Goal: Task Accomplishment & Management: Manage account settings

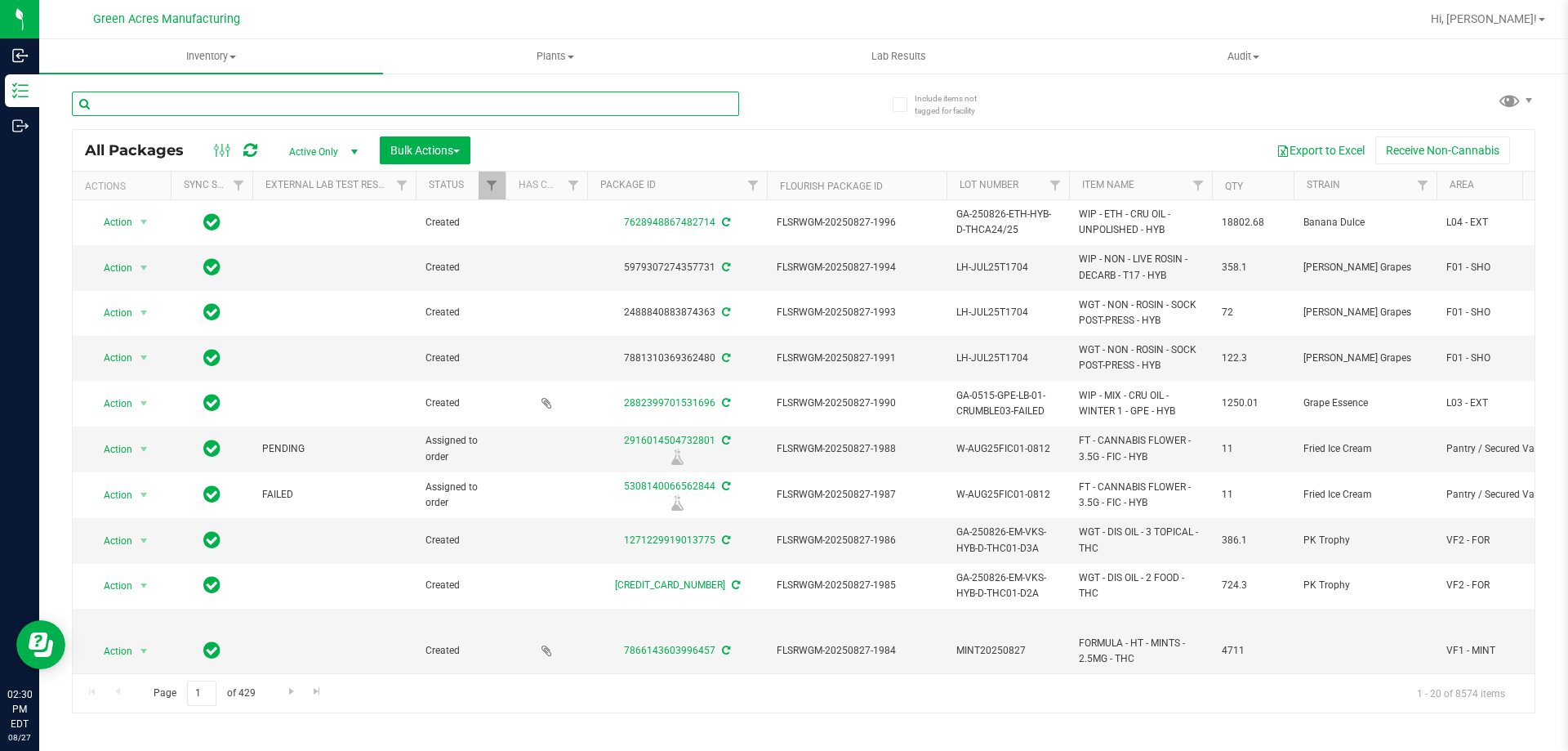
click at [531, 113] on input "text" at bounding box center [405, 103] width 667 height 25
paste input "GA-250826-CV-BCT-C-THCA17"
type input "GA-250826-CV-BCT-C-THCA17"
click at [816, 114] on div "GA-250826-CV-BCT-C-THCA17 All Packages Active Only Active Only Lab Samples Lock…" at bounding box center [803, 394] width 1463 height 637
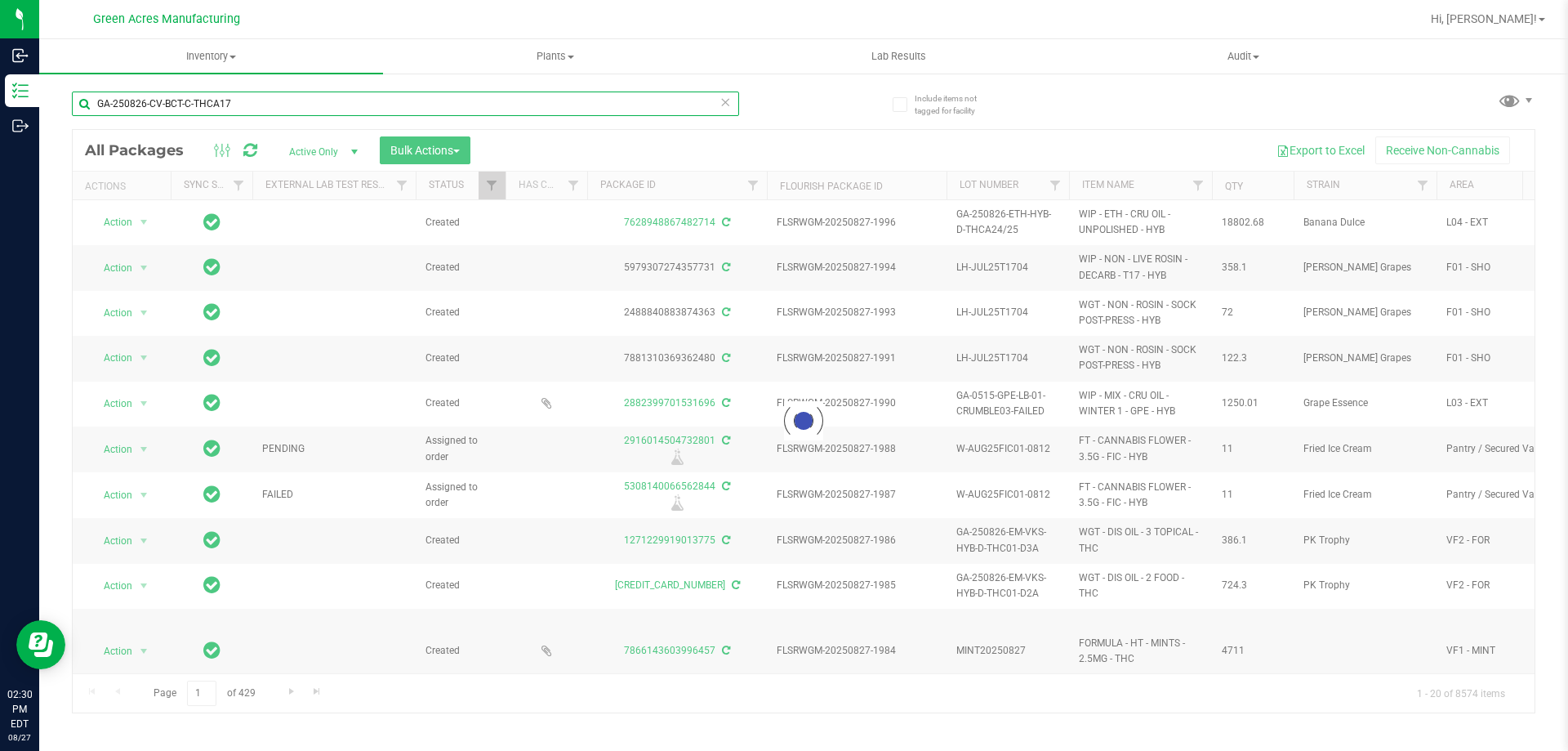
click at [484, 107] on input "GA-250826-CV-BCT-C-THCA17" at bounding box center [405, 103] width 667 height 25
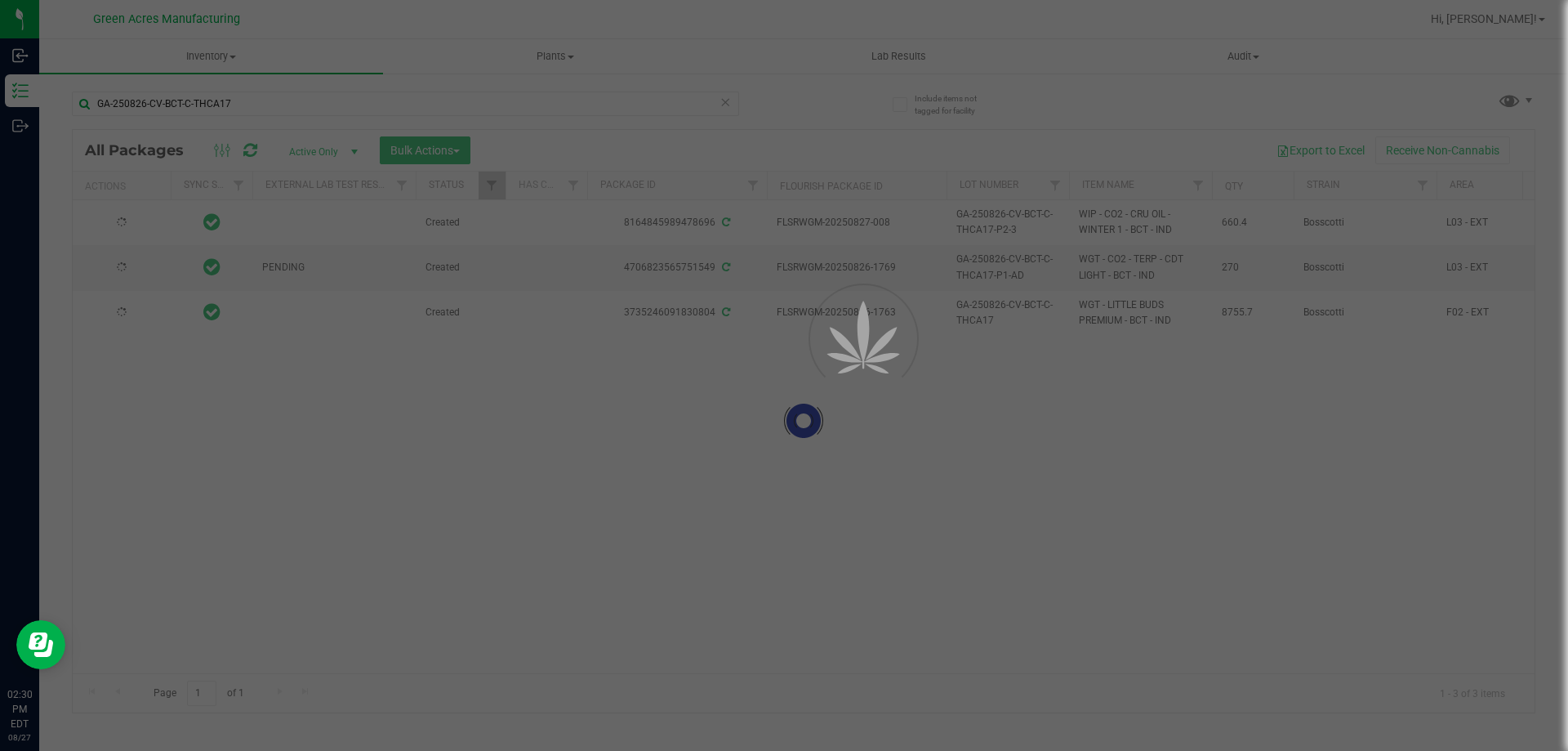
click at [833, 103] on div at bounding box center [784, 376] width 1568 height 751
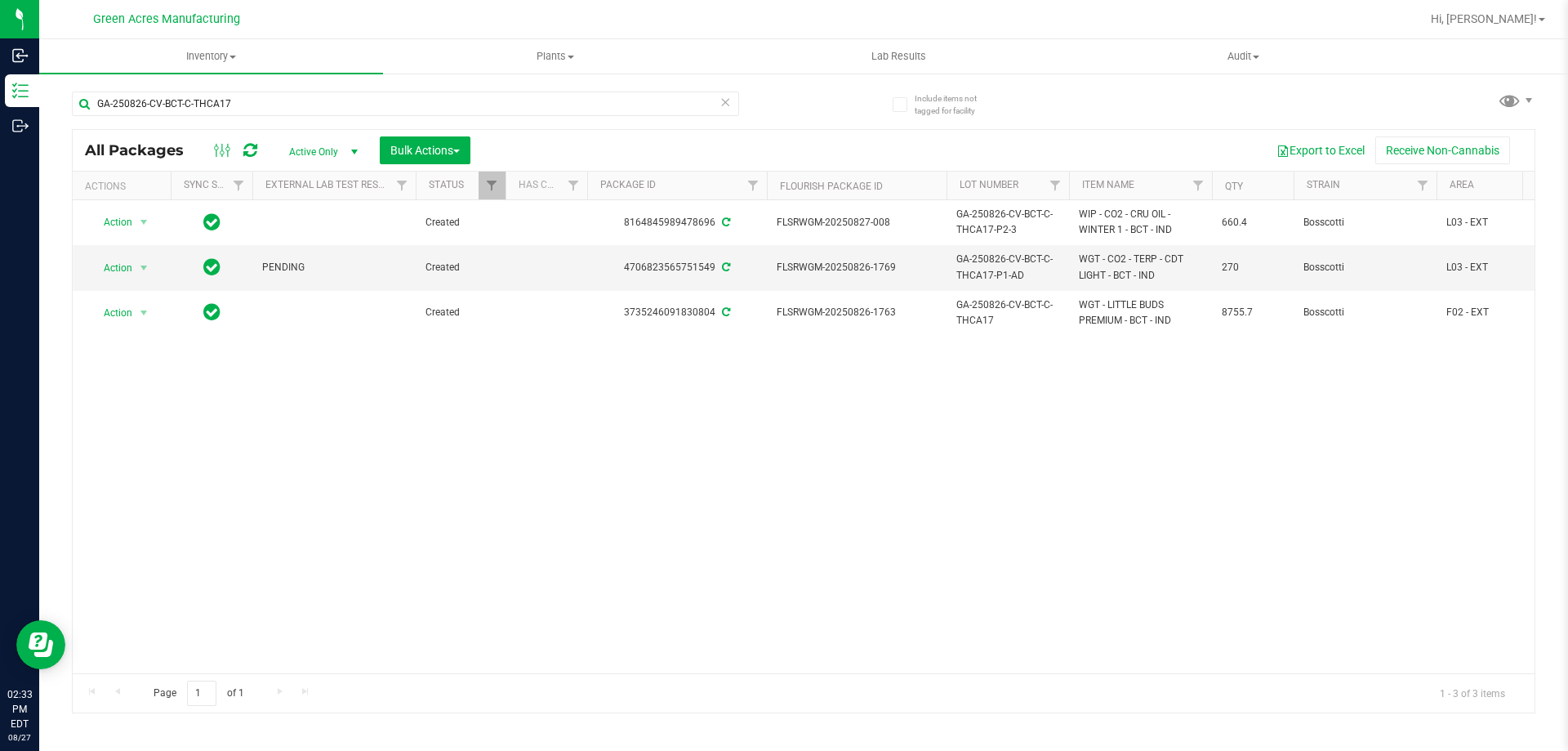
click at [246, 157] on icon at bounding box center [250, 150] width 14 height 16
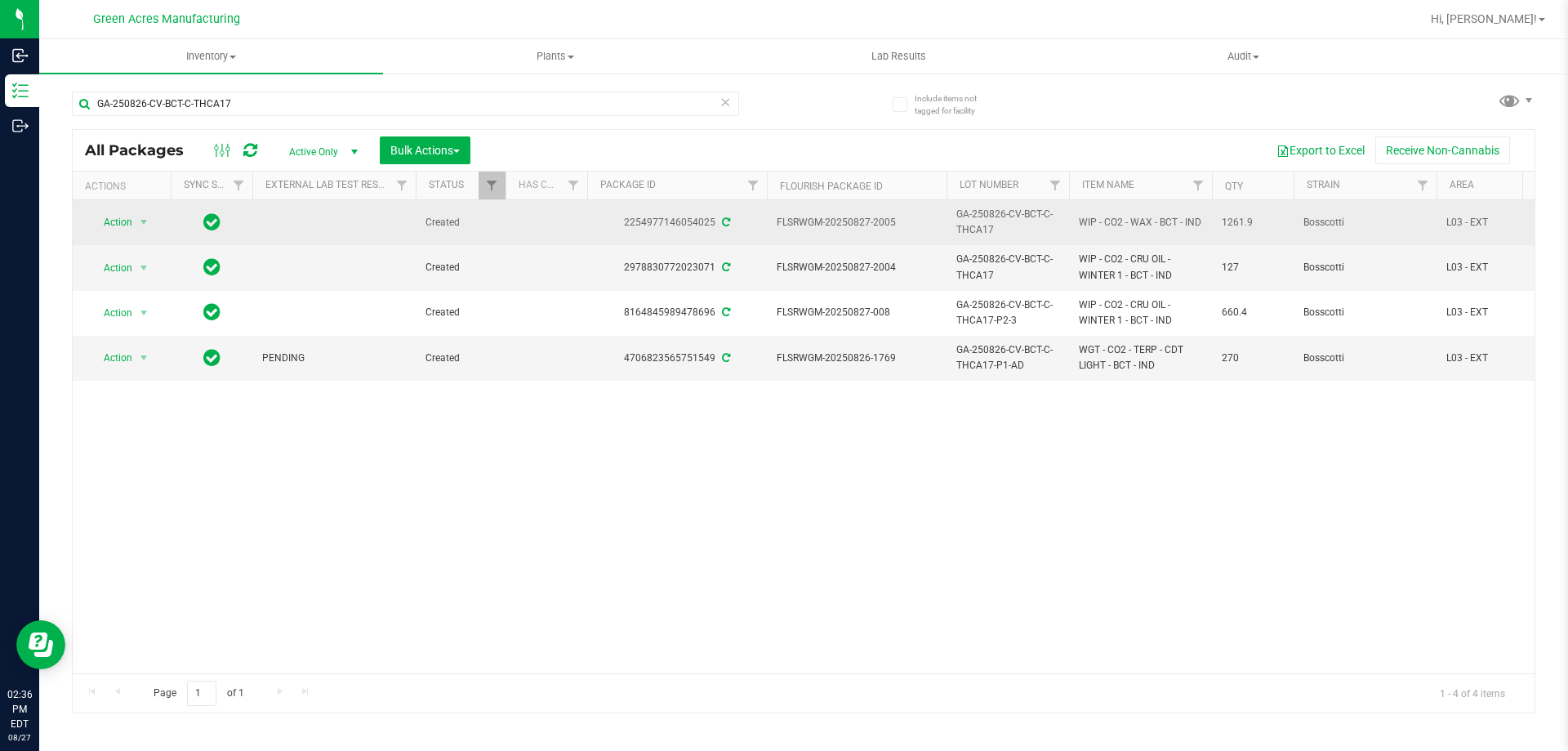
click at [1227, 221] on span "1261.9" at bounding box center [1252, 222] width 62 height 15
copy span "1261.9"
click at [135, 229] on span "select" at bounding box center [144, 222] width 20 height 23
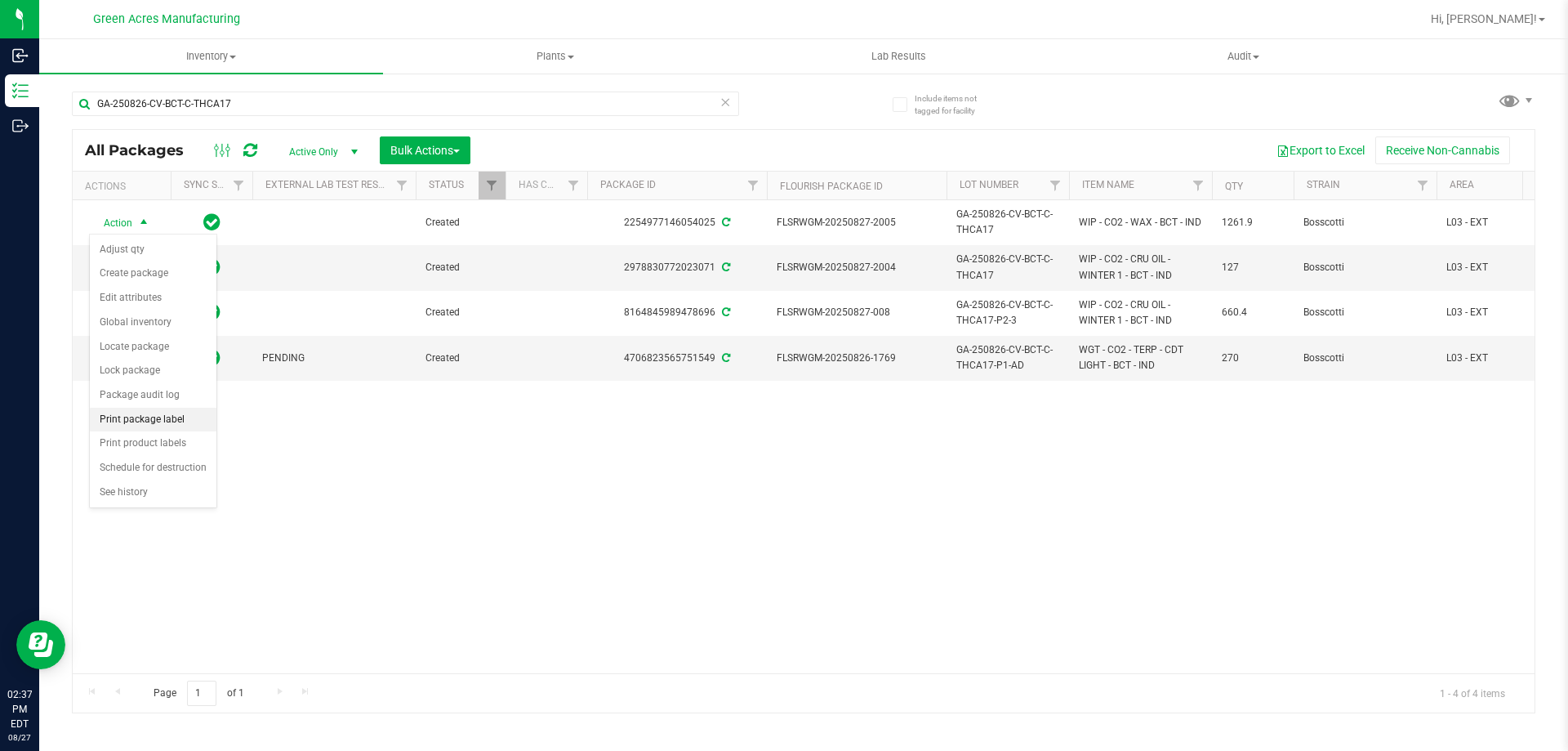
click at [165, 414] on li "Print package label" at bounding box center [153, 420] width 127 height 25
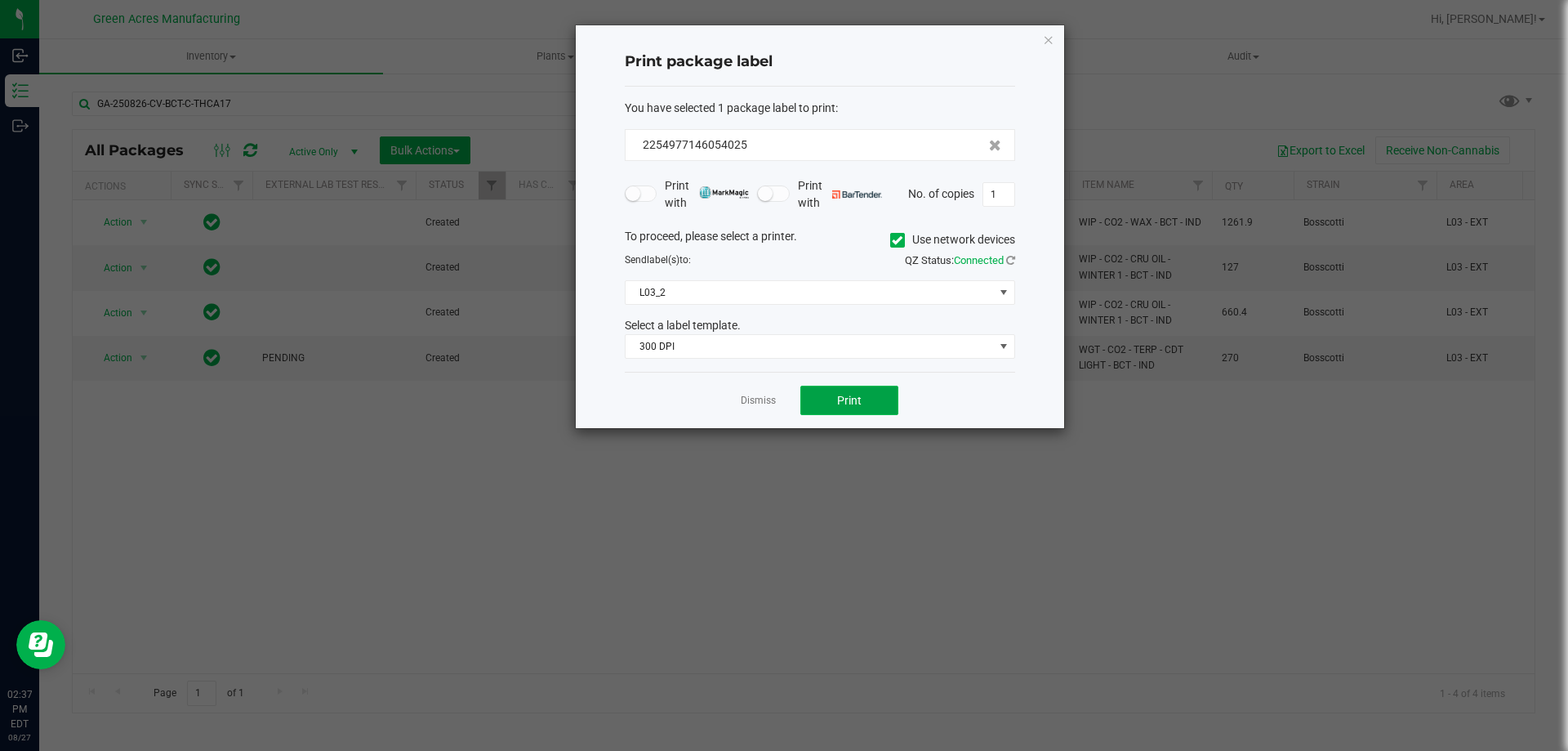
click at [880, 402] on button "Print" at bounding box center [849, 400] width 98 height 30
click at [876, 402] on button "Print" at bounding box center [849, 400] width 98 height 30
click at [851, 404] on span "Print" at bounding box center [849, 399] width 25 height 13
click at [847, 408] on button "Print" at bounding box center [849, 400] width 98 height 30
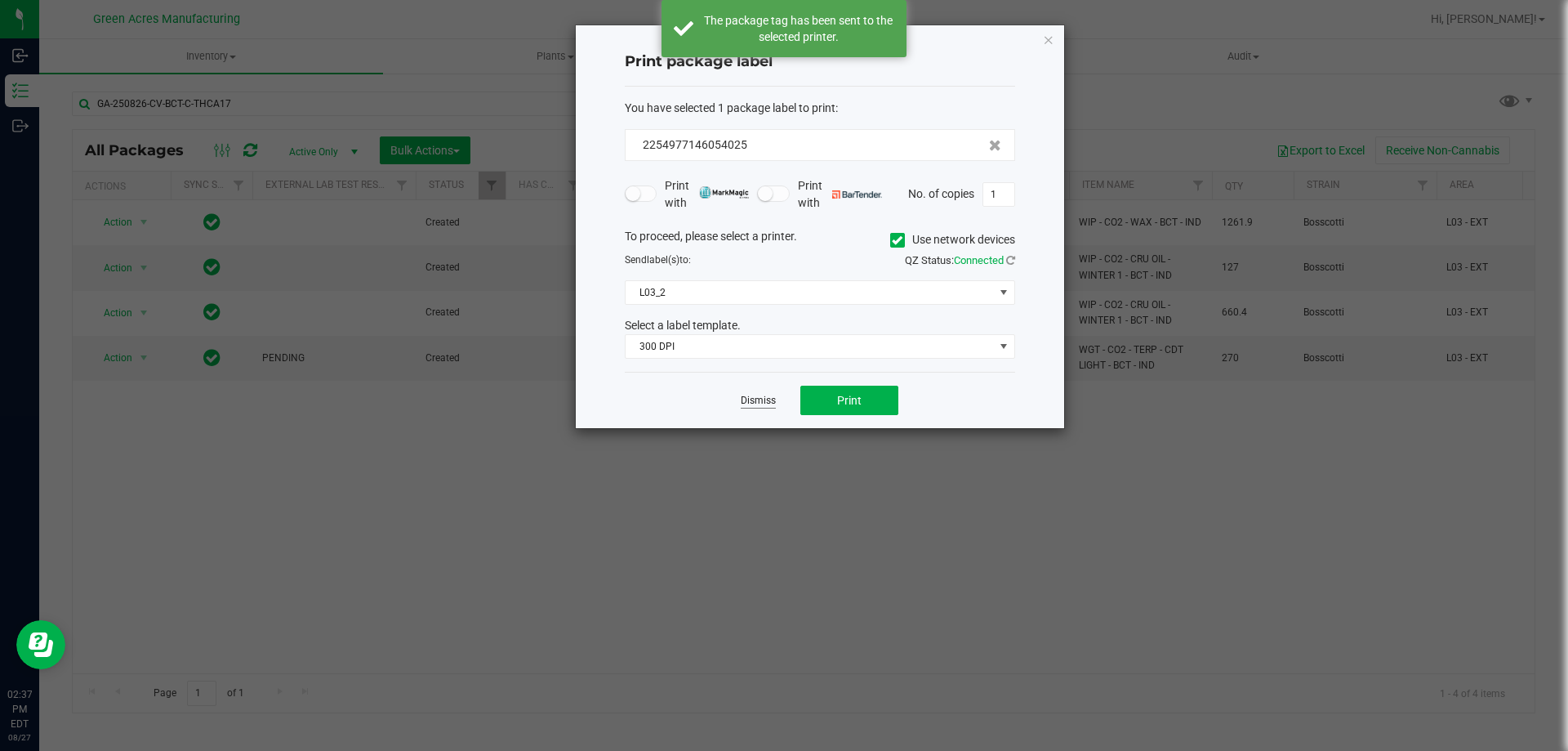
click at [741, 402] on link "Dismiss" at bounding box center [758, 400] width 35 height 14
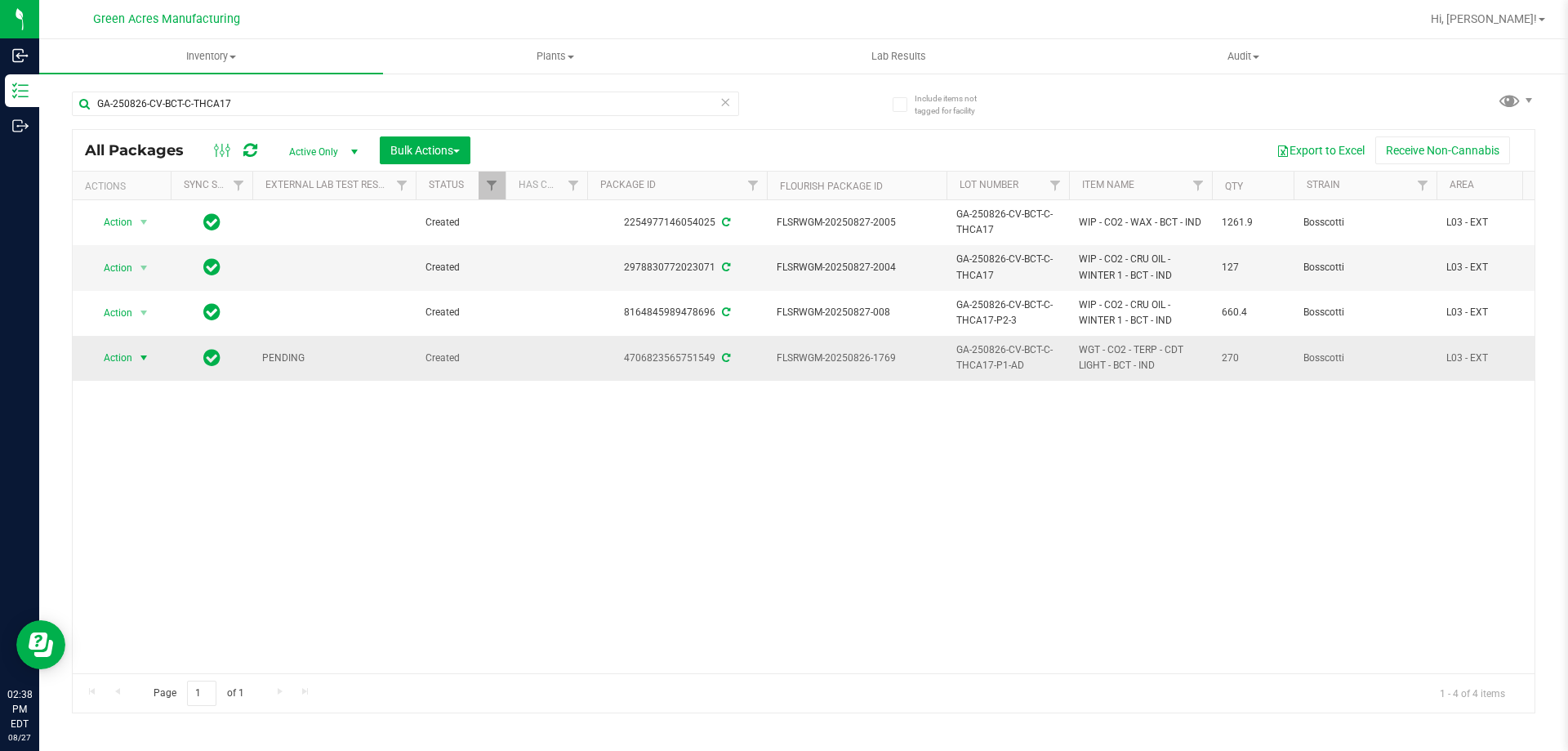
click at [123, 360] on span "Action" at bounding box center [112, 358] width 44 height 23
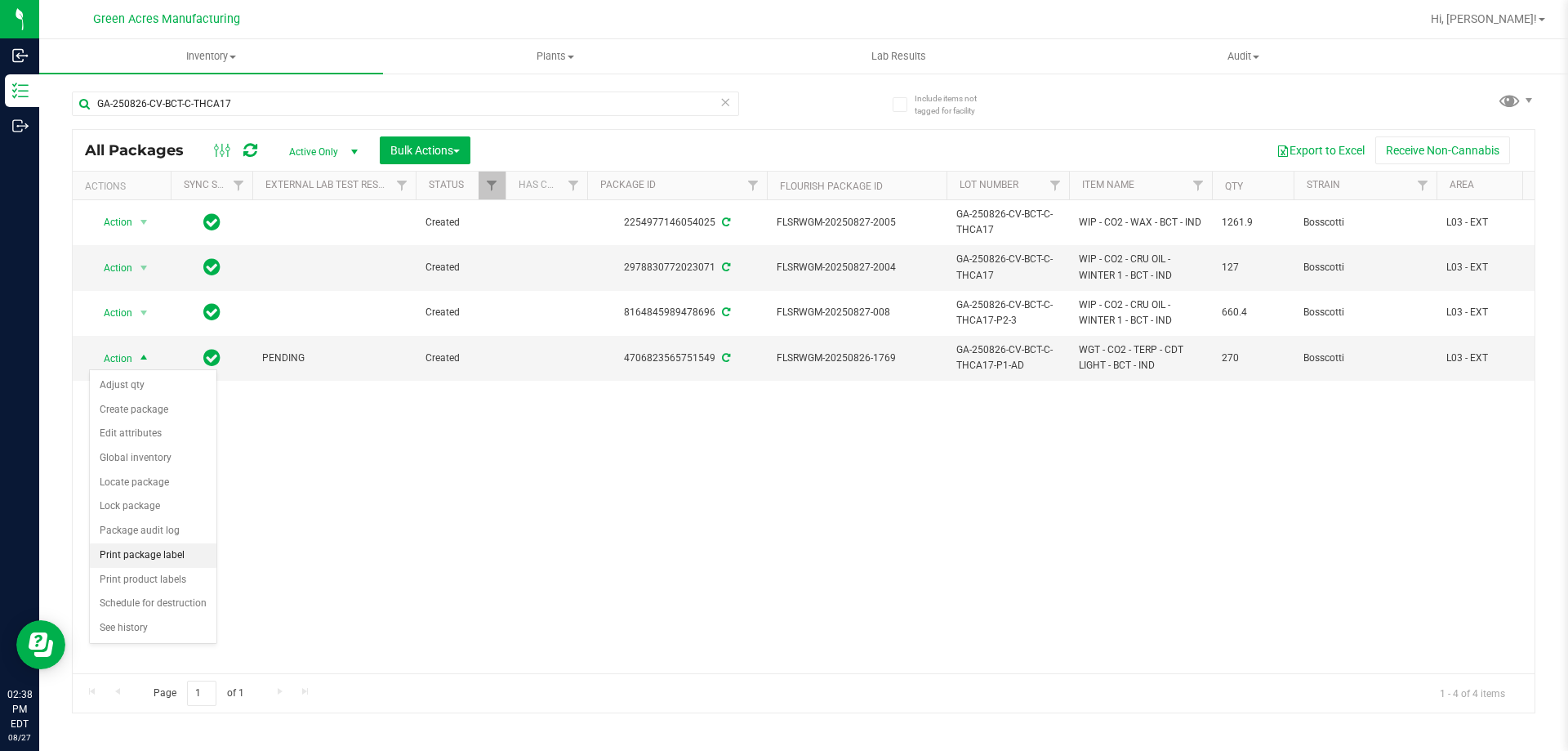
click at [169, 562] on li "Print package label" at bounding box center [153, 555] width 127 height 25
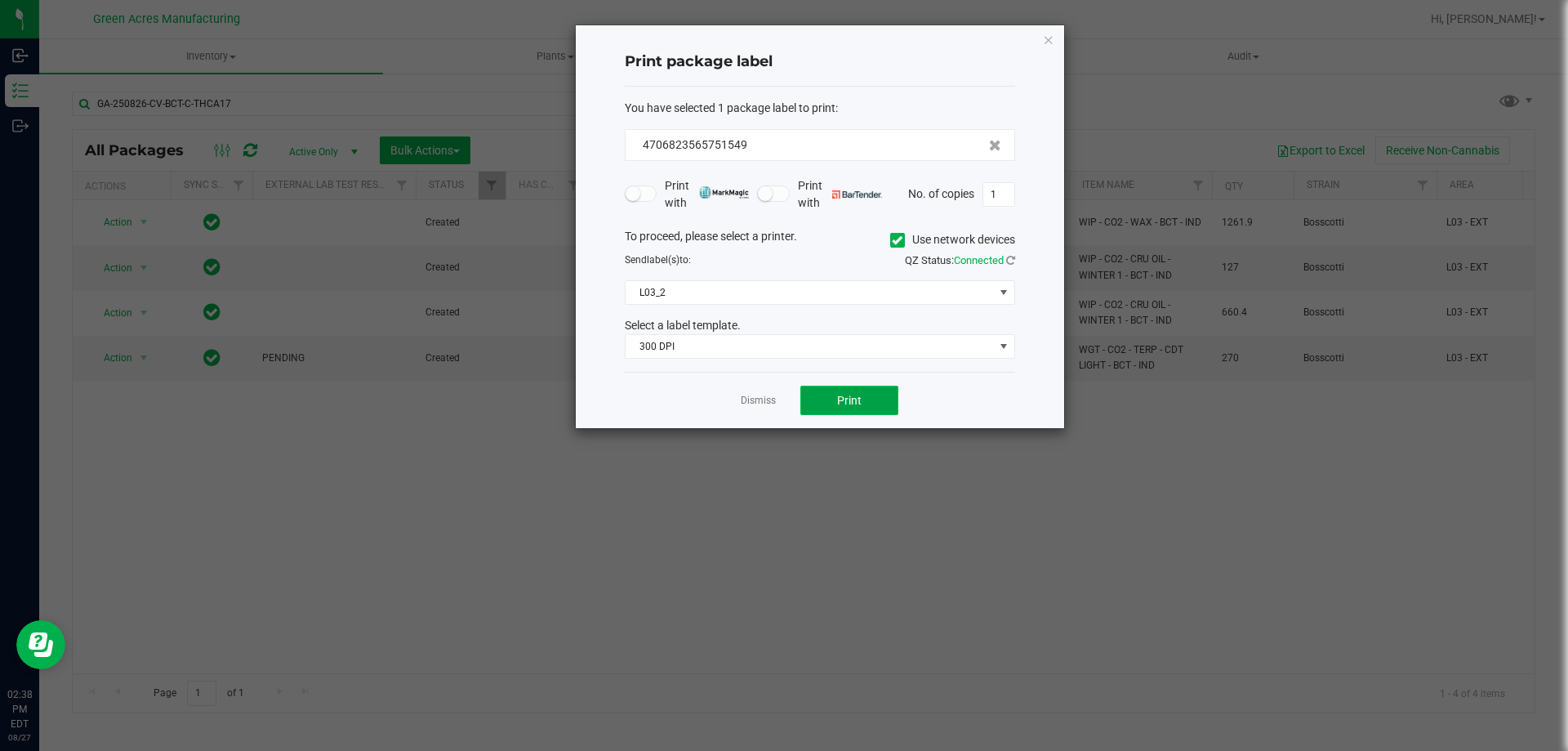
click at [854, 395] on span "Print" at bounding box center [849, 399] width 25 height 13
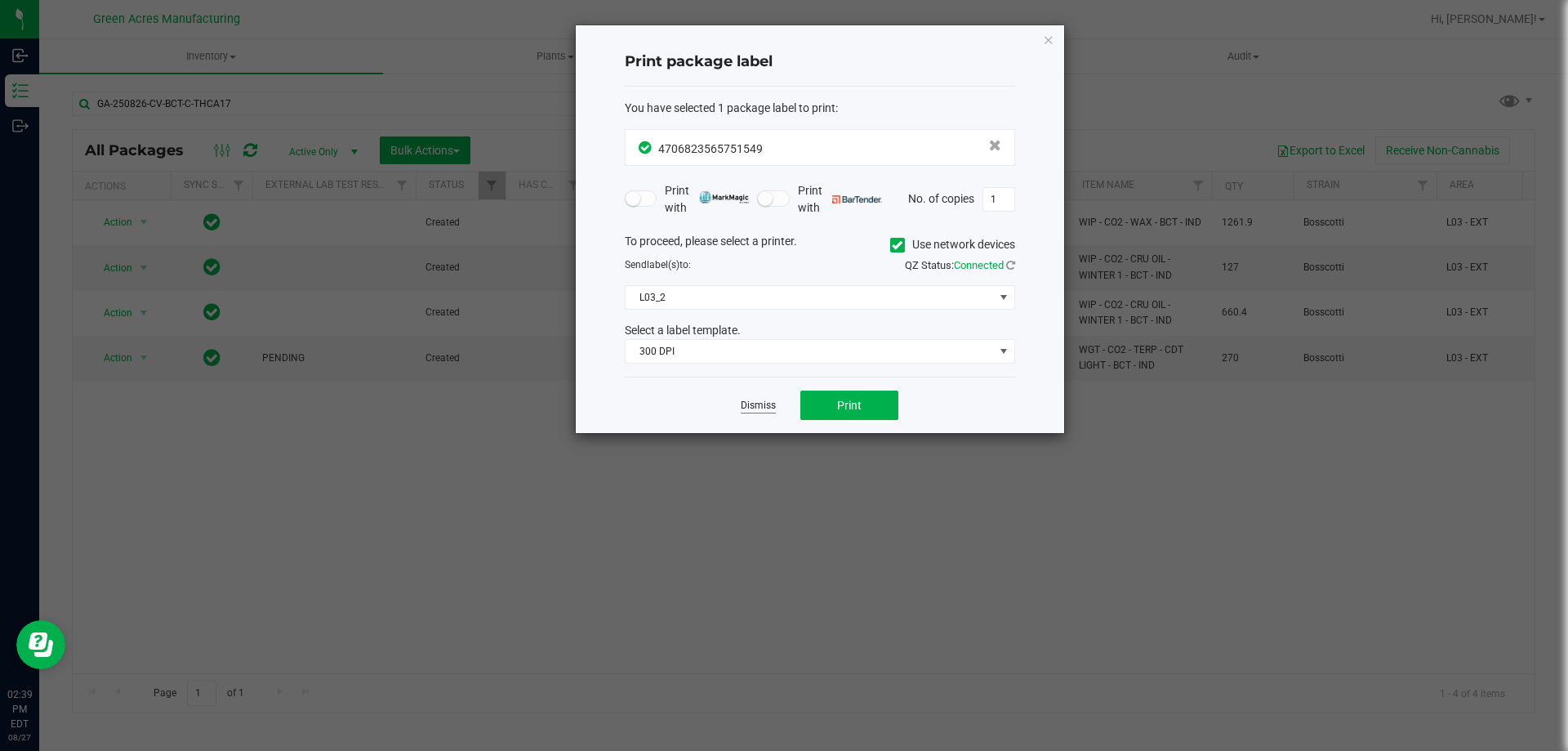
click at [770, 409] on link "Dismiss" at bounding box center [758, 405] width 35 height 14
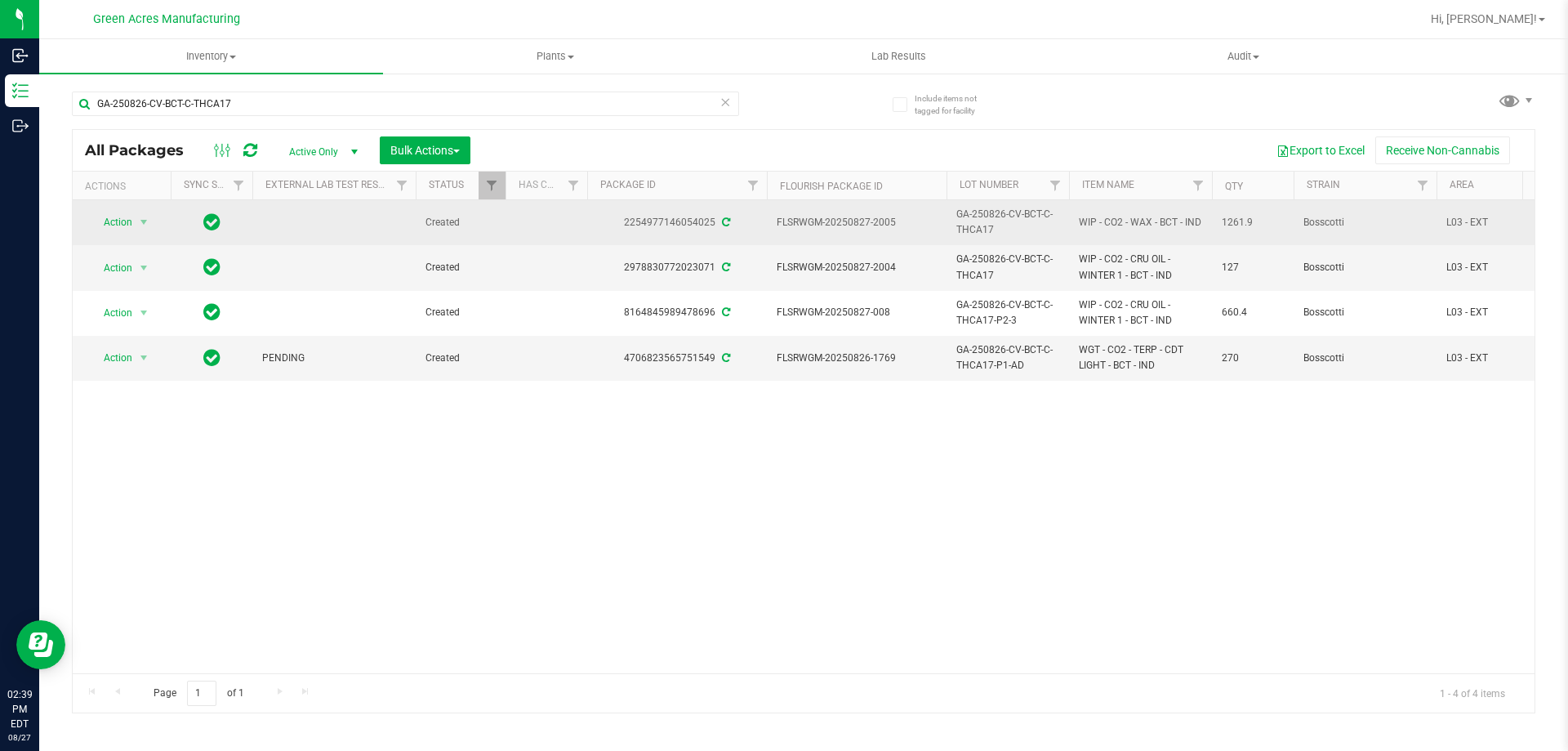
click at [976, 225] on span "GA-250826-CV-BCT-C-THCA17" at bounding box center [1008, 222] width 103 height 31
copy tr "GA-250826-CV-BCT-C-THCA17"
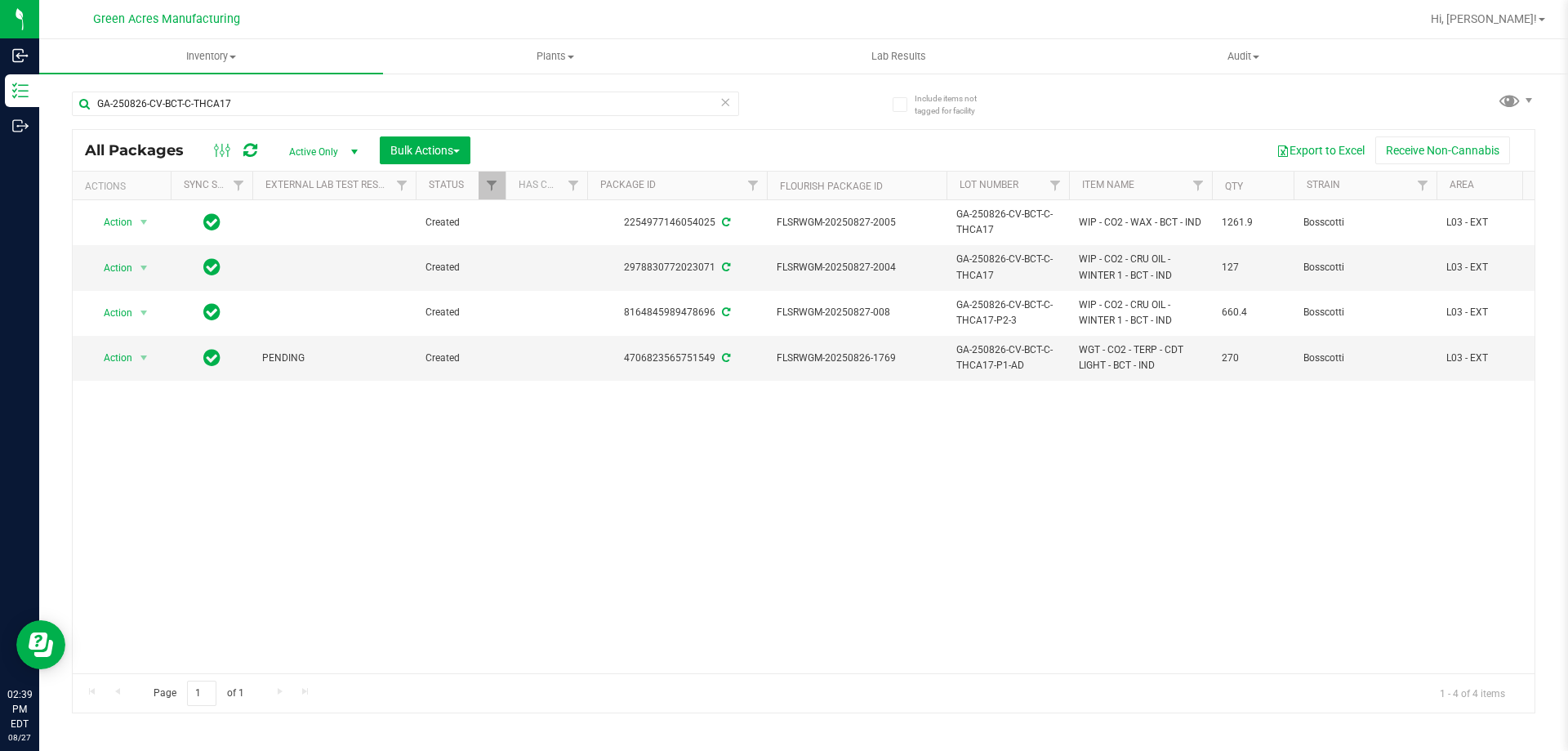
click at [1018, 483] on div "Action Action Adjust qty Create package Edit attributes Global inventory Locate…" at bounding box center [804, 437] width 1462 height 473
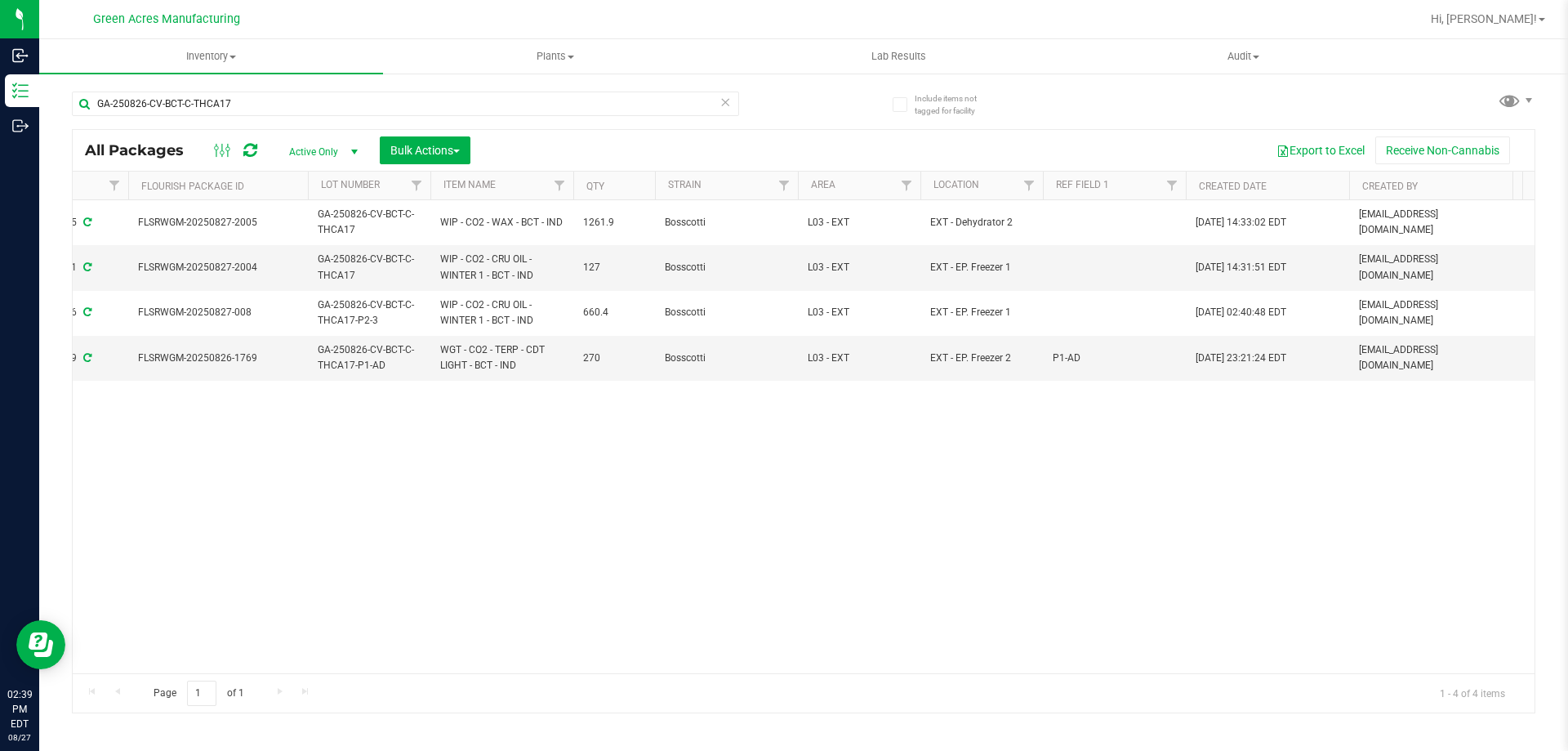
drag, startPoint x: 630, startPoint y: 557, endPoint x: 787, endPoint y: 553, distance: 157.1
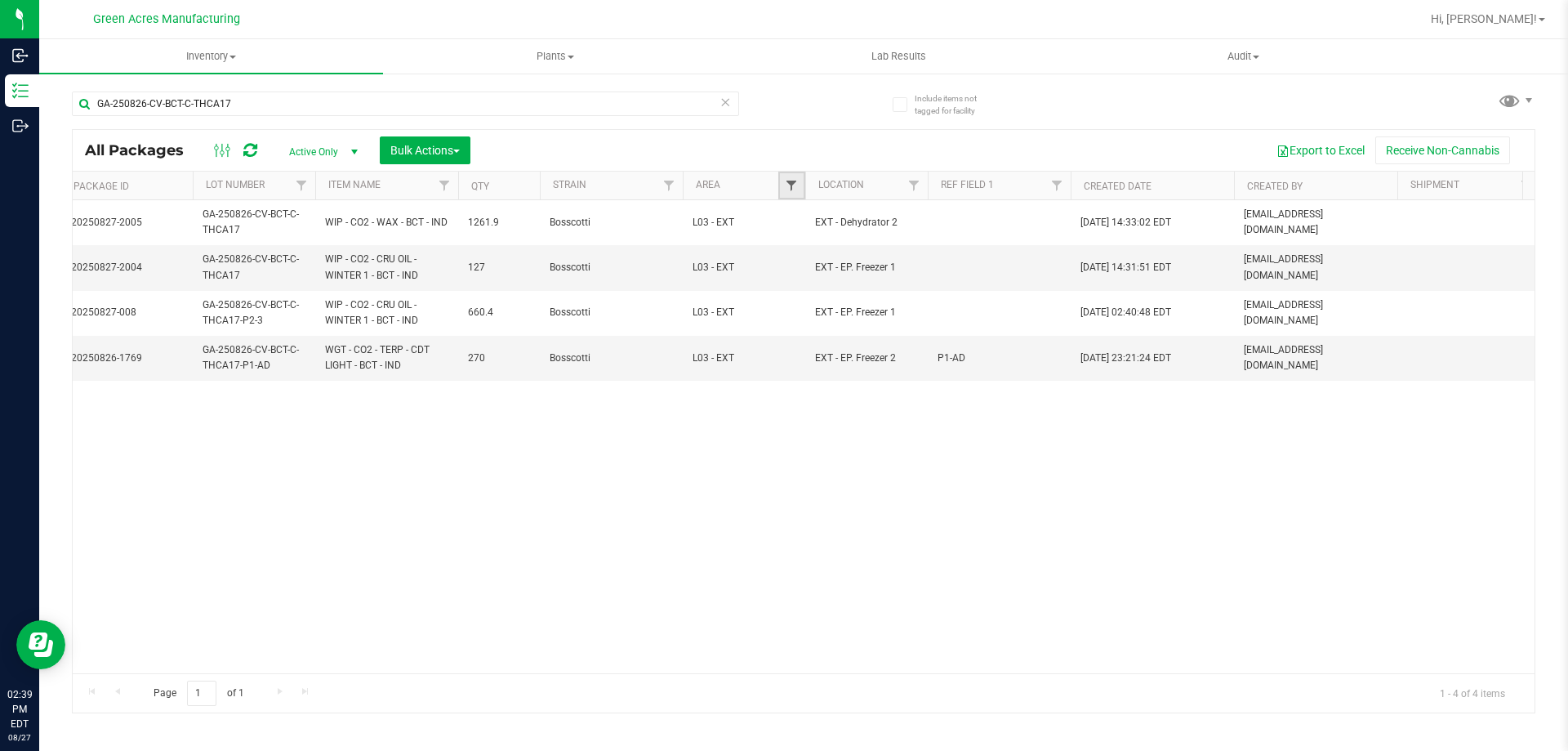
click at [787, 192] on span "Filter" at bounding box center [791, 185] width 13 height 13
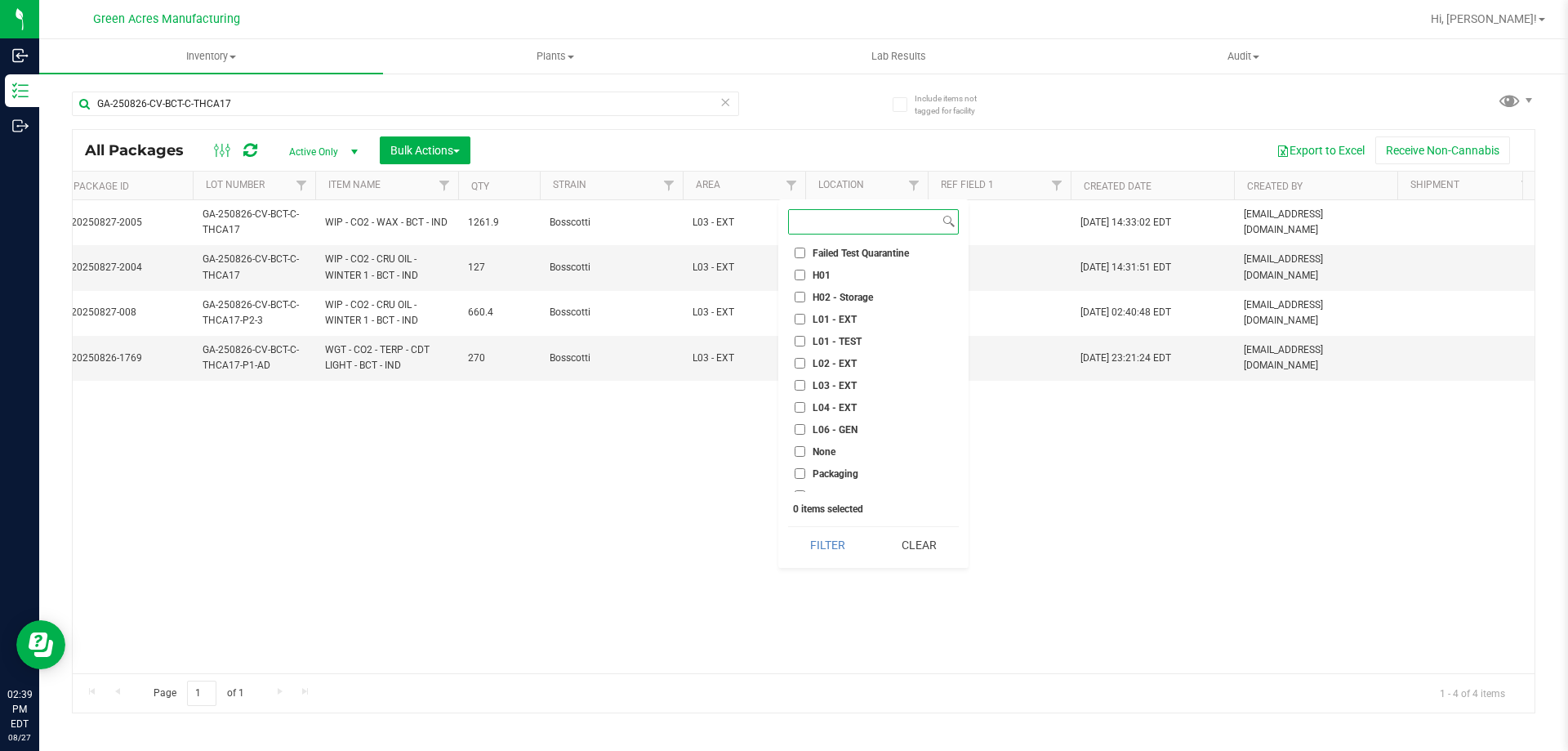
scroll to position [327, 0]
click at [832, 456] on span "Pantry / Secured Vault" at bounding box center [861, 459] width 97 height 10
click at [805, 456] on input "Pantry / Secured Vault" at bounding box center [800, 458] width 10 height 10
checkbox input "true"
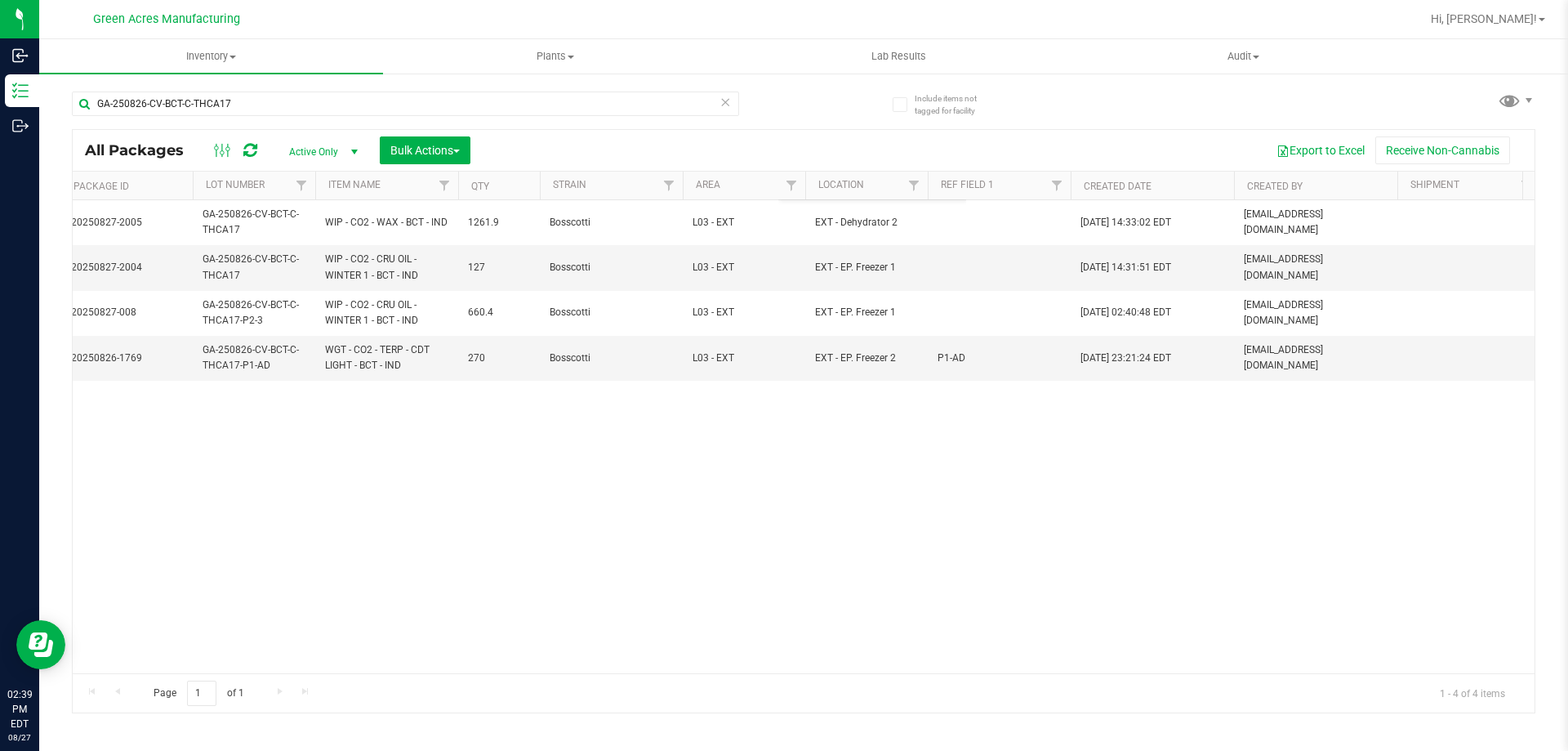
click at [704, 550] on div "Action Action Adjust qty Create package Edit attributes Global inventory Locate…" at bounding box center [804, 437] width 1462 height 473
click at [303, 156] on span "Active Only" at bounding box center [320, 152] width 90 height 23
click at [306, 252] on li "All" at bounding box center [319, 250] width 89 height 25
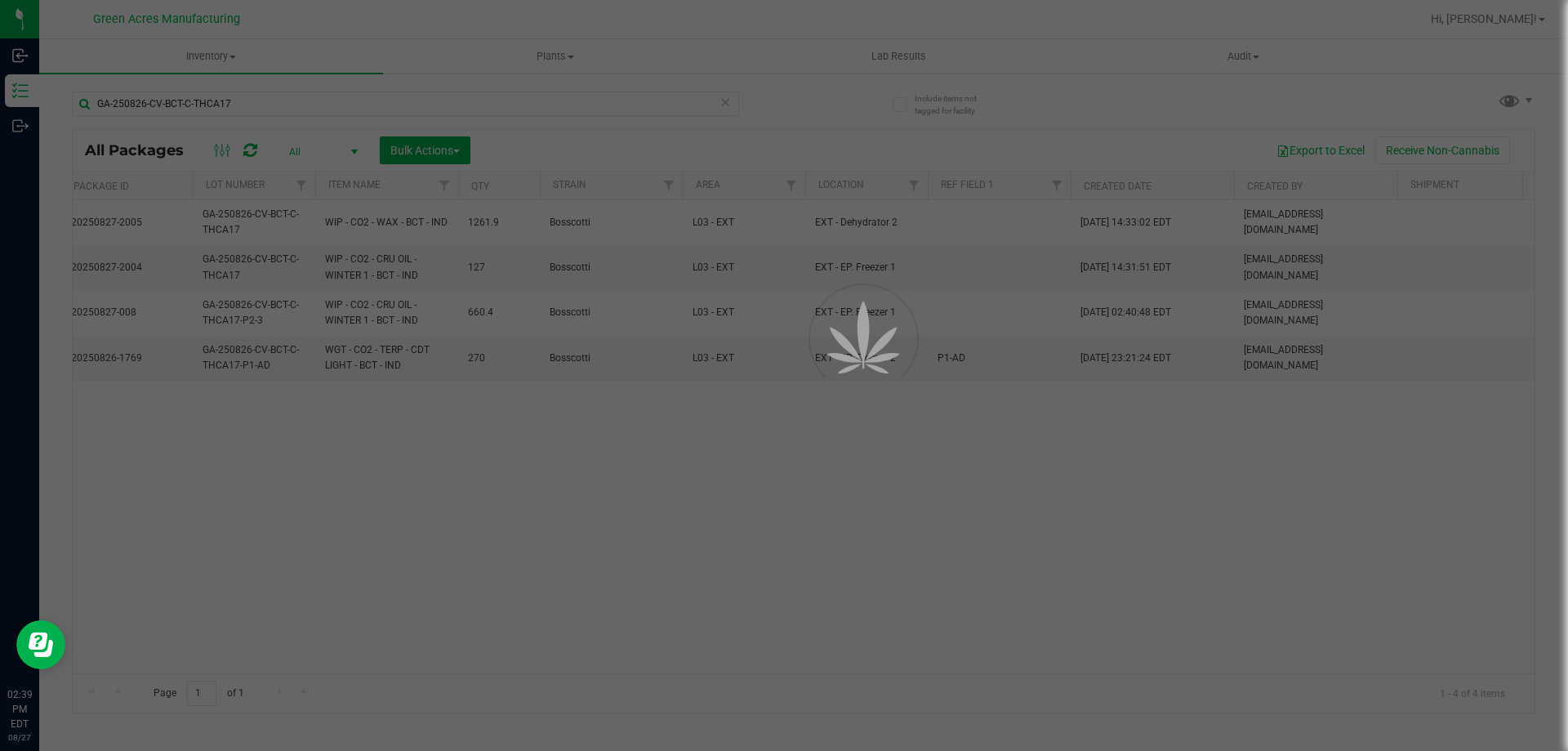
click at [391, 442] on div at bounding box center [784, 376] width 1568 height 751
drag, startPoint x: 478, startPoint y: 452, endPoint x: 272, endPoint y: 439, distance: 206.4
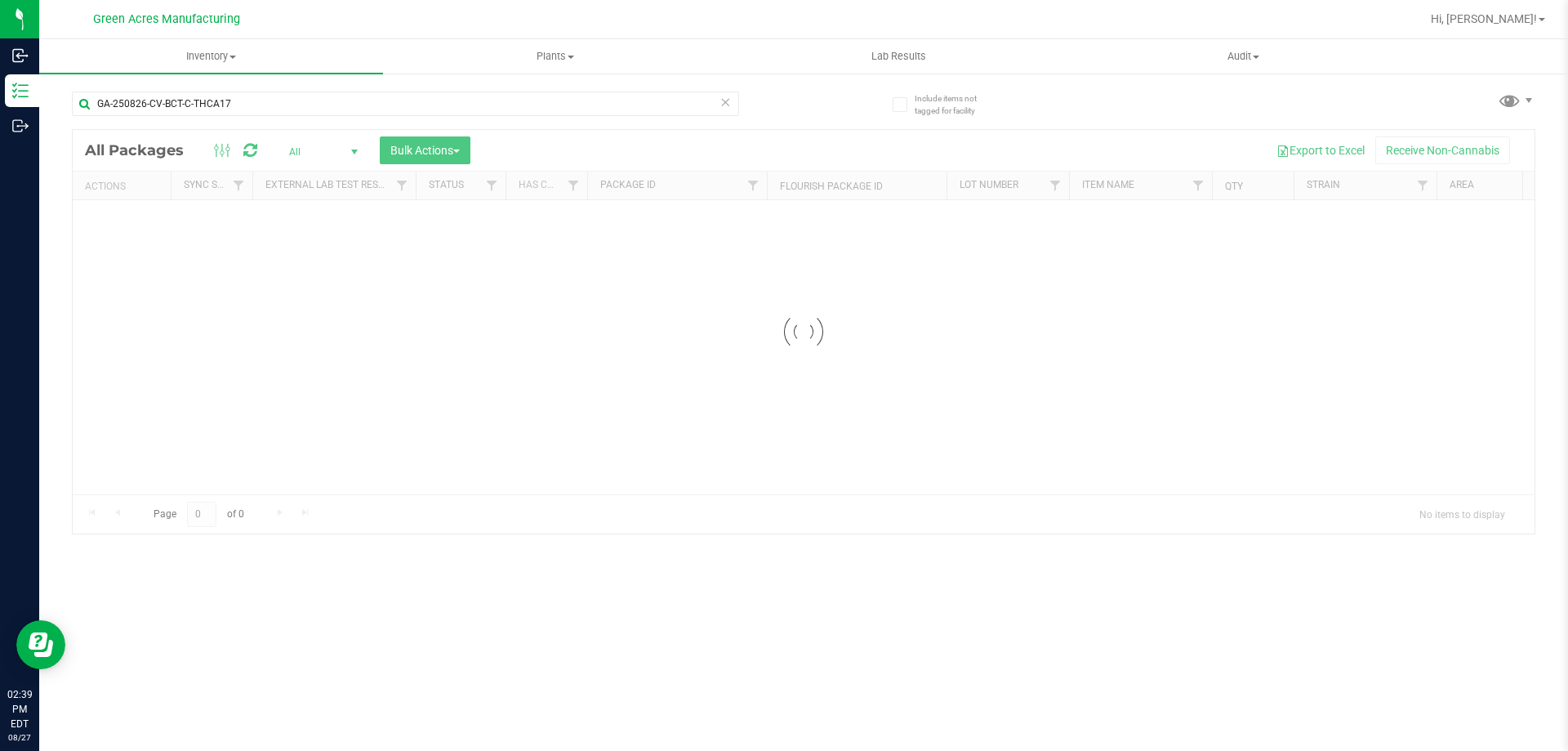
click at [811, 89] on div "GA-250826-CV-BCT-C-THCA17 Loading... All Packages All Active Only Lab Samples L…" at bounding box center [803, 305] width 1463 height 458
click at [842, 110] on div "GA-250826-CV-BCT-C-THCA17 Loading... All Packages All Active Only Lab Samples L…" at bounding box center [803, 305] width 1463 height 458
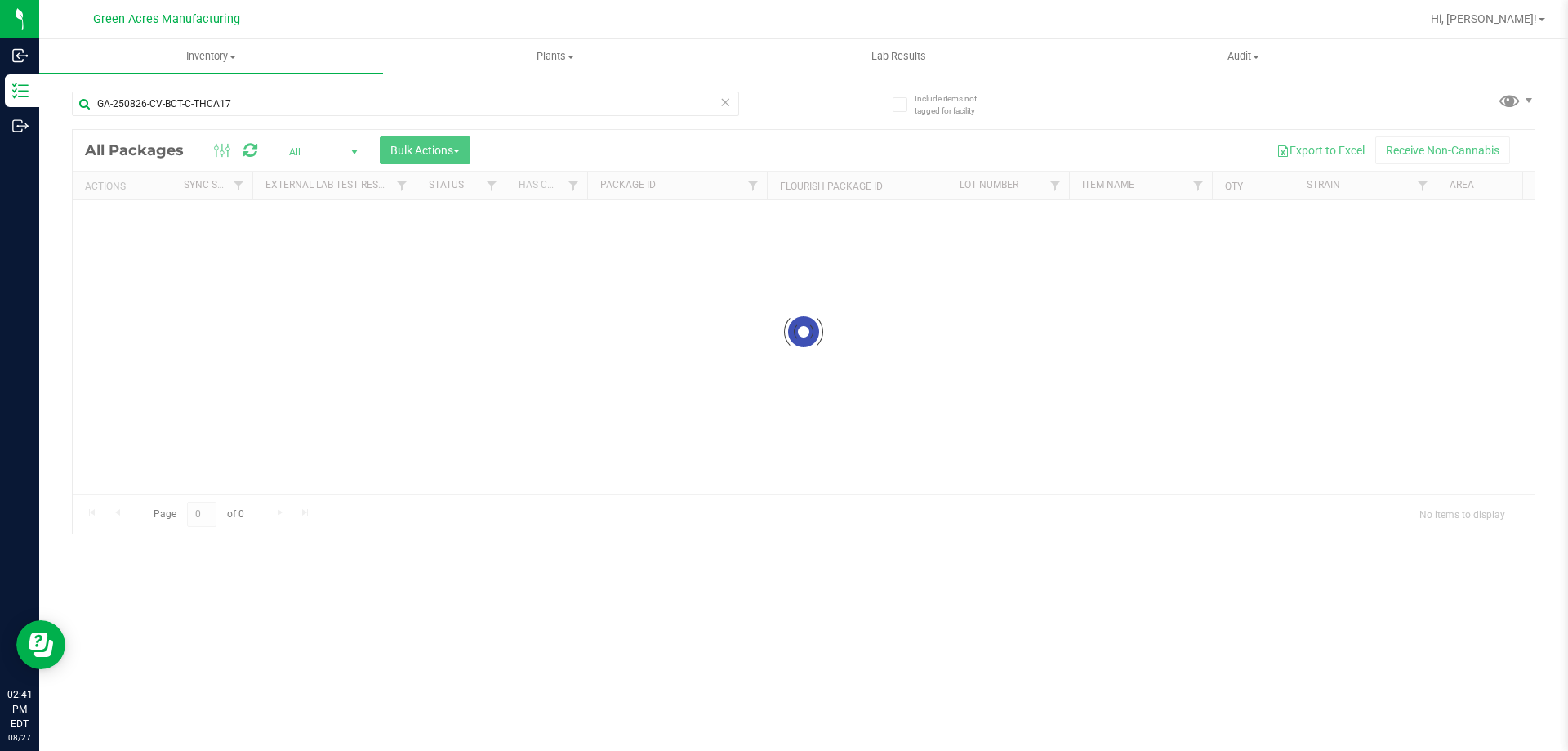
click at [842, 110] on div "GA-250826-CV-BCT-C-THCA17 Loading... All Packages All Active Only Lab Samples L…" at bounding box center [803, 305] width 1463 height 458
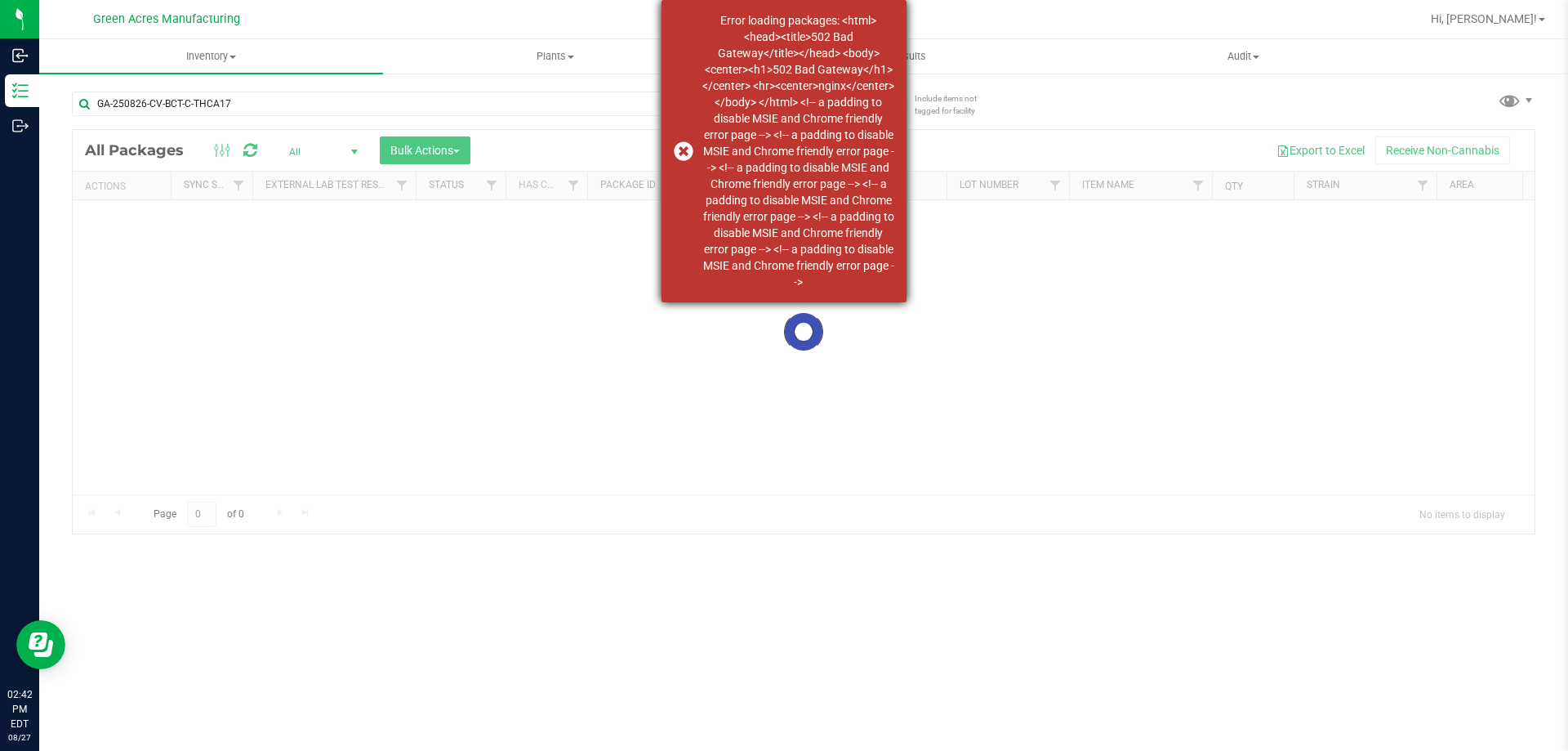
click at [800, 103] on div "Error loading packages: <html> <head><title>502 Bad Gateway</title></head> <bod…" at bounding box center [798, 151] width 192 height 278
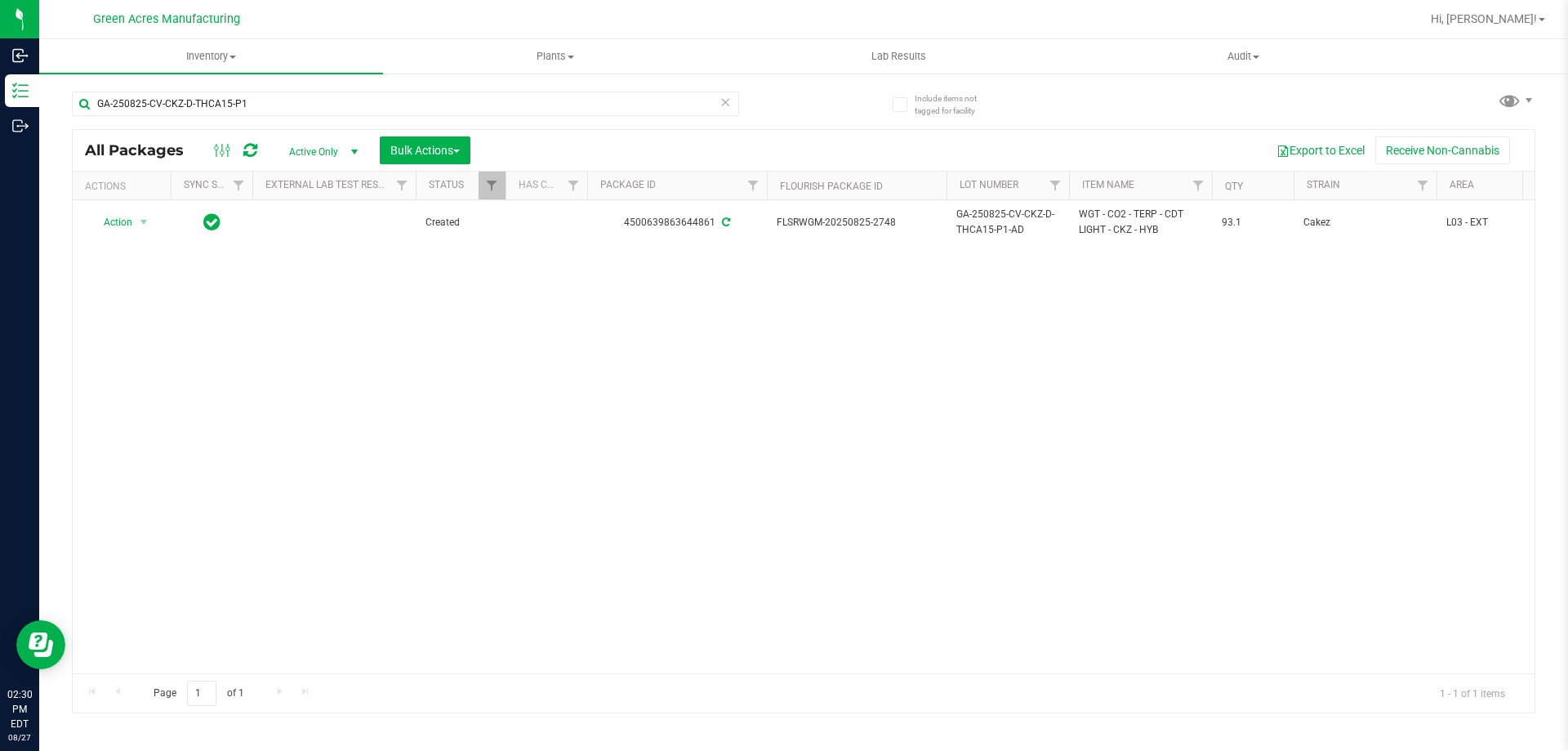
click at [730, 103] on icon at bounding box center [724, 100] width 11 height 20
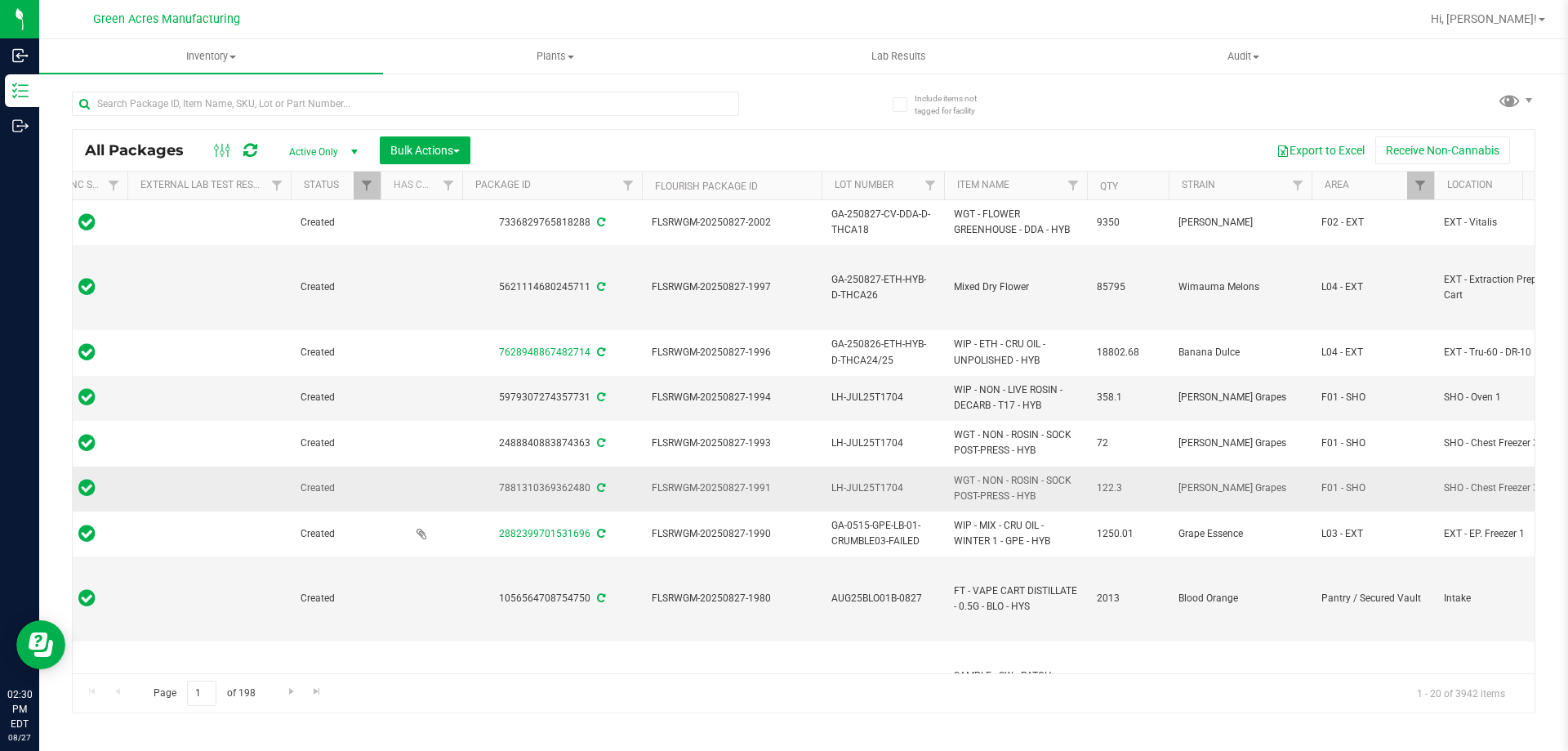
scroll to position [0, 520]
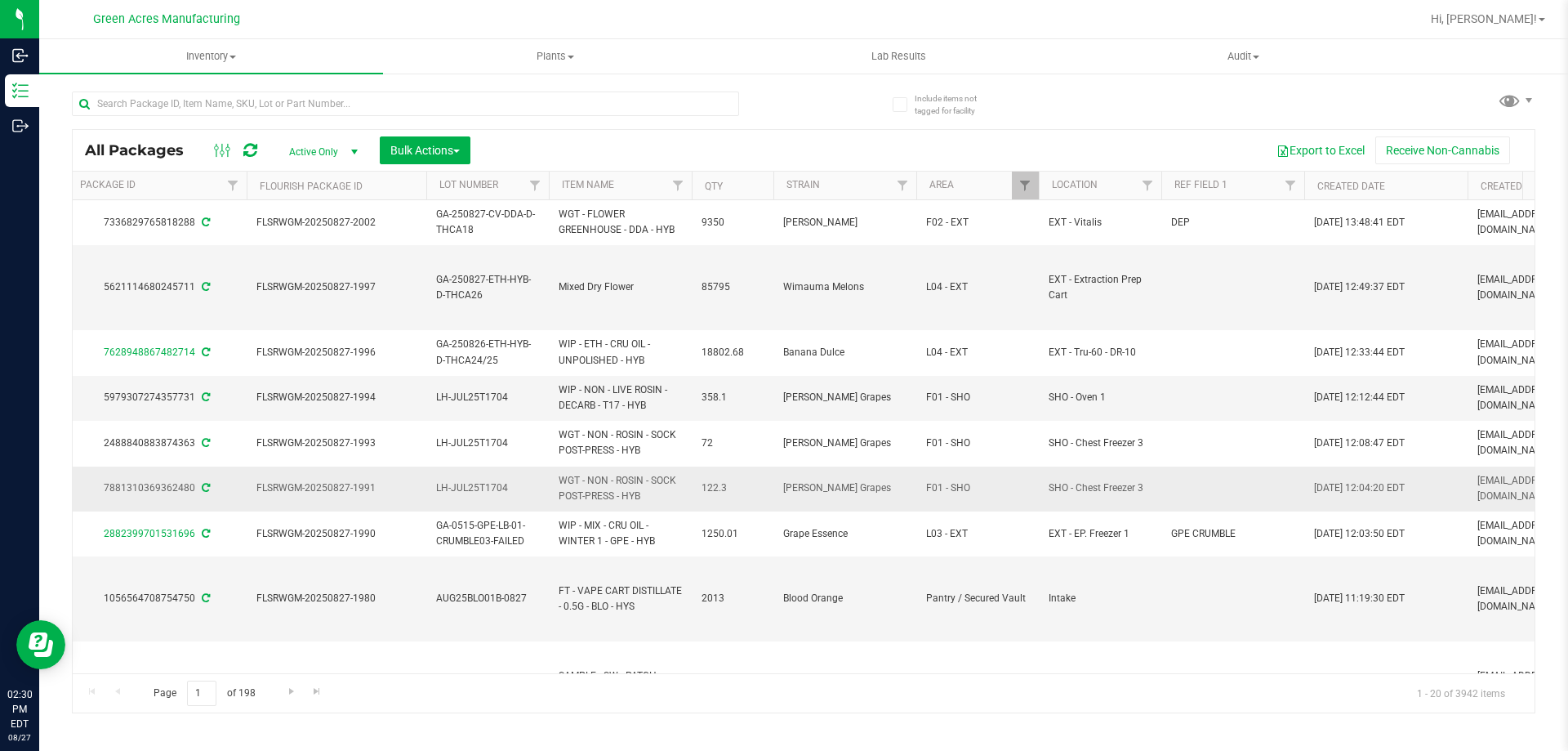
drag, startPoint x: 669, startPoint y: 494, endPoint x: 825, endPoint y: 474, distance: 157.3
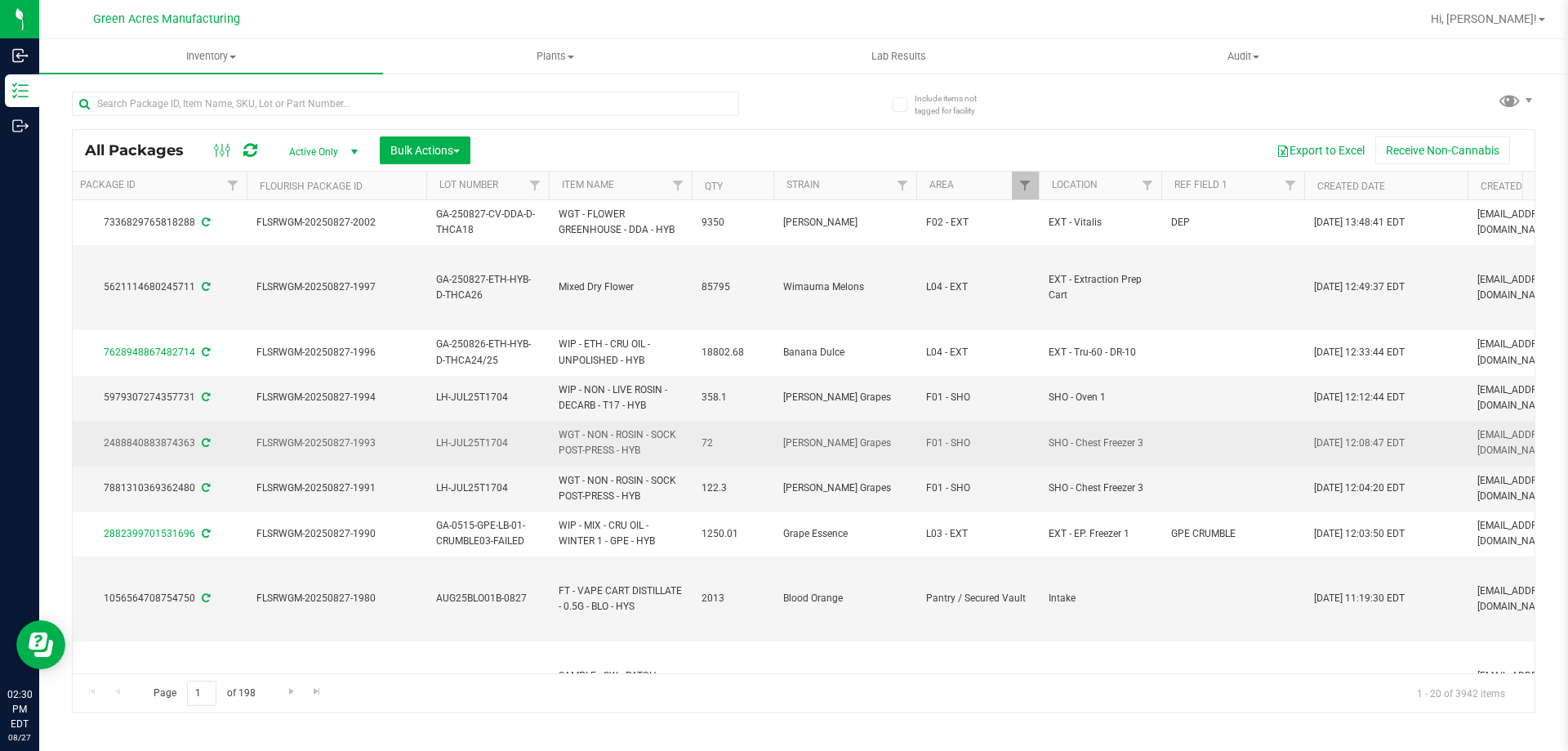
scroll to position [0, 634]
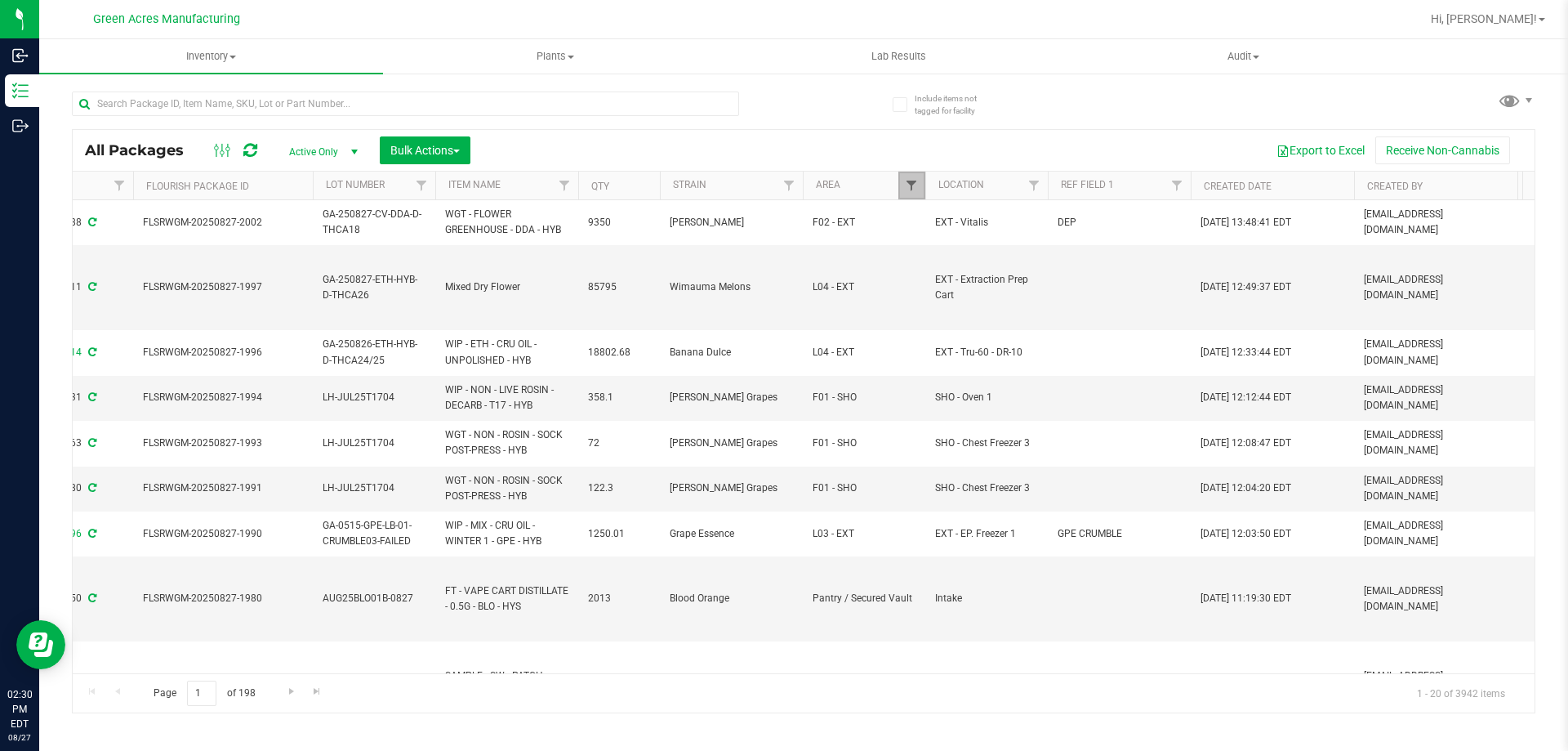
click at [913, 186] on span "Filter" at bounding box center [911, 185] width 13 height 13
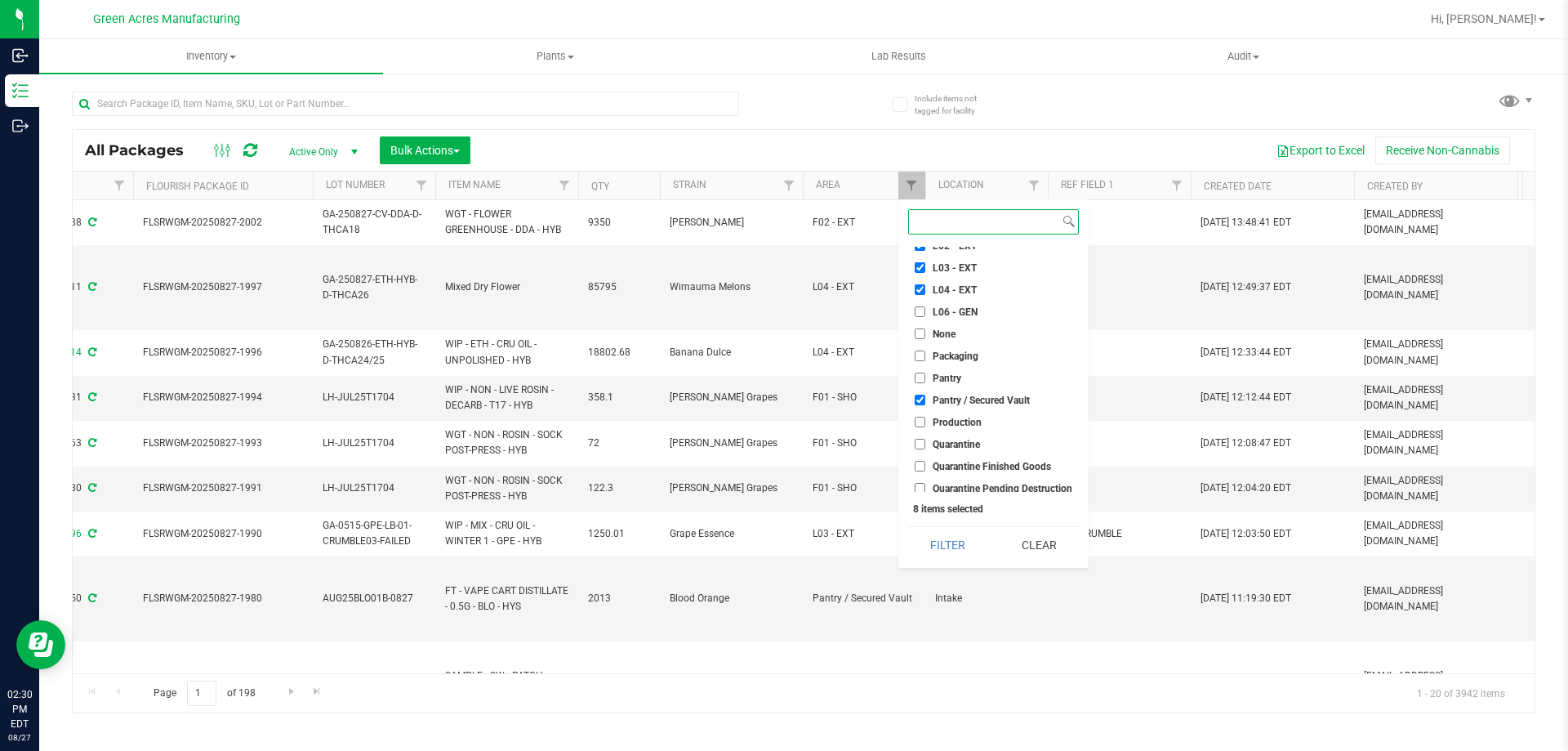
scroll to position [356, 0]
click at [920, 433] on input "Pantry / Secured Vault" at bounding box center [920, 428] width 10 height 10
checkbox input "false"
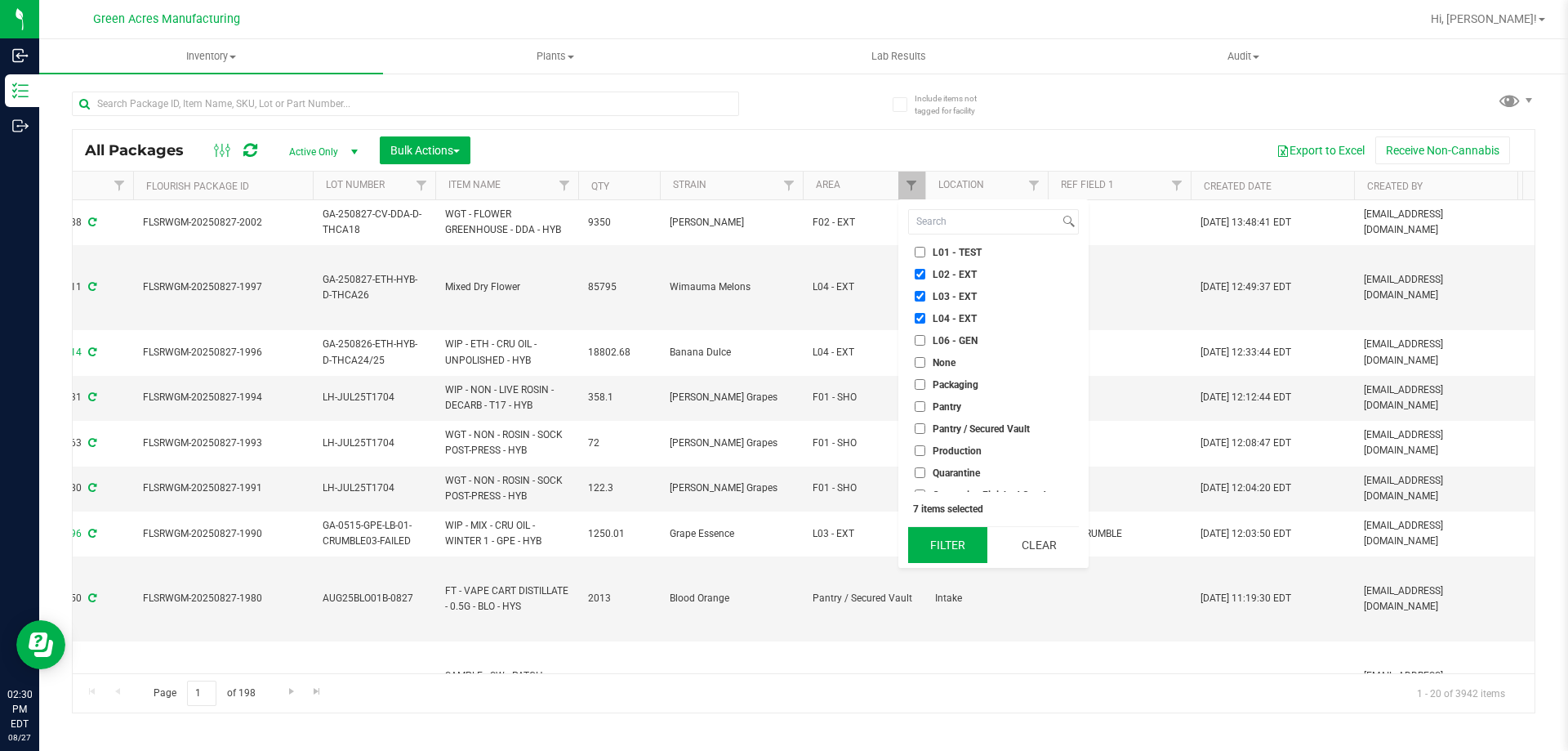
click at [949, 544] on button "Filter" at bounding box center [947, 545] width 79 height 36
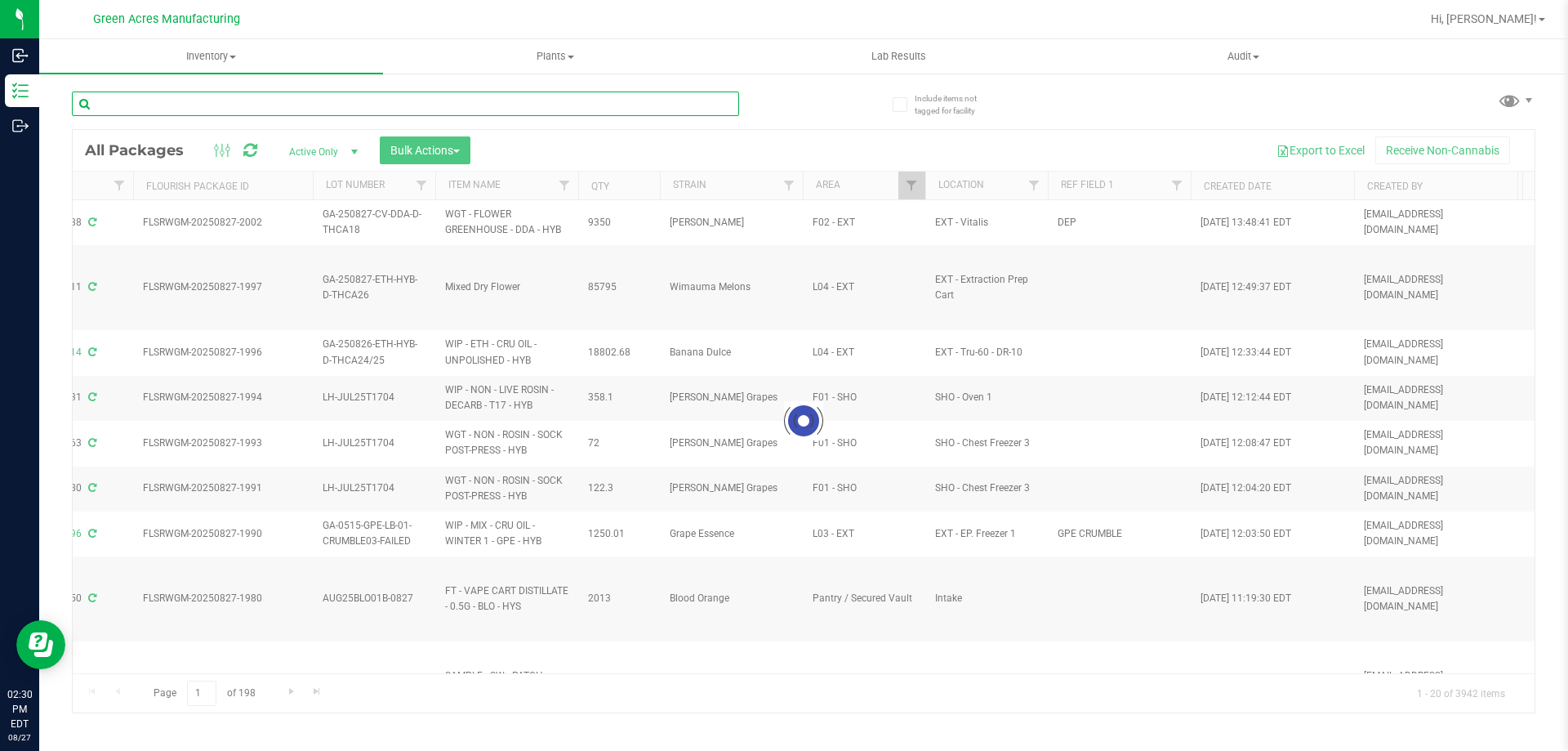
click at [410, 106] on input "text" at bounding box center [405, 103] width 667 height 25
paste input "GA-250826-CV-BCT-C-THCA17"
type input "GA-250826-CV-BCT-C-THCA17"
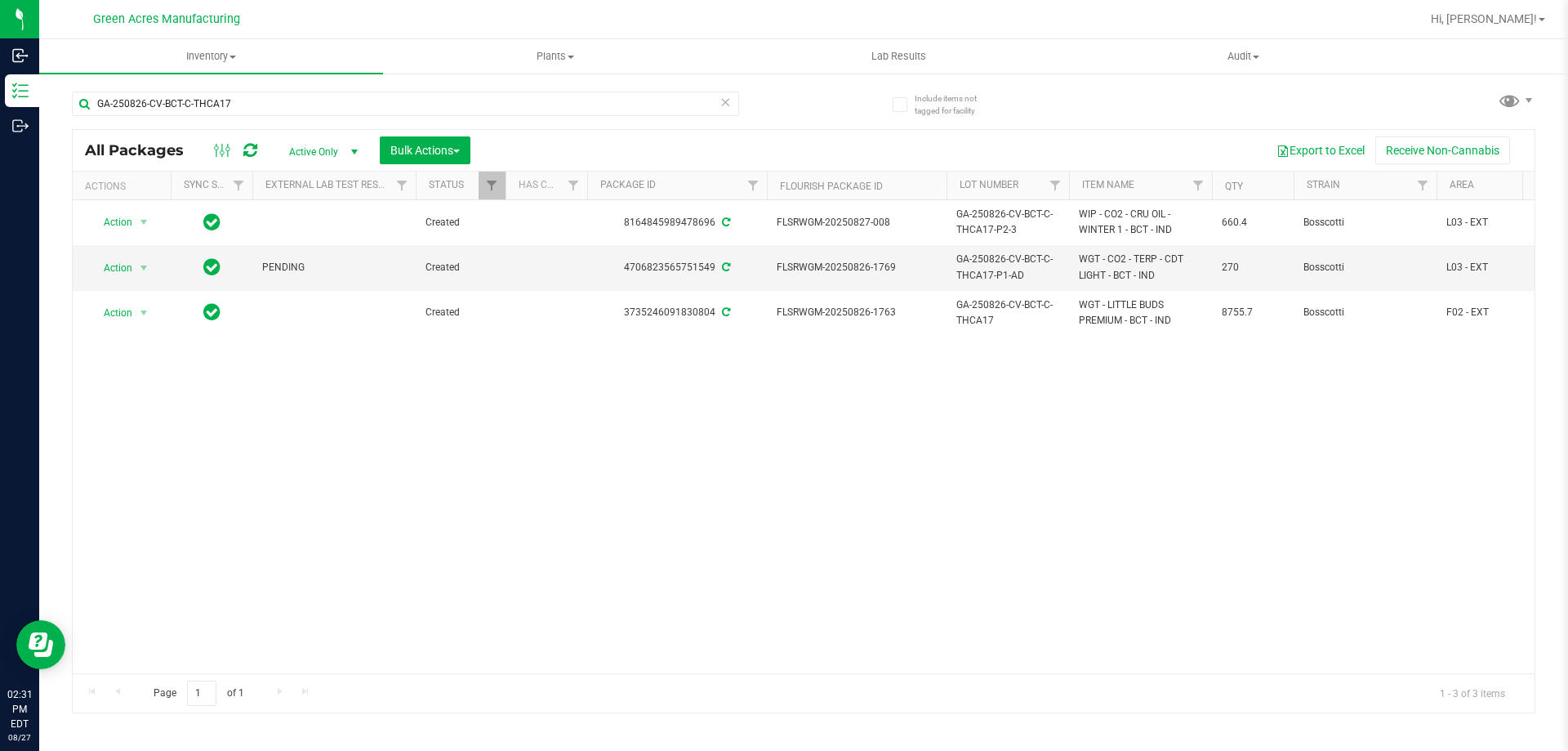
drag, startPoint x: 758, startPoint y: 401, endPoint x: 239, endPoint y: 437, distance: 520.2
click at [689, 430] on div "Action Action Adjust qty Create package Edit attributes Global inventory Locate…" at bounding box center [804, 437] width 1462 height 473
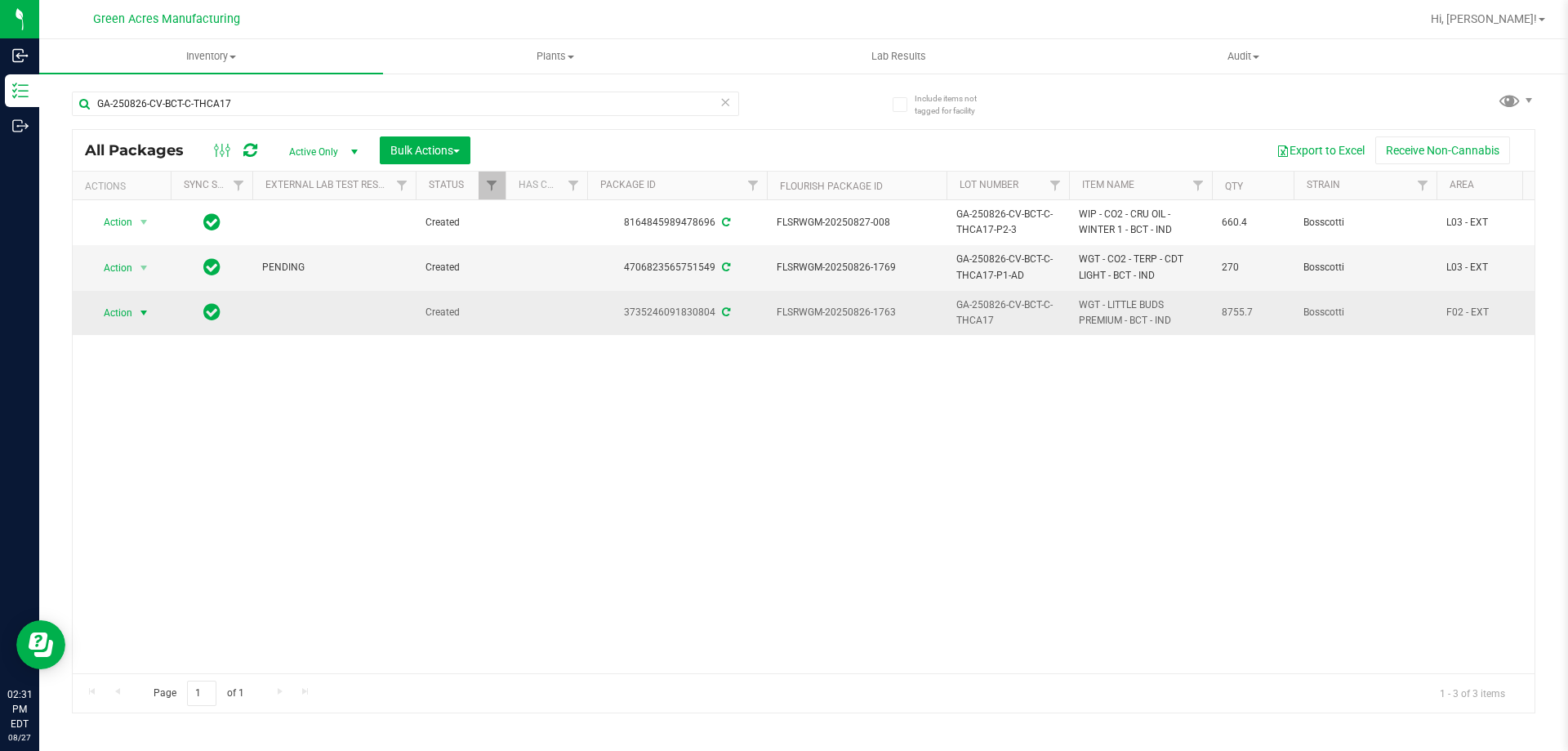
click at [131, 318] on span "Action" at bounding box center [112, 312] width 44 height 23
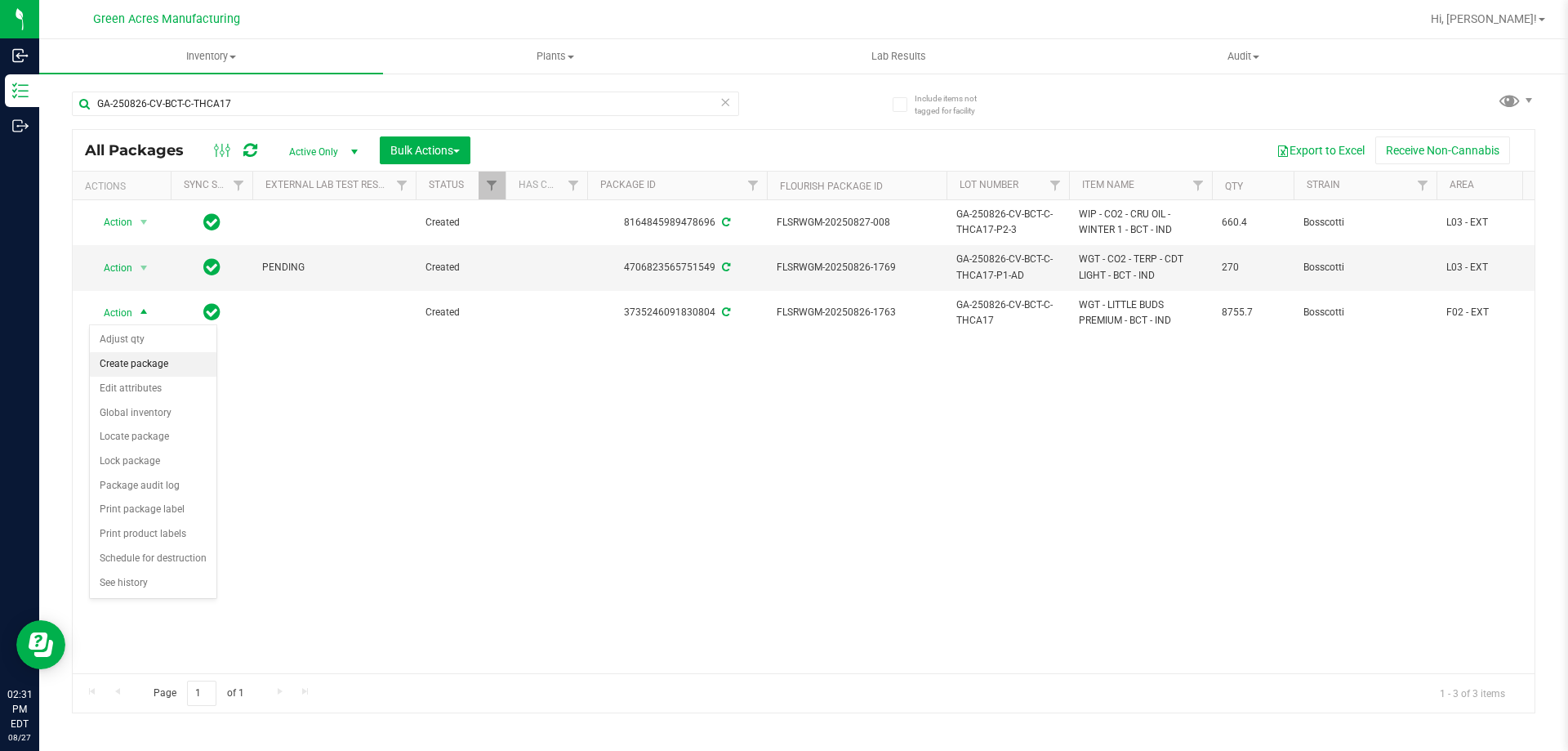
click at [175, 367] on li "Create package" at bounding box center [153, 364] width 127 height 25
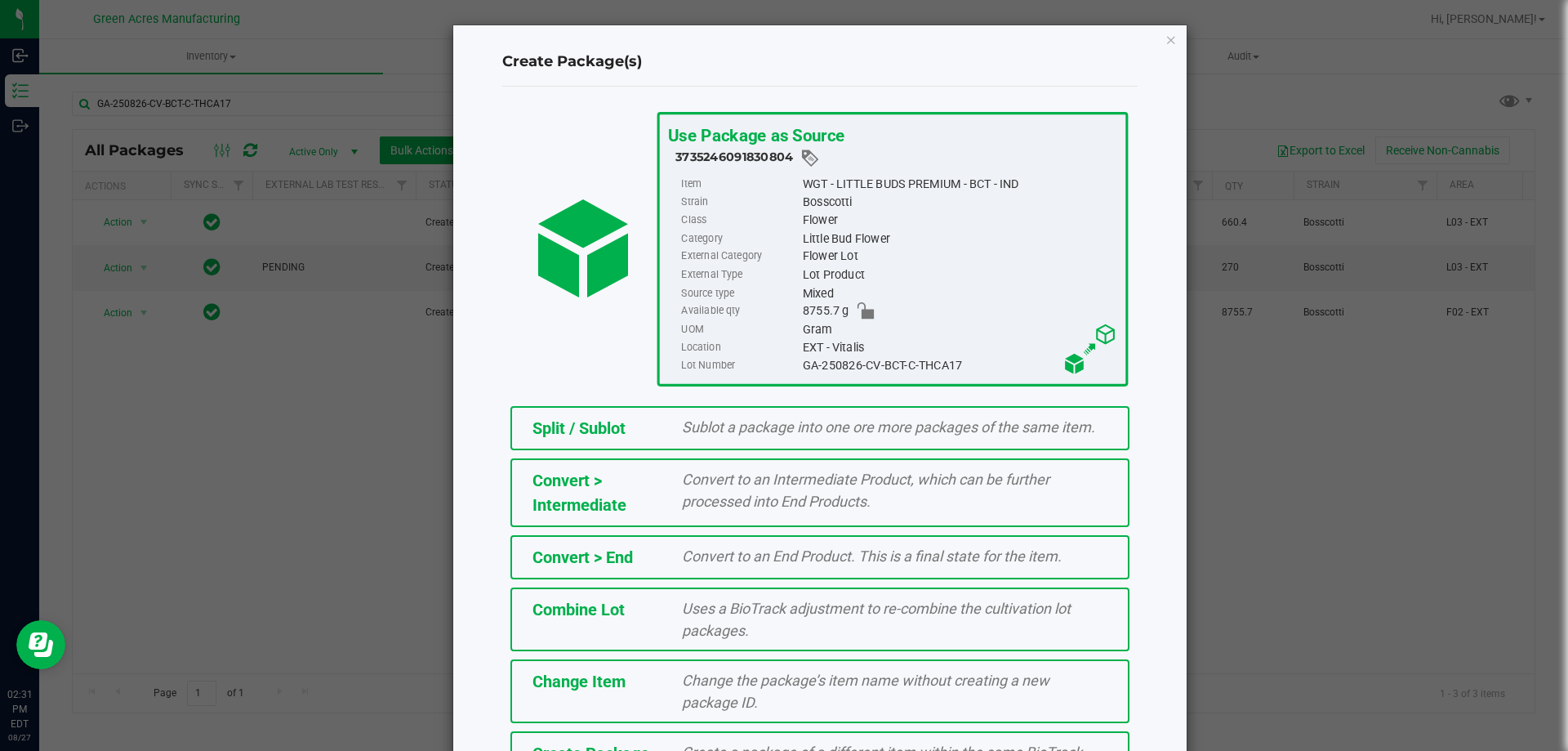
scroll to position [118, 0]
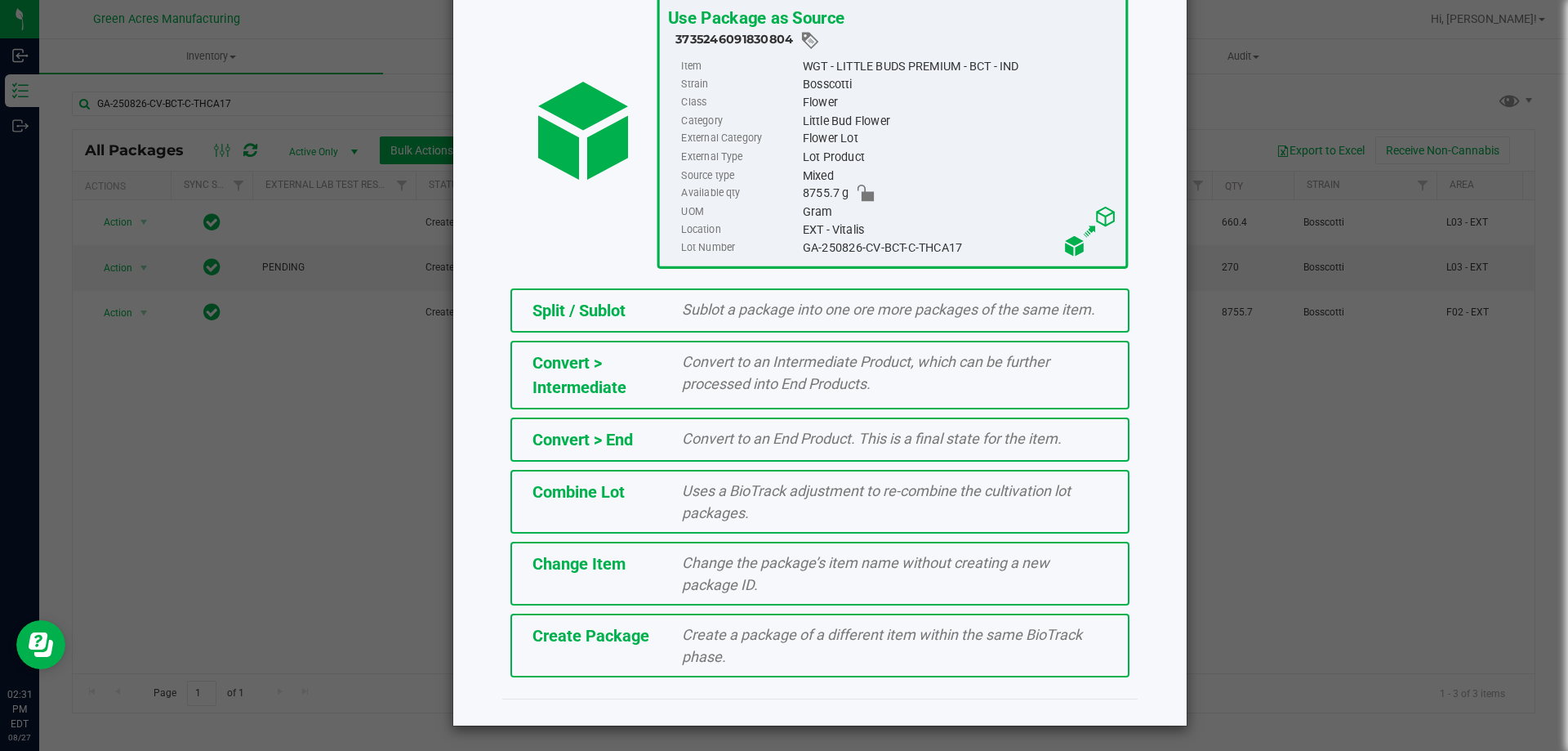
click at [604, 665] on div "Create Package Create a package of a different item within the same BioTrack ph…" at bounding box center [820, 645] width 619 height 64
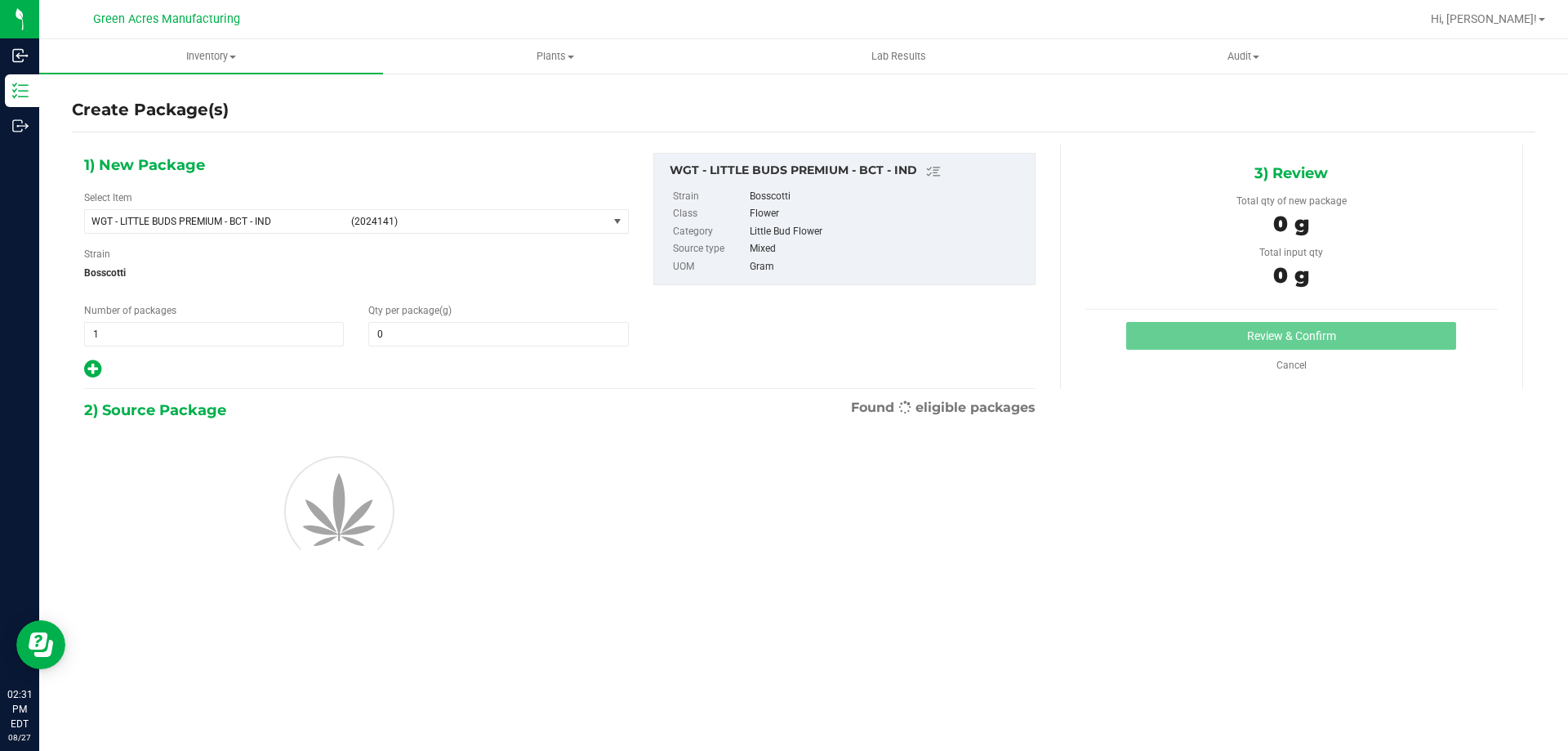
type input "0.0000"
click at [321, 224] on span "WGT - LITTLE BUDS PREMIUM - BCT - IND" at bounding box center [216, 221] width 250 height 11
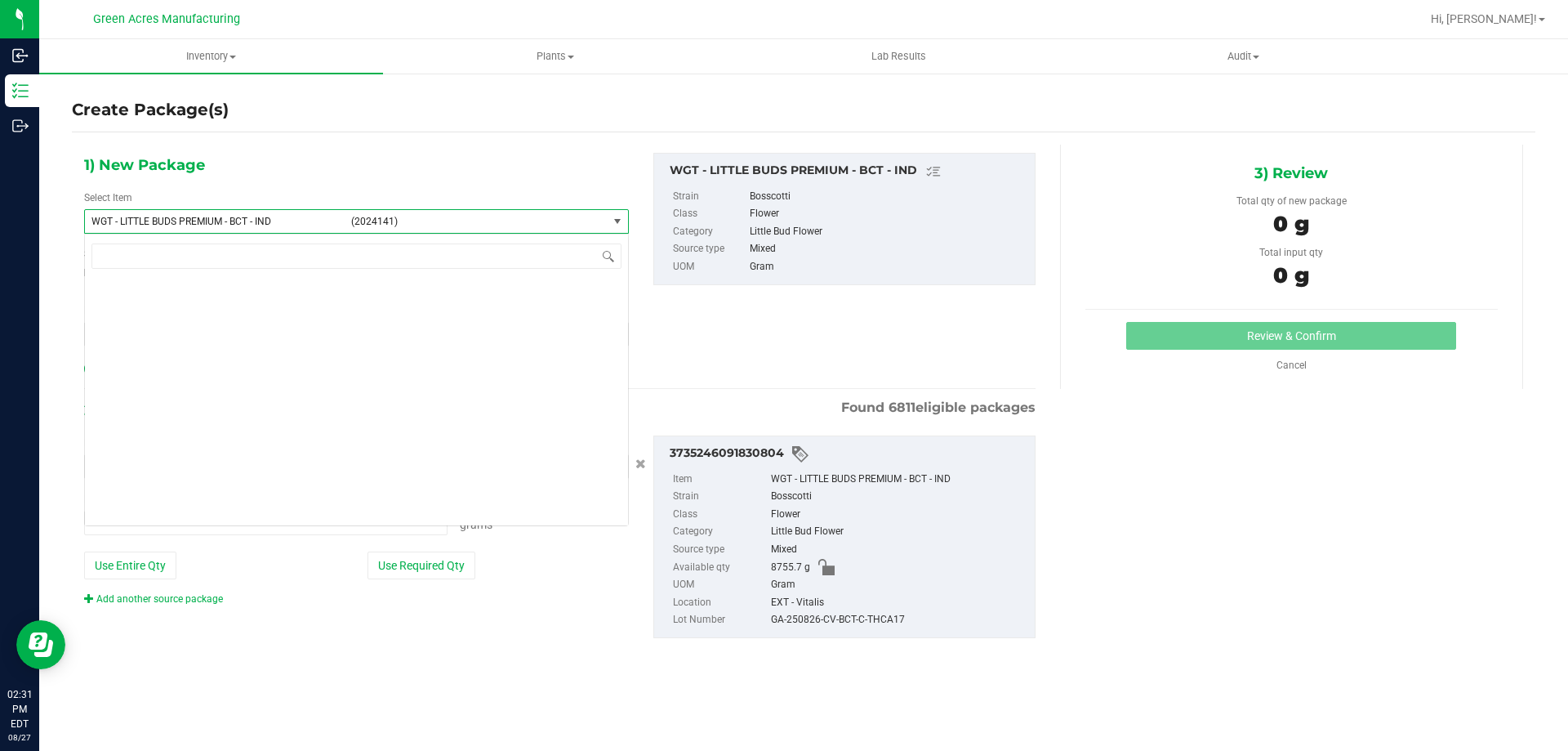
type input "0.0000 g"
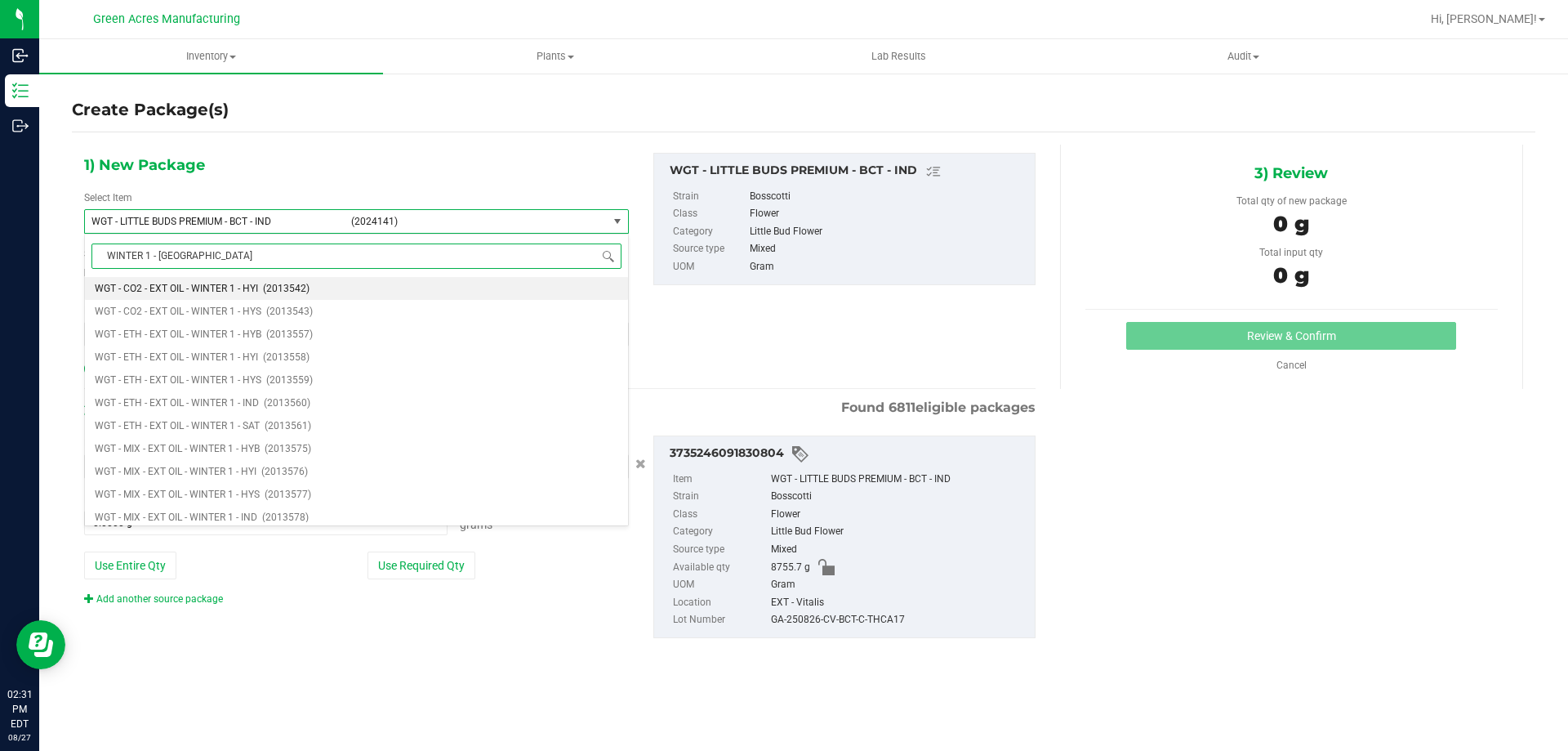
type input "WINTER 1 - BCT"
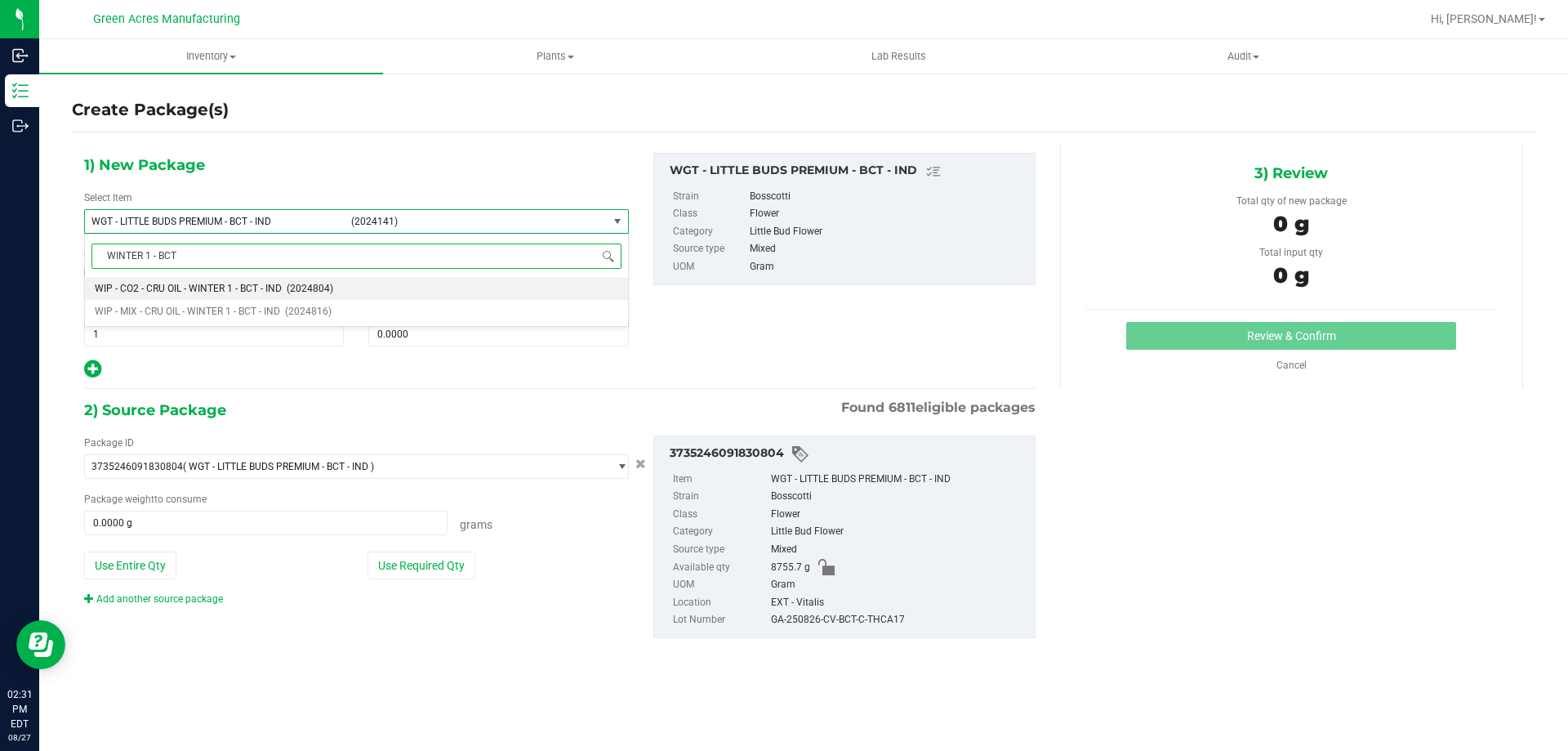
click at [293, 290] on span "(2024804)" at bounding box center [310, 288] width 47 height 11
type input "0.0000"
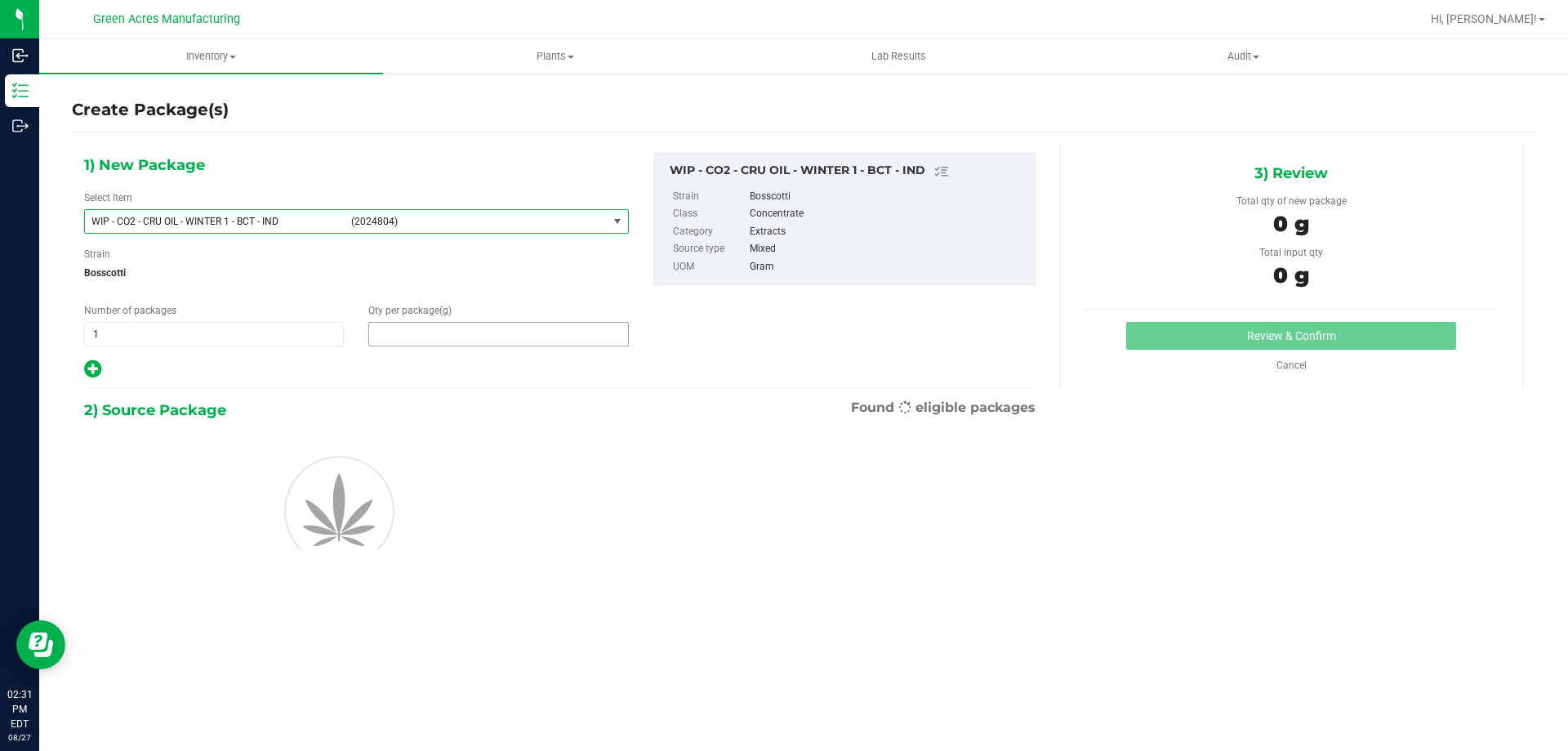
click at [449, 339] on span at bounding box center [498, 334] width 260 height 25
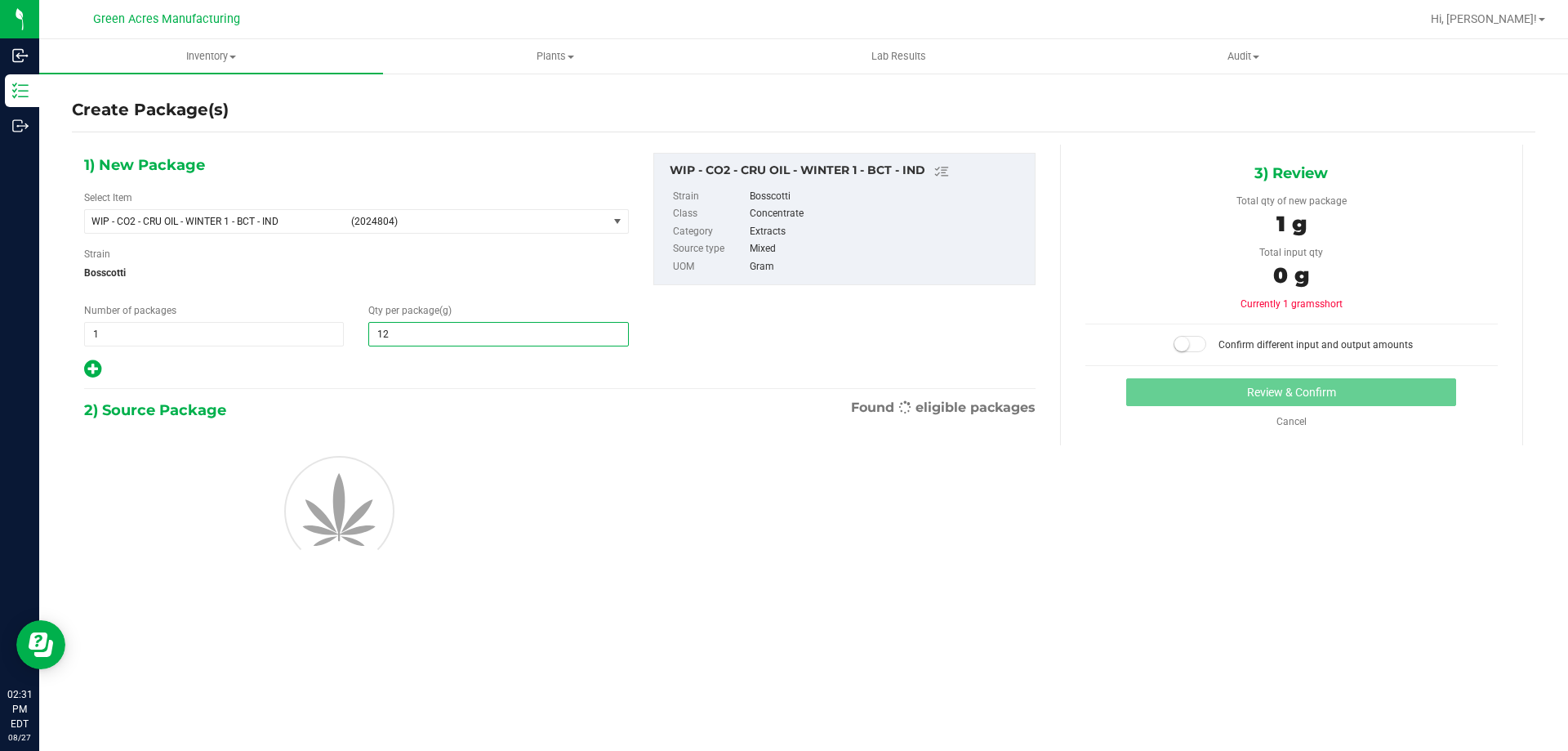
type input "127"
type input "127.0000"
click at [650, 305] on div "1) New Package Select Item WIP - CO2 - CRU OIL - WINTER 1 - BCT - IND (2024804)…" at bounding box center [559, 266] width 976 height 227
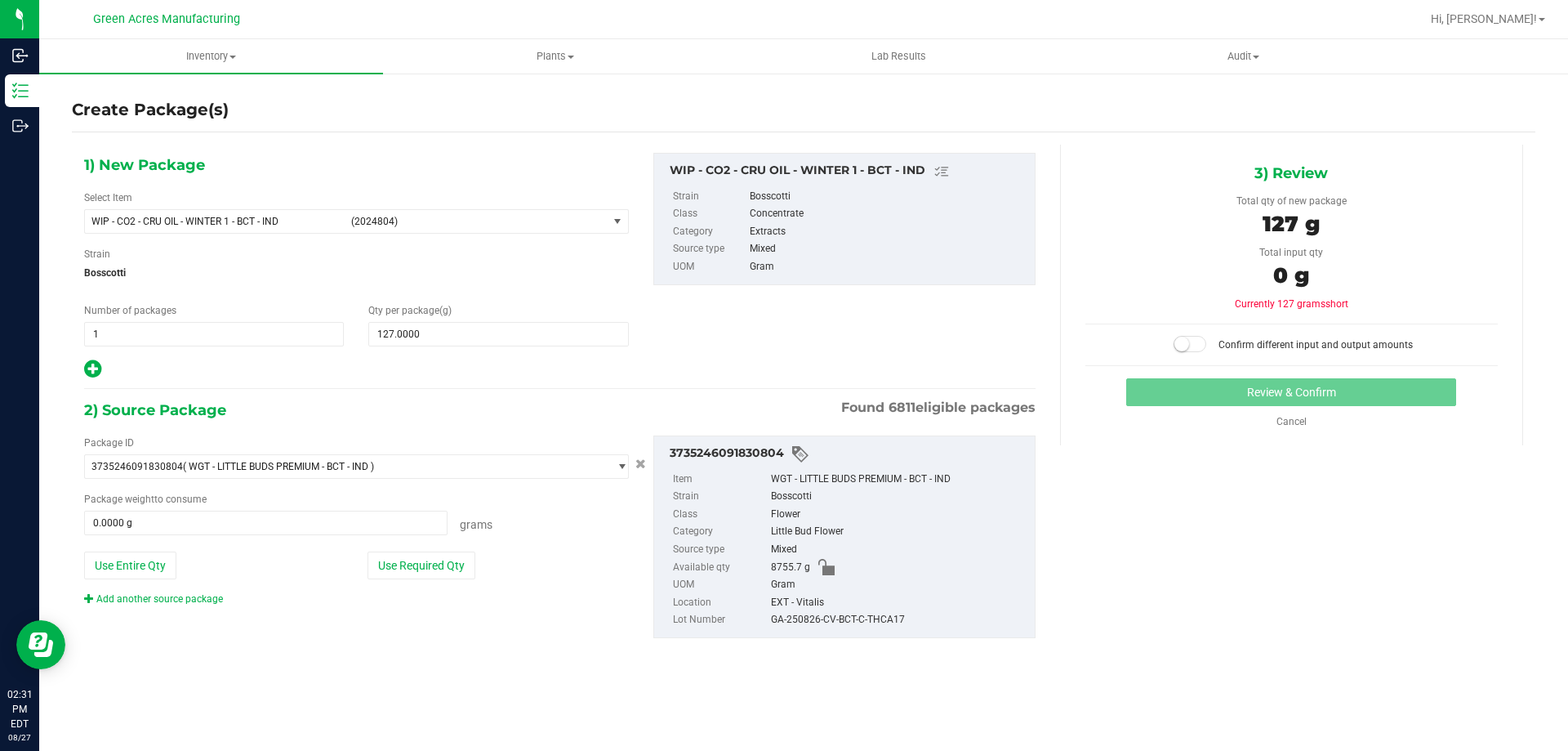
click at [393, 579] on div "Package ID 3735246091830804 ( WGT - LITTLE BUDS PREMIUM - BCT - IND ) 000051884…" at bounding box center [356, 520] width 569 height 171
click at [395, 572] on button "Use Required Qty" at bounding box center [421, 565] width 108 height 28
type input "127.0000 g"
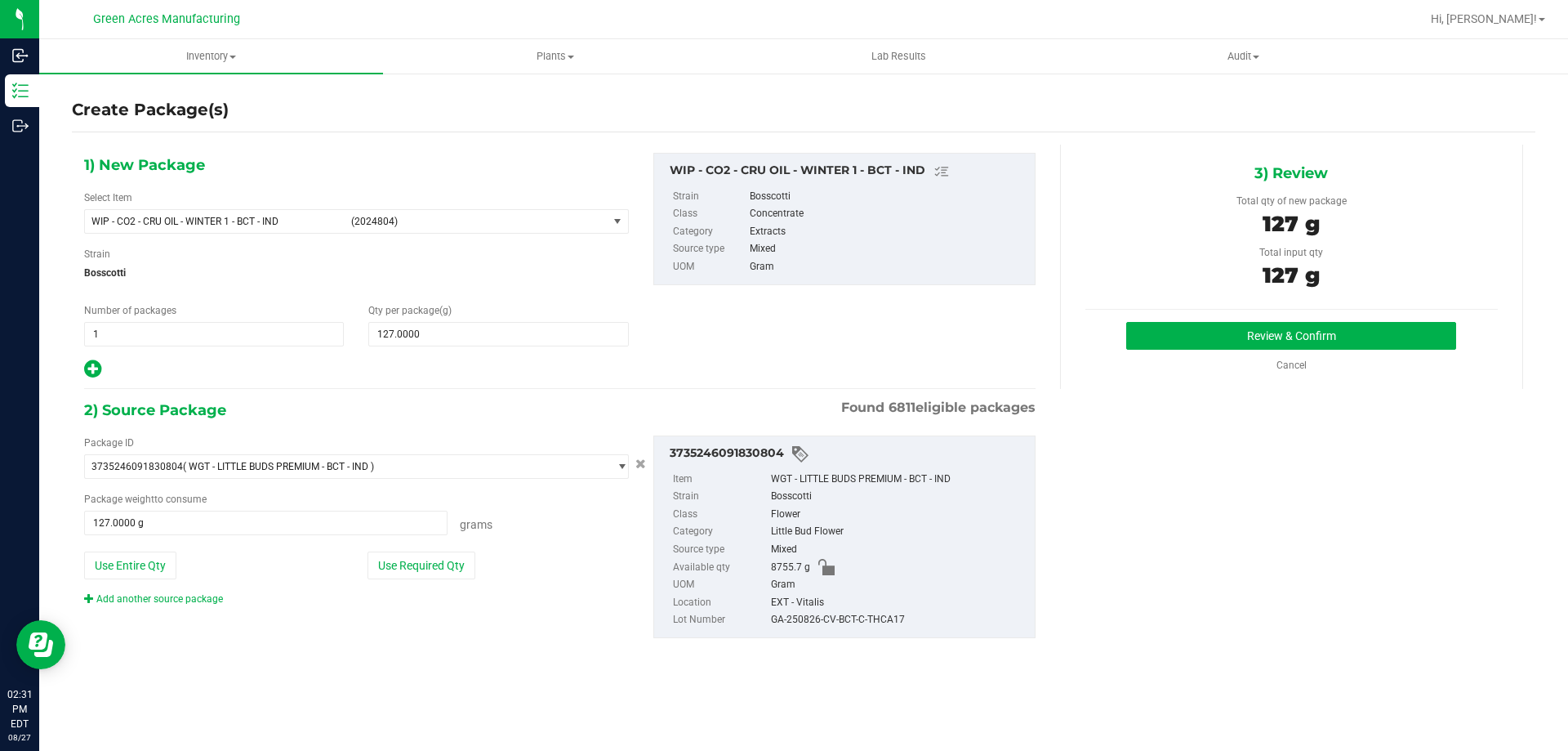
click at [543, 395] on div "1) New Package Select Item WIP - CO2 - CRU OIL - WINTER 1 - BCT - IND (2024804)…" at bounding box center [559, 409] width 976 height 528
click at [1126, 325] on button "Review & Confirm" at bounding box center [1291, 335] width 330 height 28
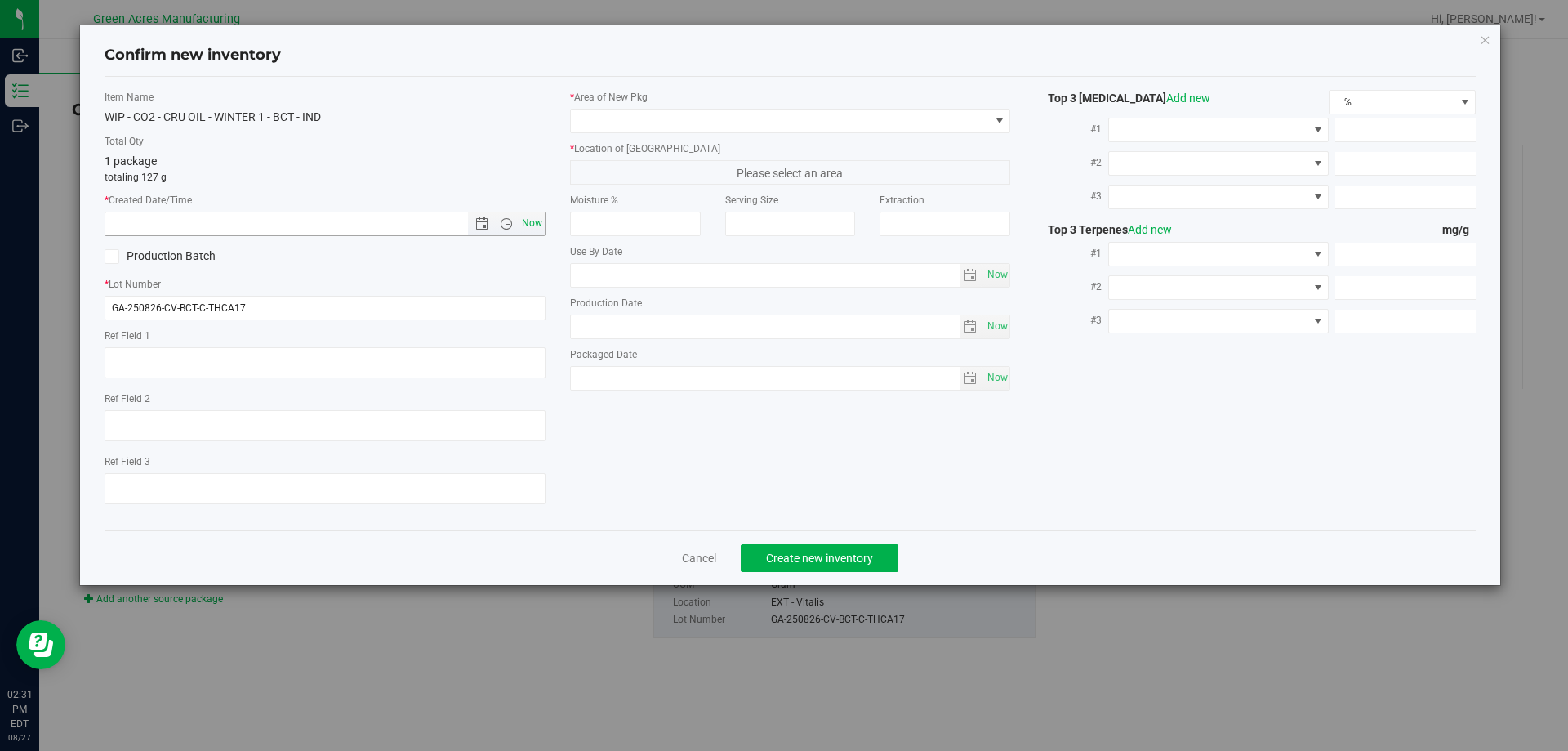
drag, startPoint x: 521, startPoint y: 216, endPoint x: 536, endPoint y: 221, distance: 15.8
click at [520, 216] on span "Now" at bounding box center [531, 224] width 28 height 24
type input "[DATE] 2:31 PM"
click at [625, 131] on span at bounding box center [781, 121] width 419 height 23
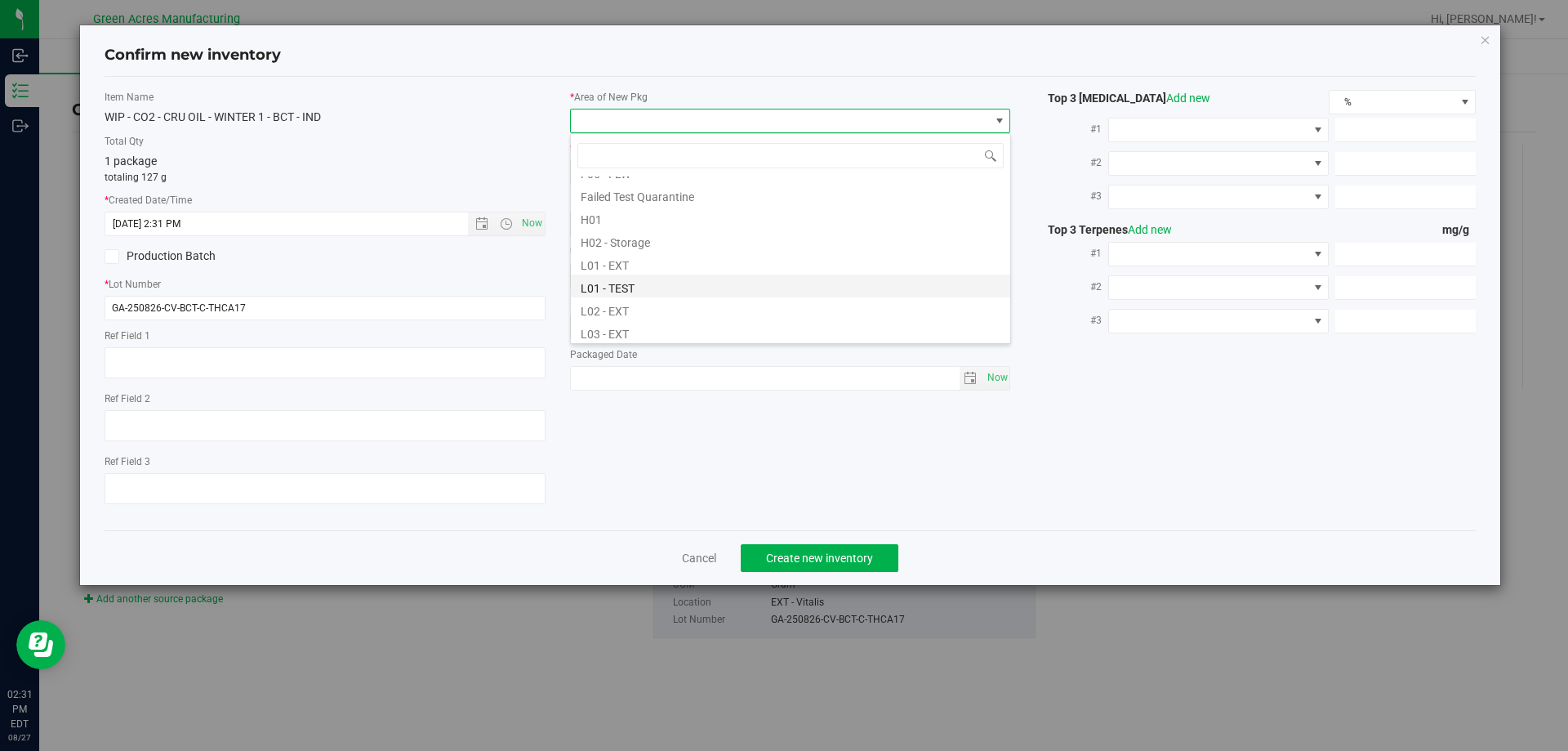
scroll to position [245, 0]
click at [610, 312] on li "L03 - EXT" at bounding box center [791, 308] width 439 height 23
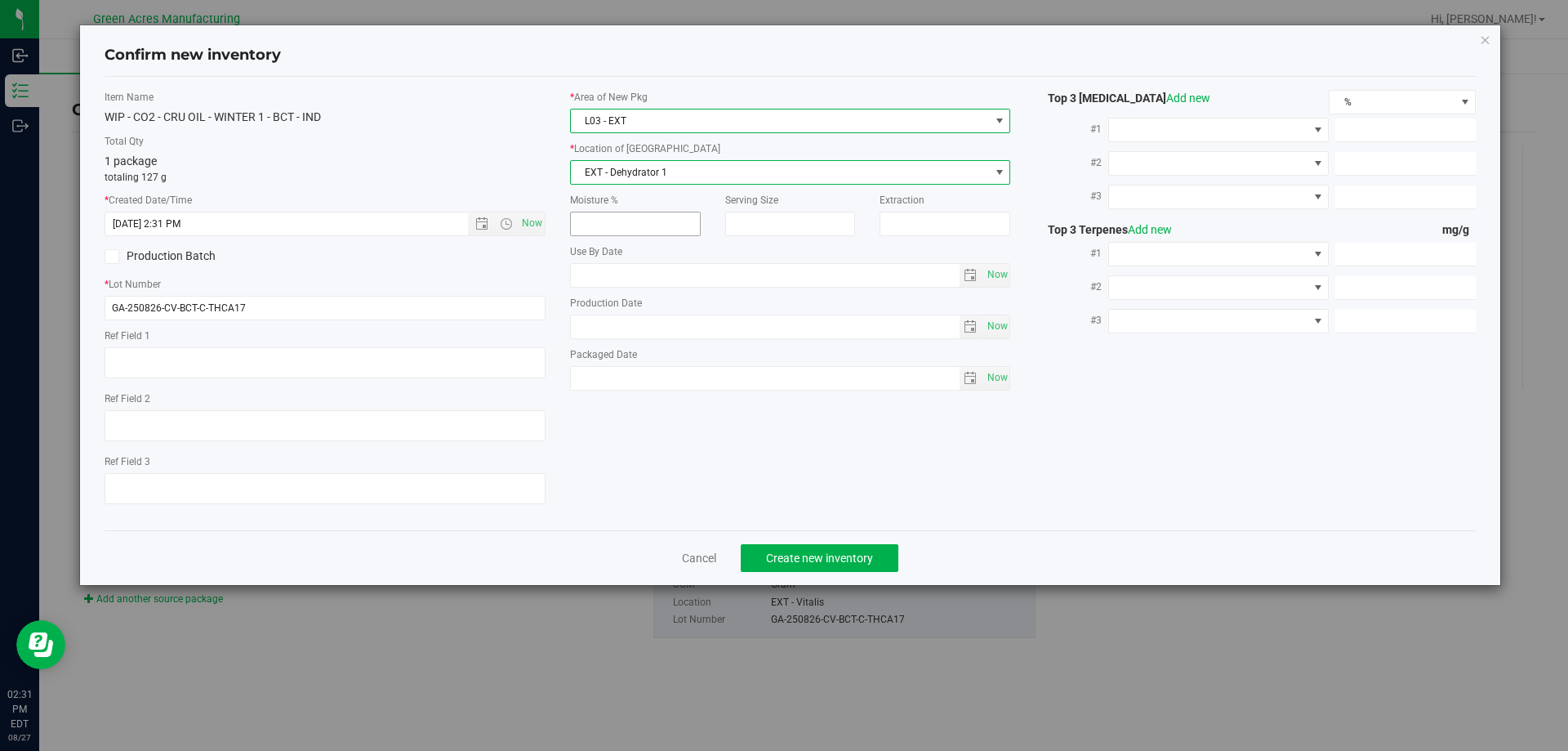
click at [672, 164] on span "EXT - Dehydrator 1" at bounding box center [781, 172] width 419 height 23
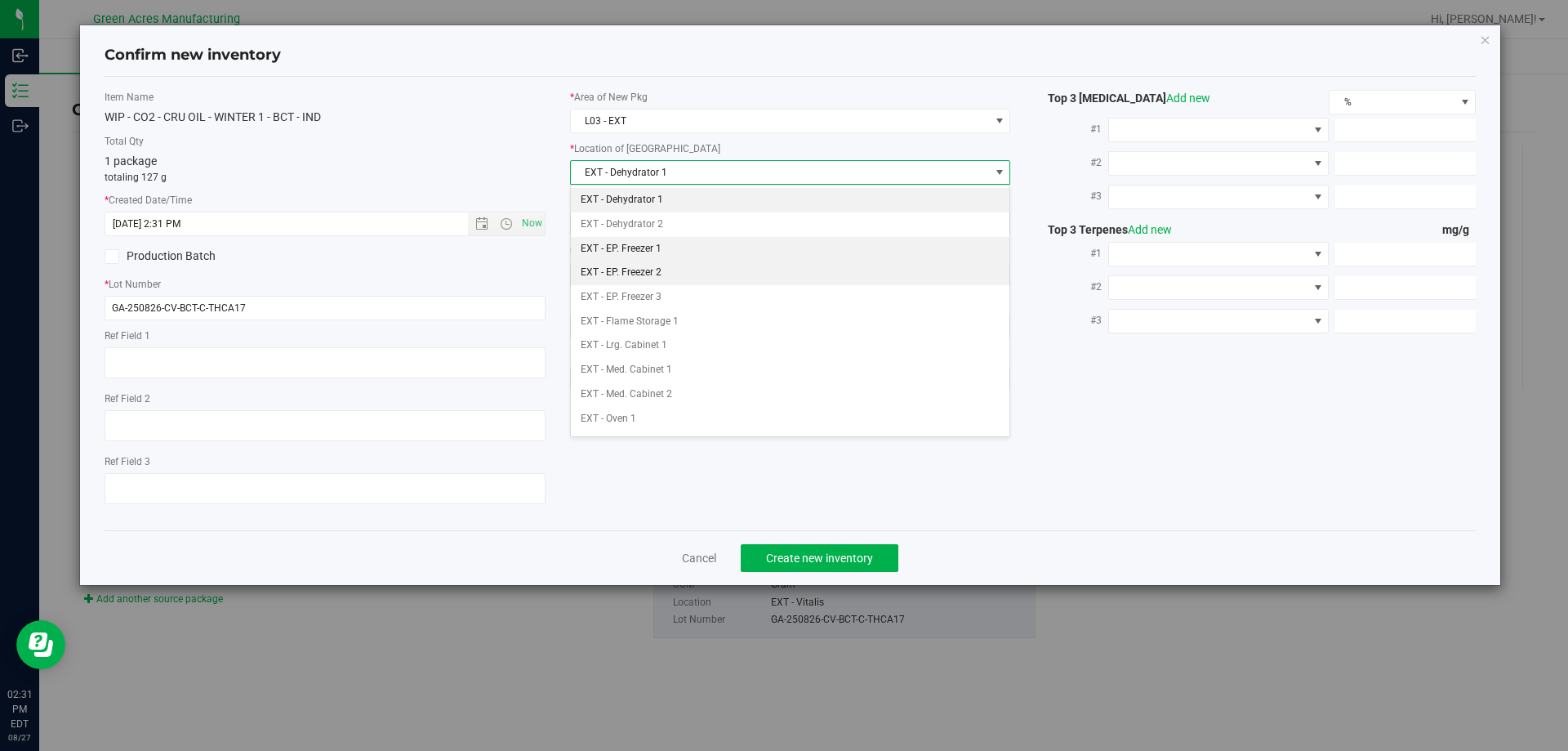
click at [668, 254] on li "EXT - EP. Freezer 1" at bounding box center [791, 249] width 439 height 25
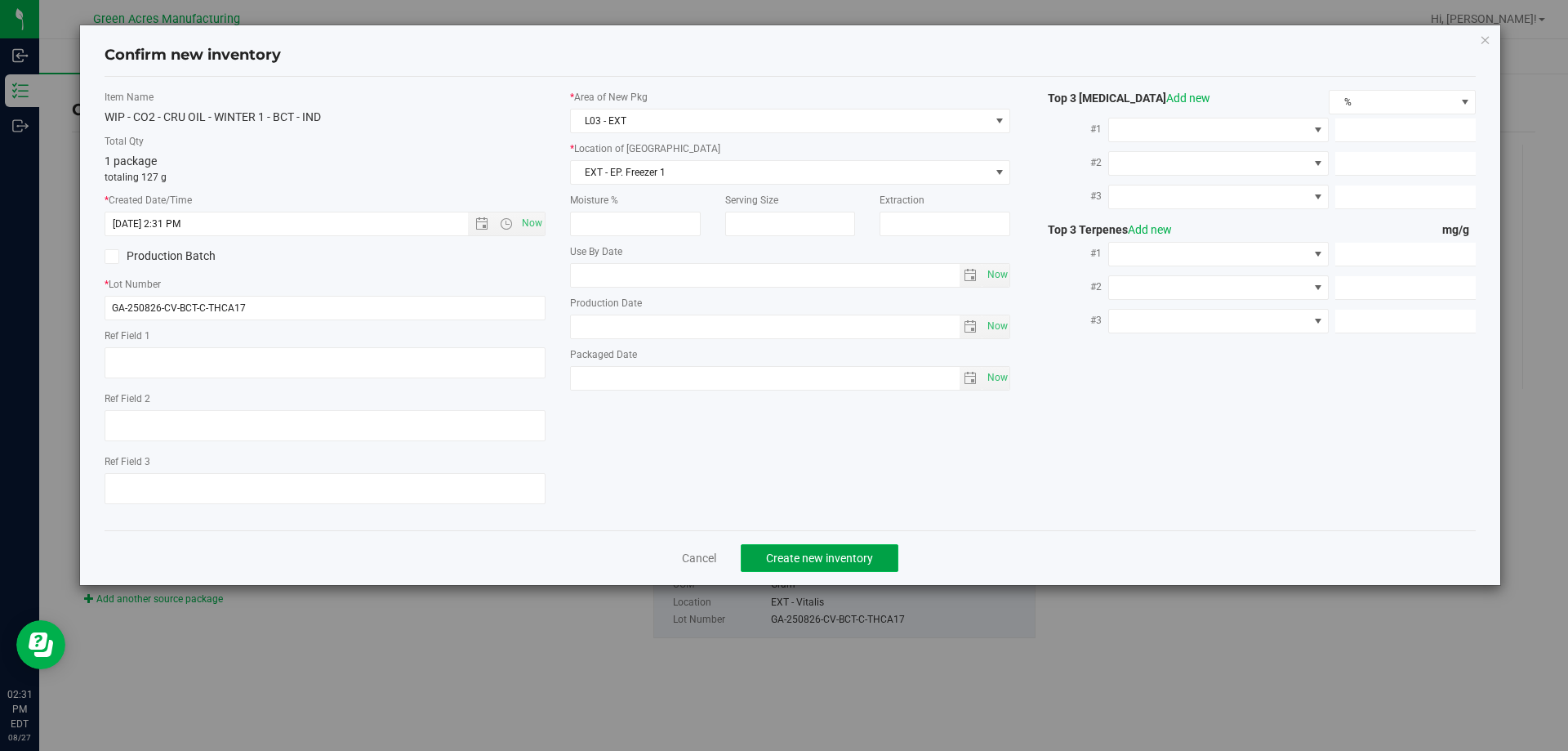
click at [850, 564] on span "Create new inventory" at bounding box center [820, 558] width 107 height 13
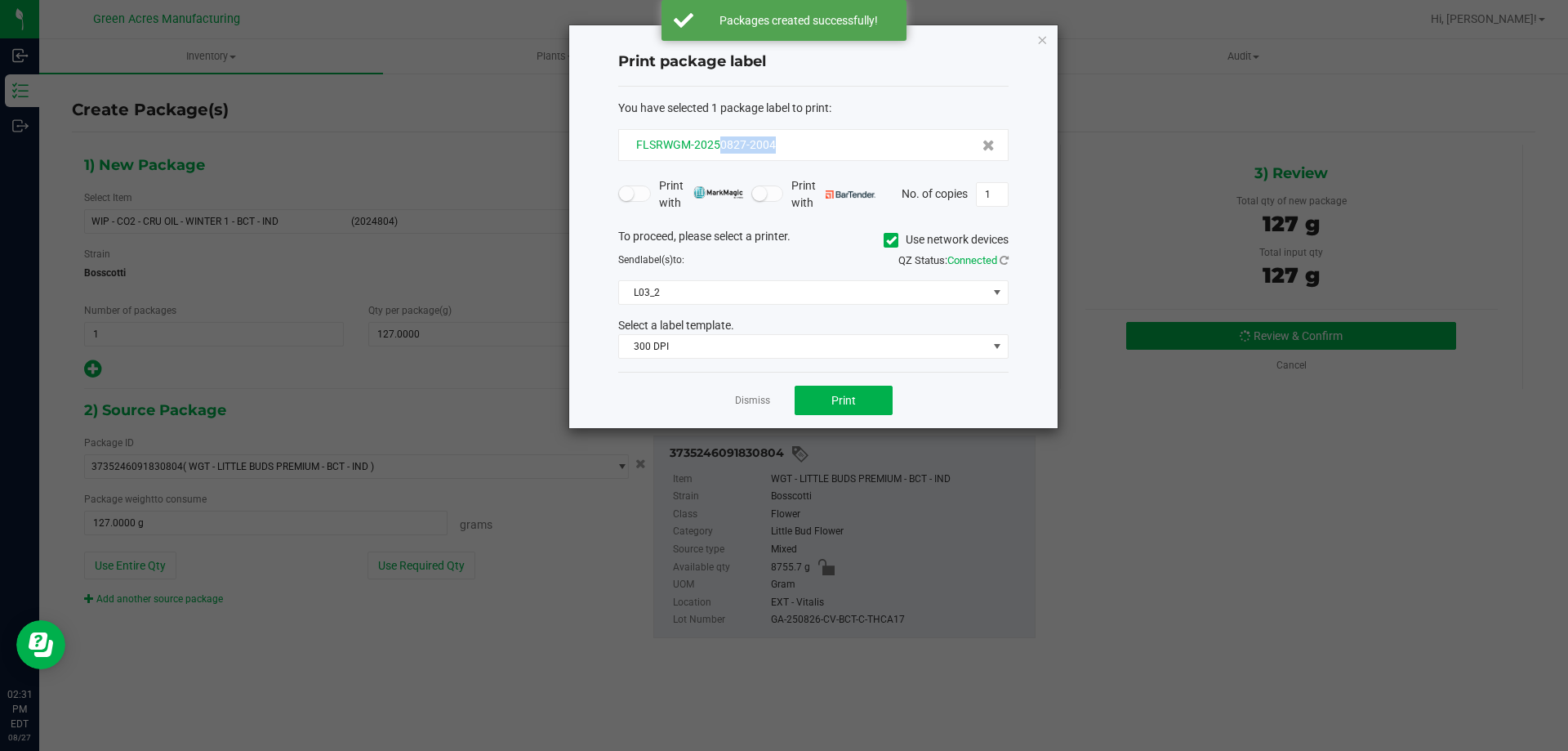
drag, startPoint x: 797, startPoint y: 152, endPoint x: 718, endPoint y: 151, distance: 79.0
click at [718, 151] on div "FLSRWGM-20250827-2004" at bounding box center [814, 145] width 363 height 17
copy span "0827-2004"
click at [815, 392] on button "Print" at bounding box center [844, 400] width 98 height 30
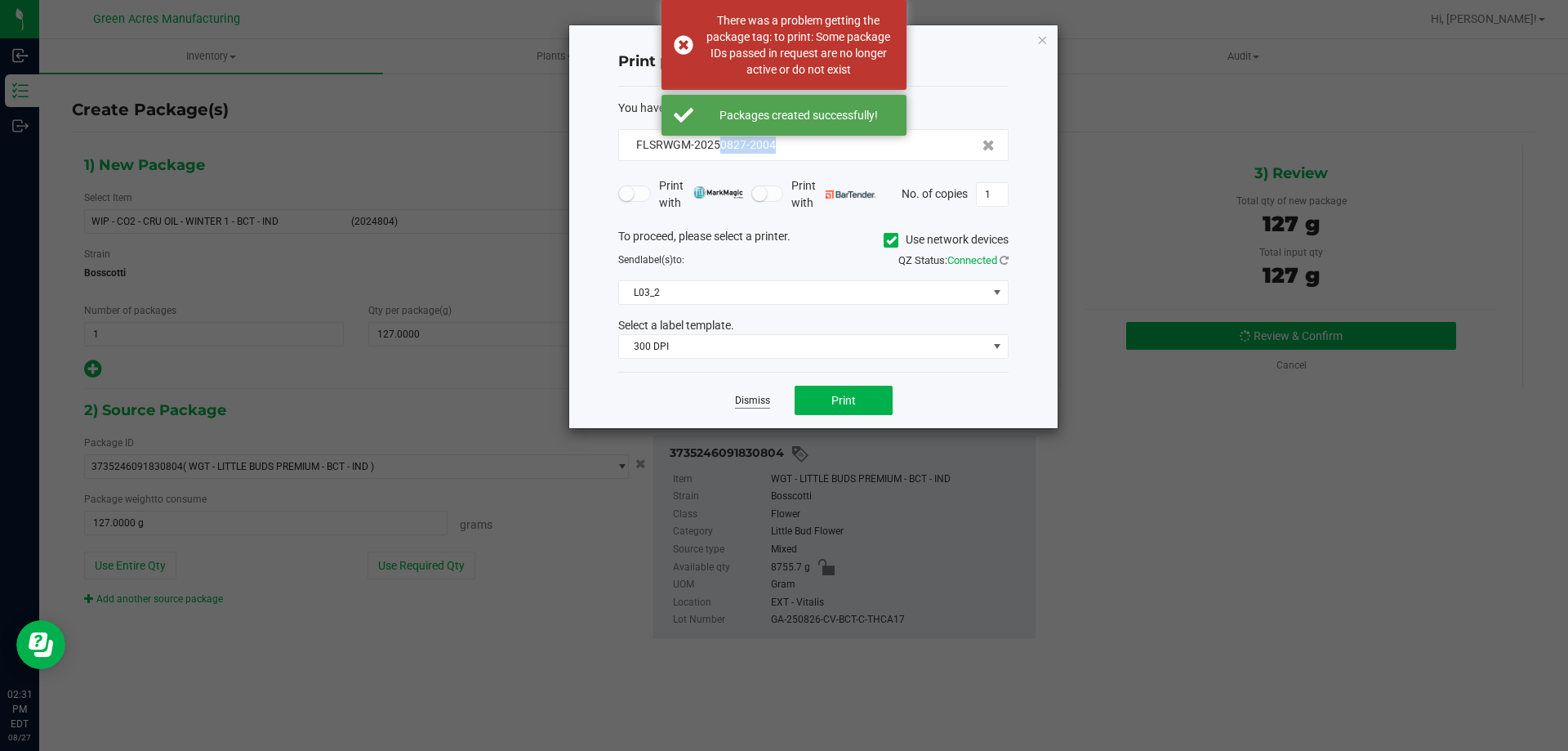
click at [756, 397] on link "Dismiss" at bounding box center [753, 400] width 35 height 14
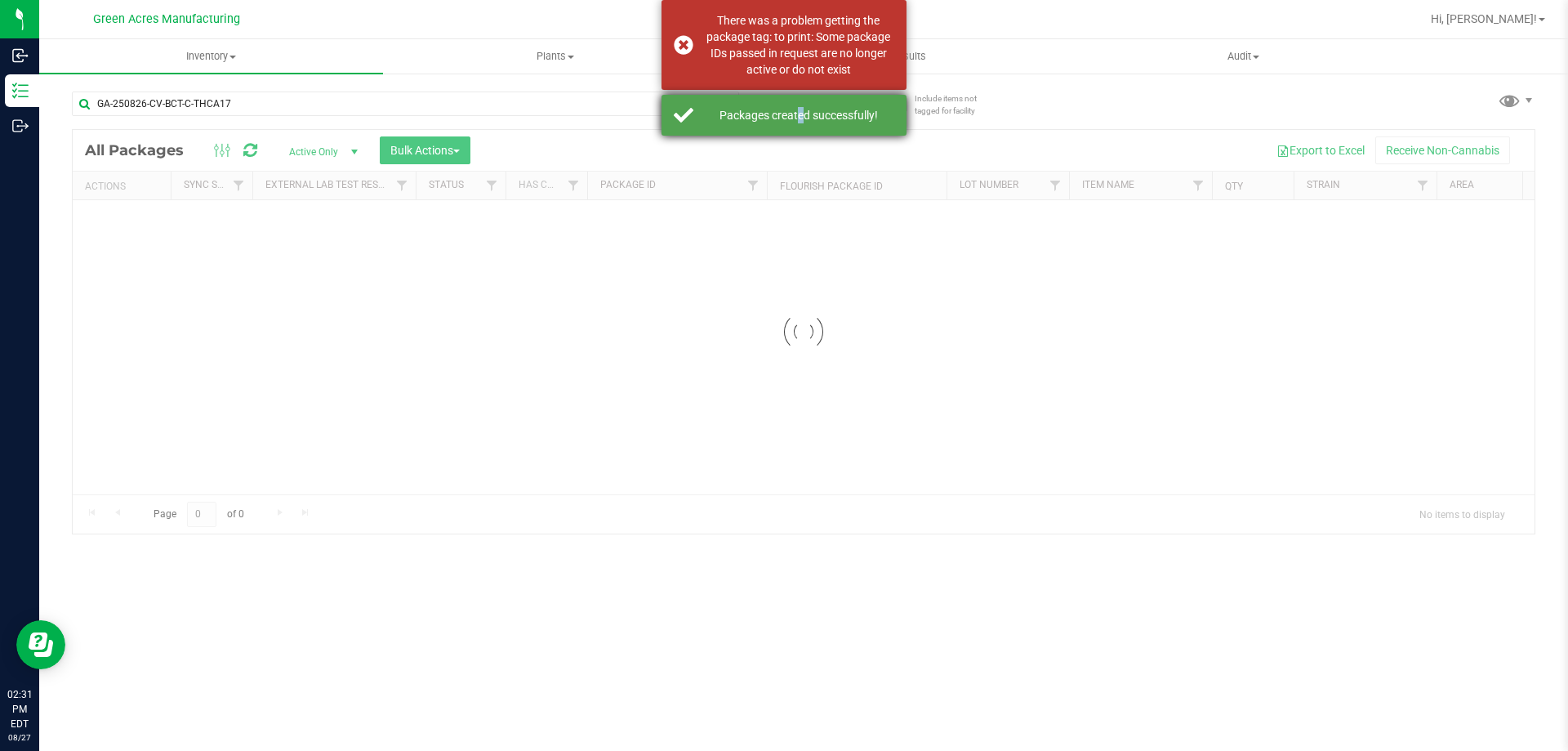
drag, startPoint x: 791, startPoint y: 102, endPoint x: 780, endPoint y: 95, distance: 13.0
click at [807, 135] on body "Inbound Inventory Outbound 02:31 PM EDT [DATE] 08/27 Green Acres Manufacturing …" at bounding box center [784, 376] width 1568 height 751
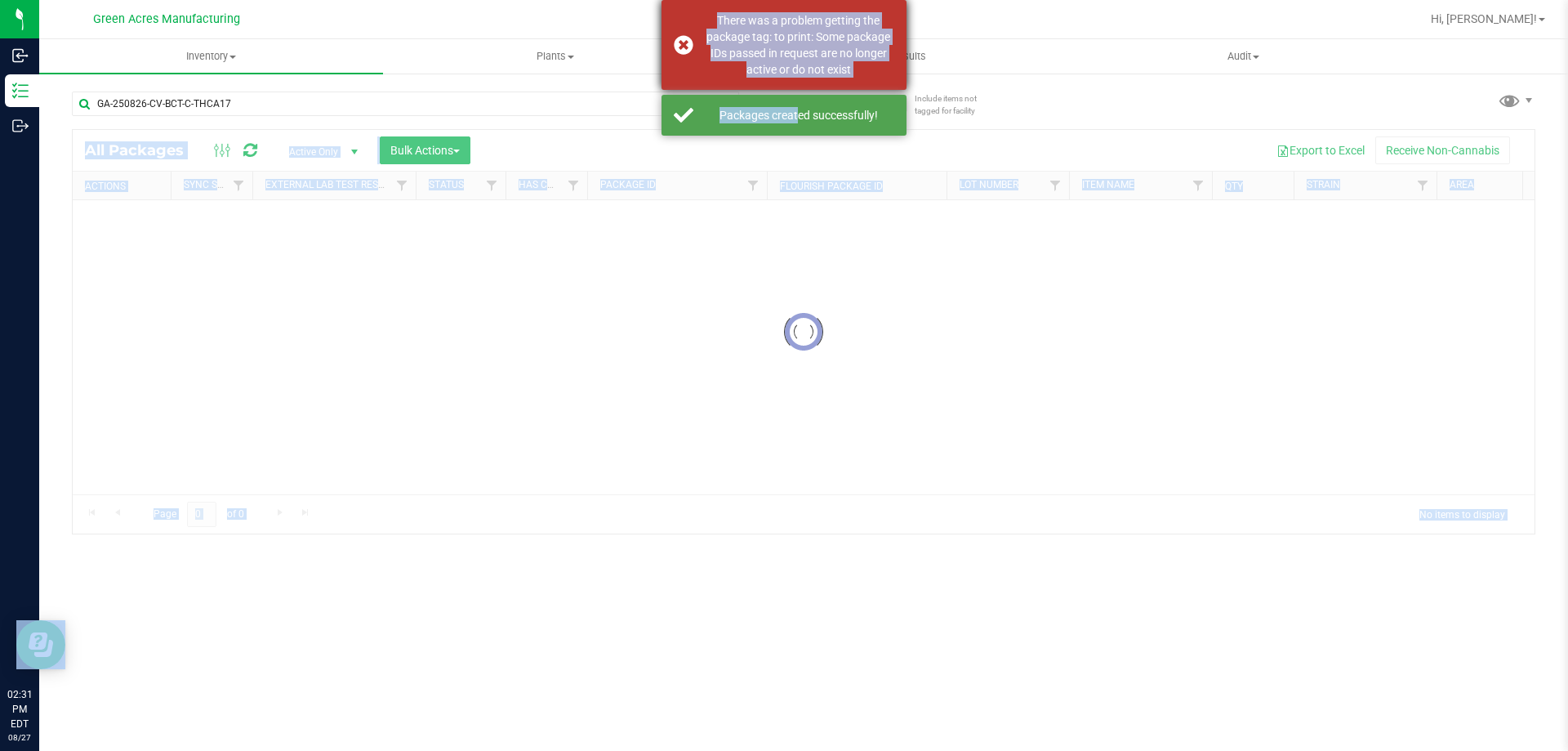
click at [781, 65] on div "There was a problem getting the package tag: to print: Some package IDs passed …" at bounding box center [798, 44] width 192 height 66
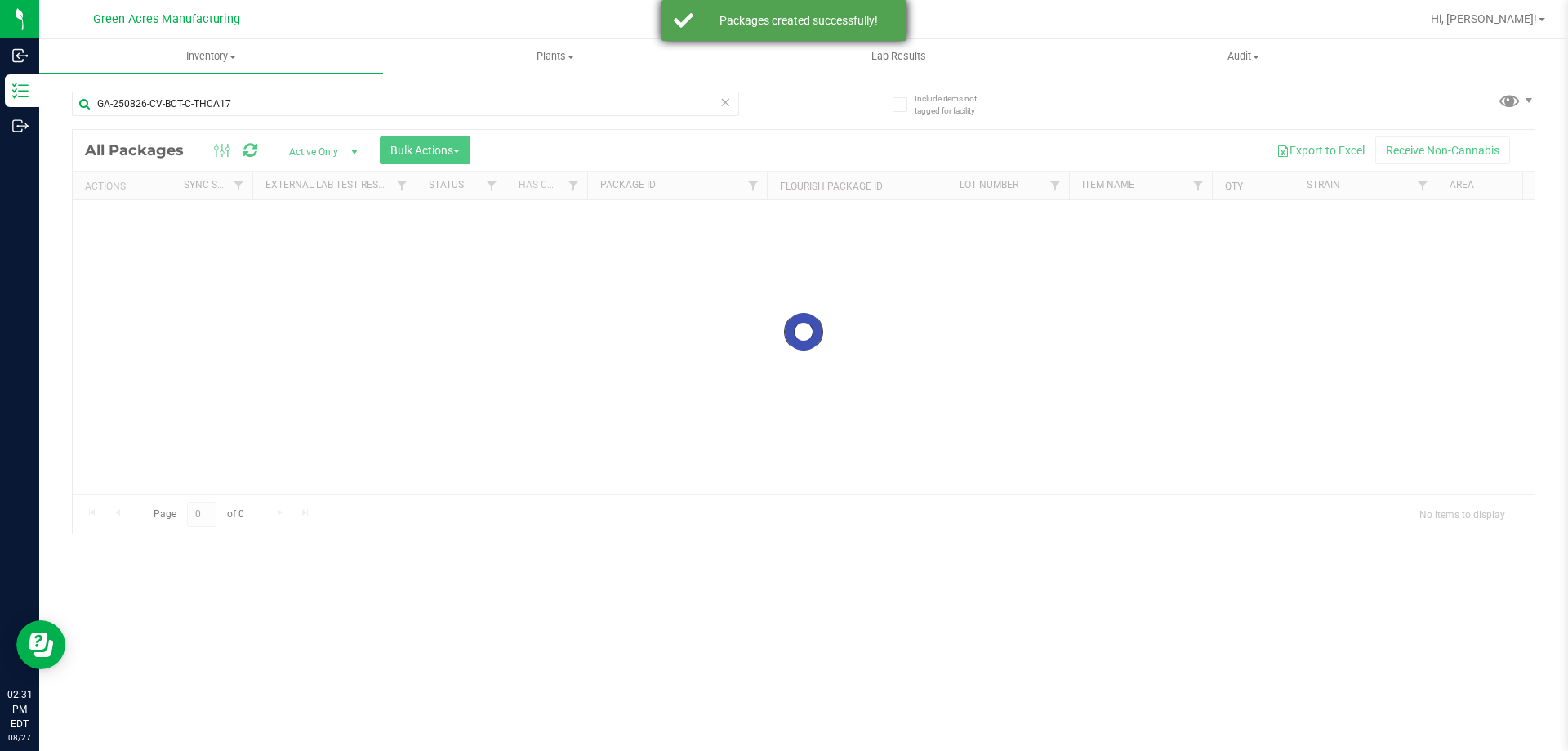
click at [808, 100] on div "GA-250826-CV-BCT-C-THCA17 Loading... All Packages Active Only Active Only Lab S…" at bounding box center [803, 305] width 1463 height 458
click at [804, 6] on div "Packages created successfully!" at bounding box center [784, 20] width 245 height 41
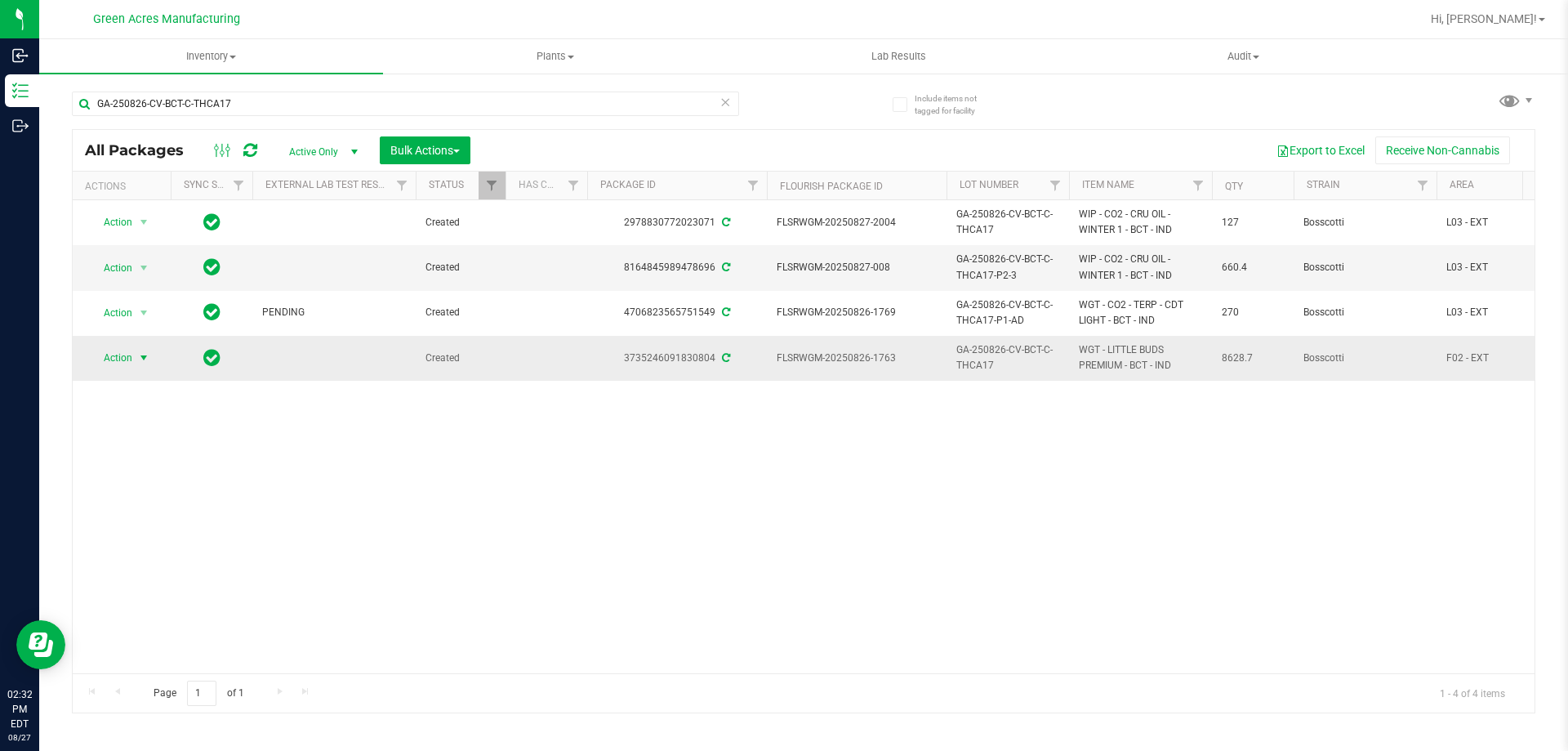
click at [117, 354] on span "Action" at bounding box center [112, 358] width 44 height 23
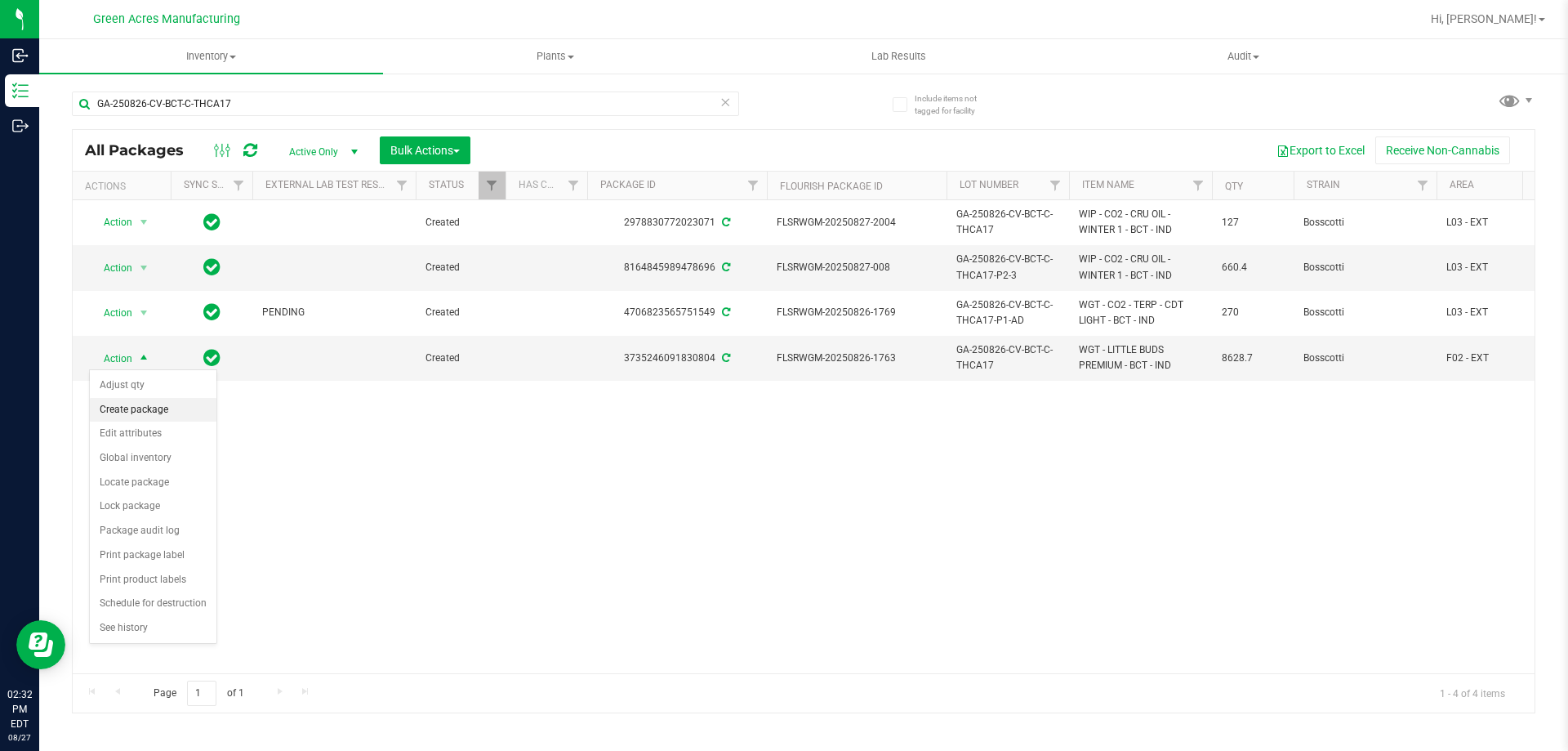
click at [173, 399] on li "Create package" at bounding box center [153, 410] width 127 height 25
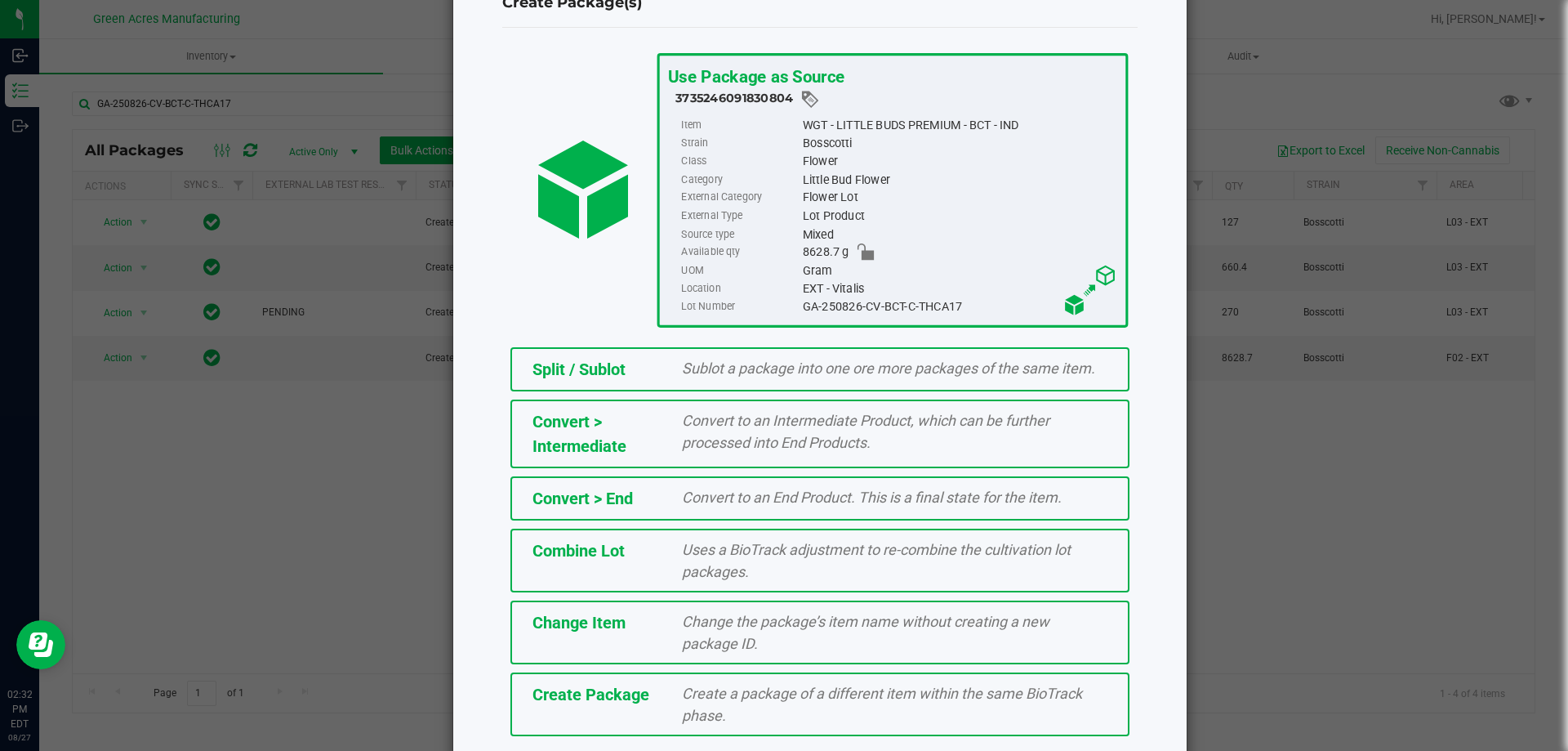
scroll to position [118, 0]
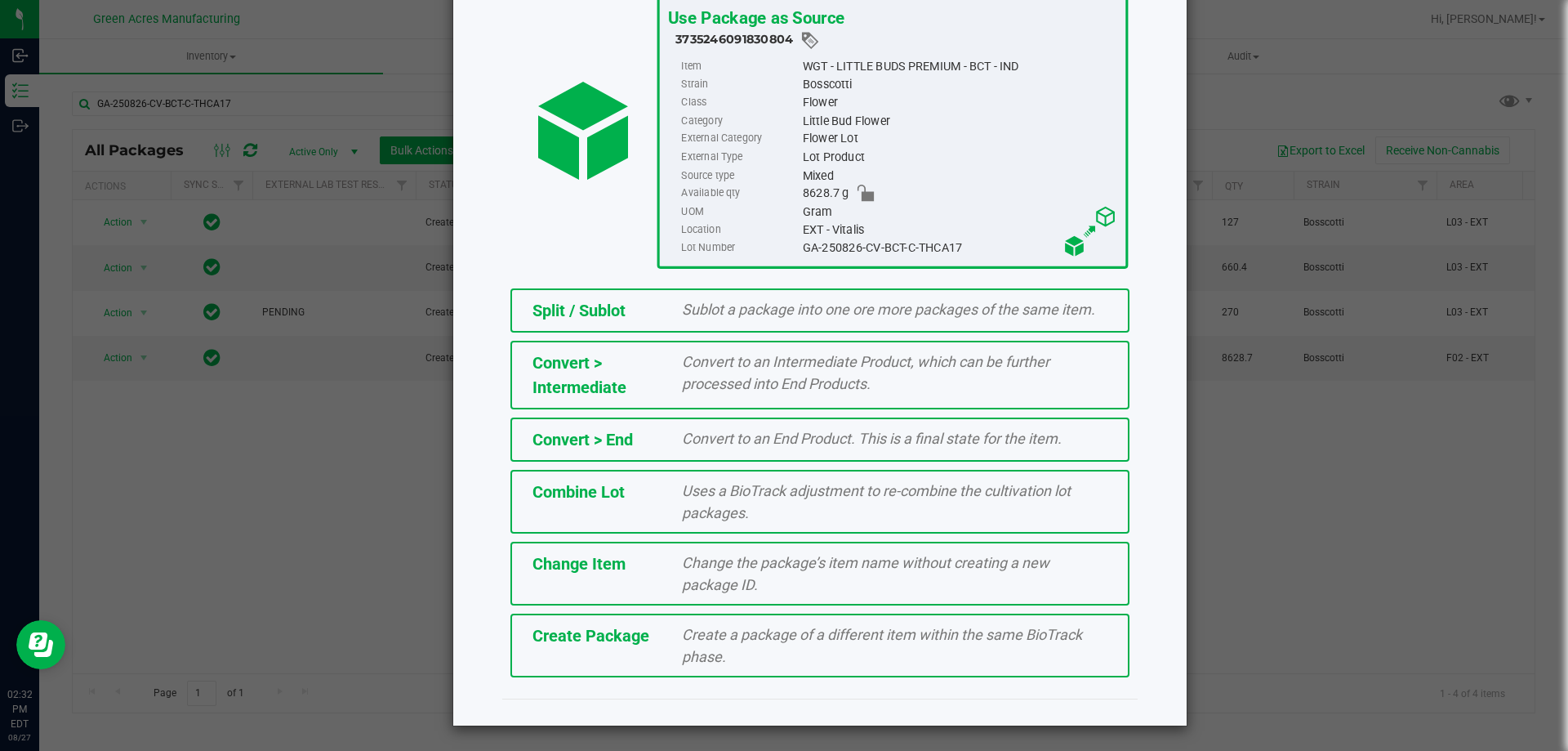
click at [643, 635] on div "Create Package" at bounding box center [595, 635] width 151 height 25
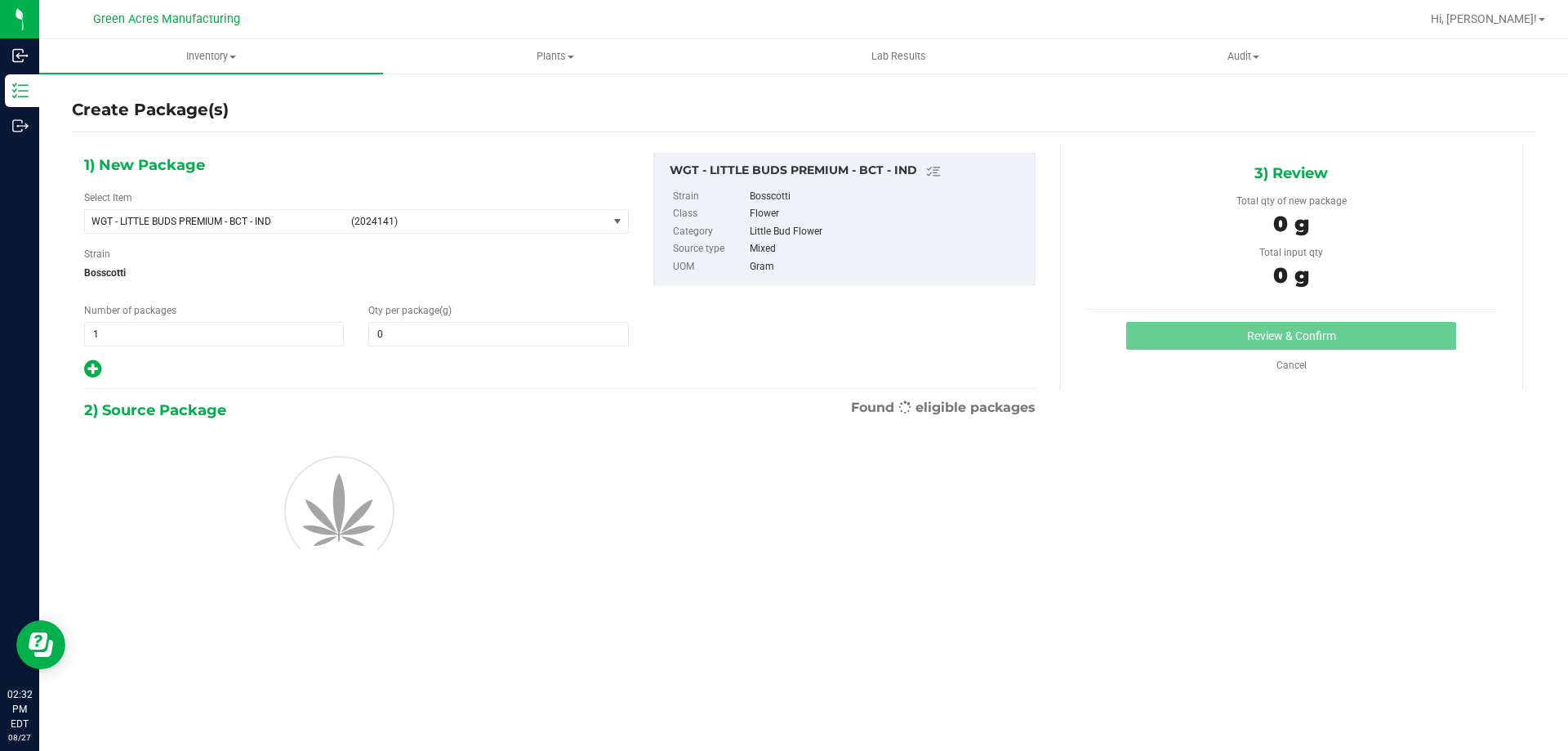
type input "0.0000"
drag, startPoint x: 670, startPoint y: 353, endPoint x: 658, endPoint y: 354, distance: 12.0
click at [670, 353] on div "1) New Package Select Item WGT - LITTLE BUDS PREMIUM - BCT - IND (2024141) 007U…" at bounding box center [559, 266] width 976 height 227
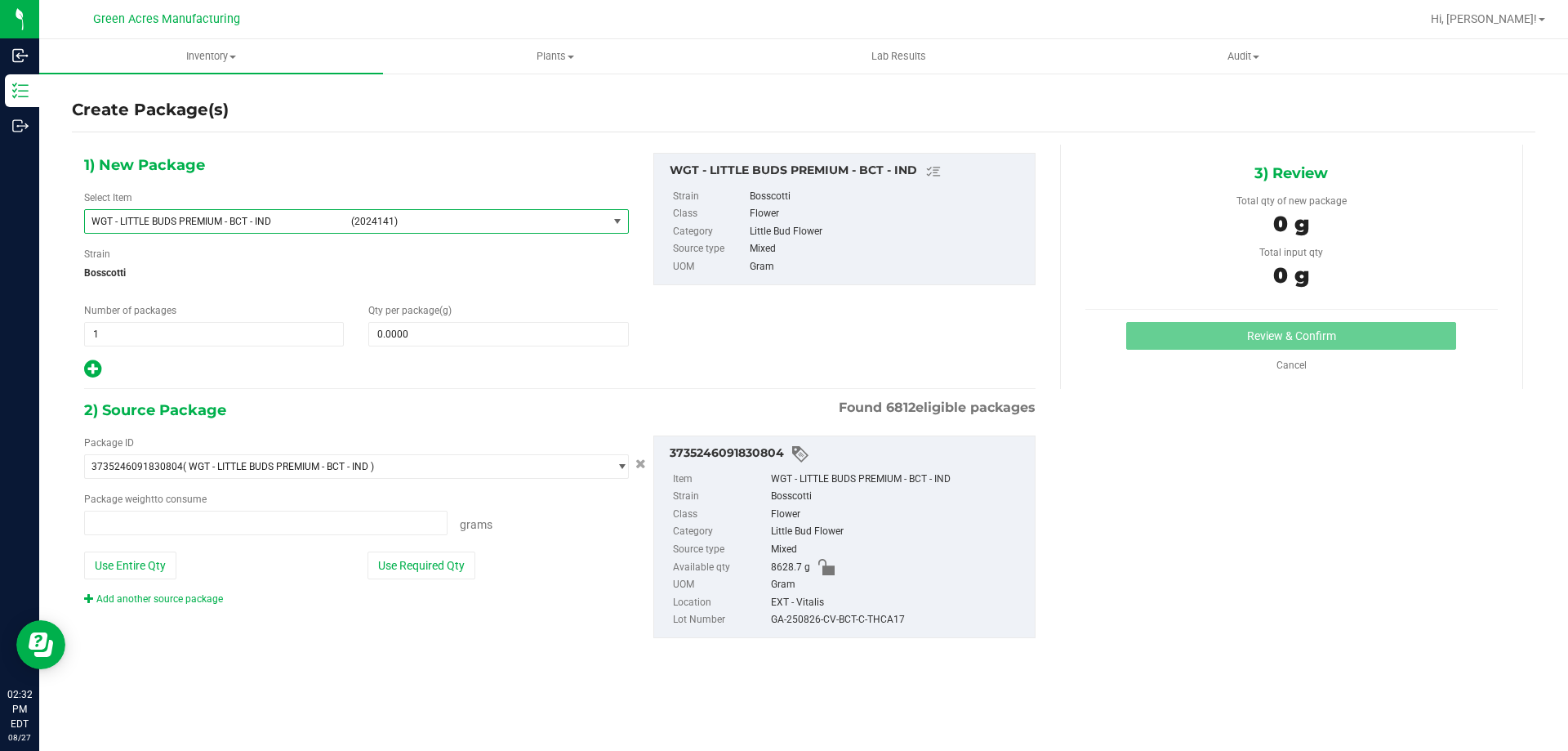
type input "0.0000 g"
click at [308, 218] on span "WGT - LITTLE BUDS PREMIUM - BCT - IND" at bounding box center [216, 221] width 250 height 11
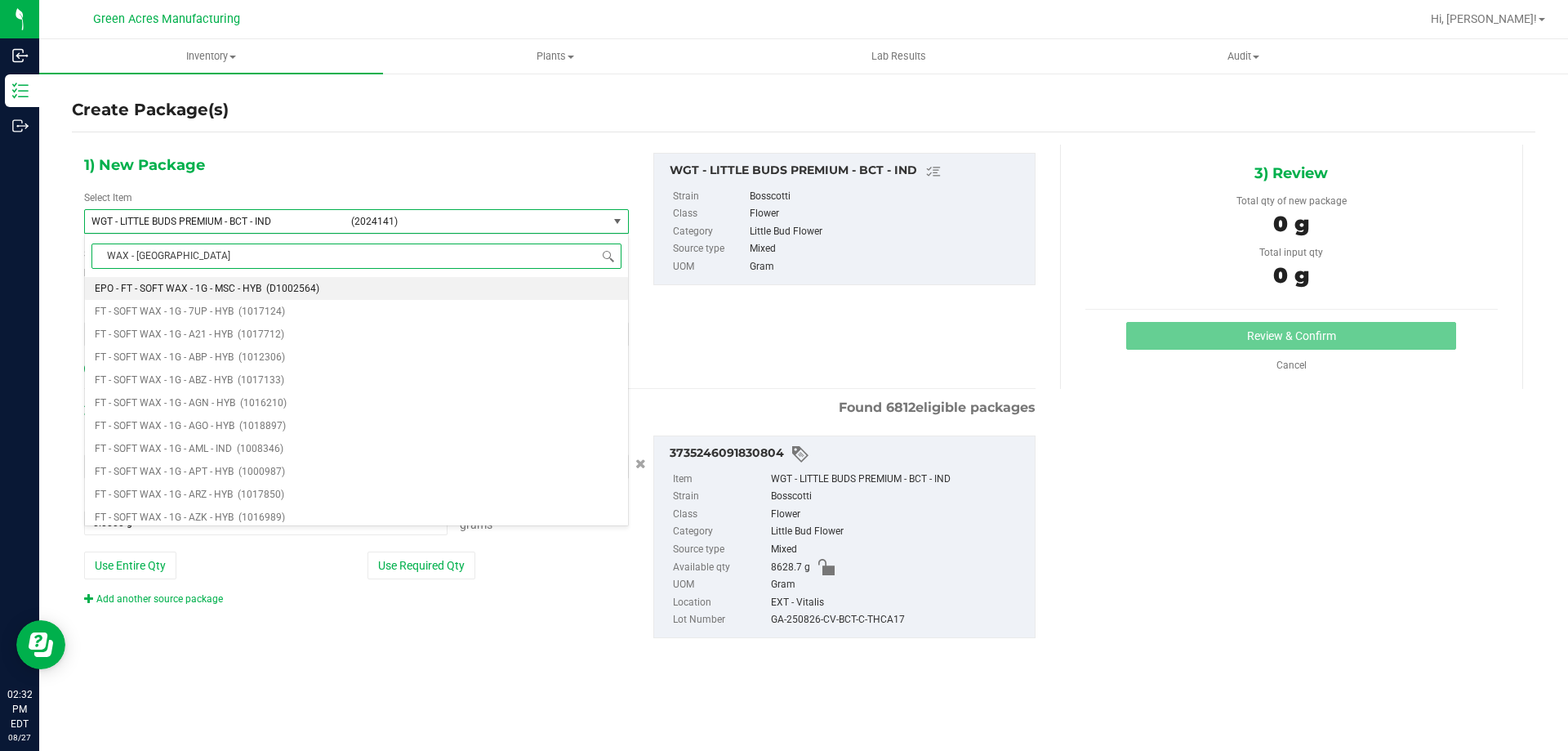
type input "WAX - BCT"
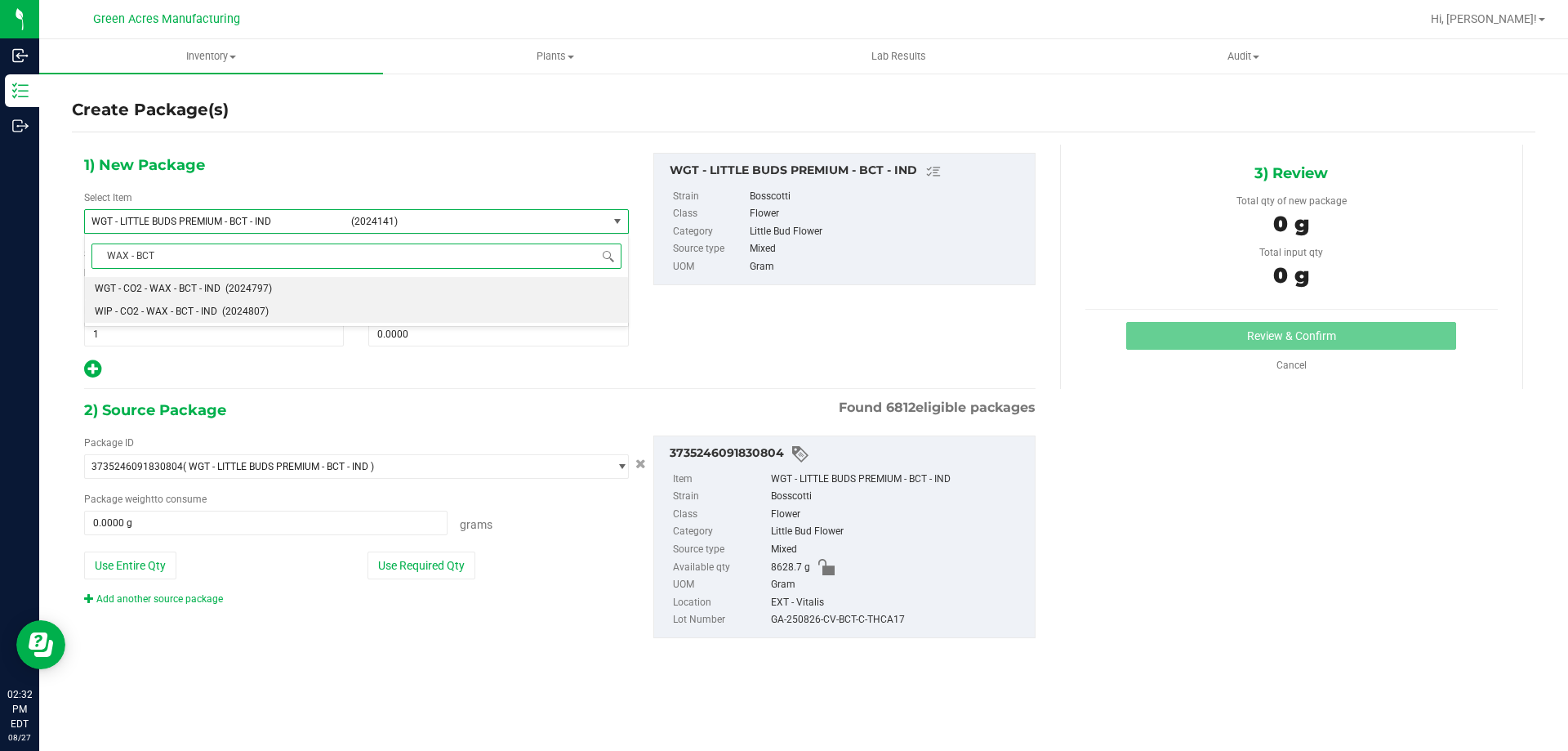
click at [246, 312] on span "(2024807)" at bounding box center [245, 311] width 47 height 11
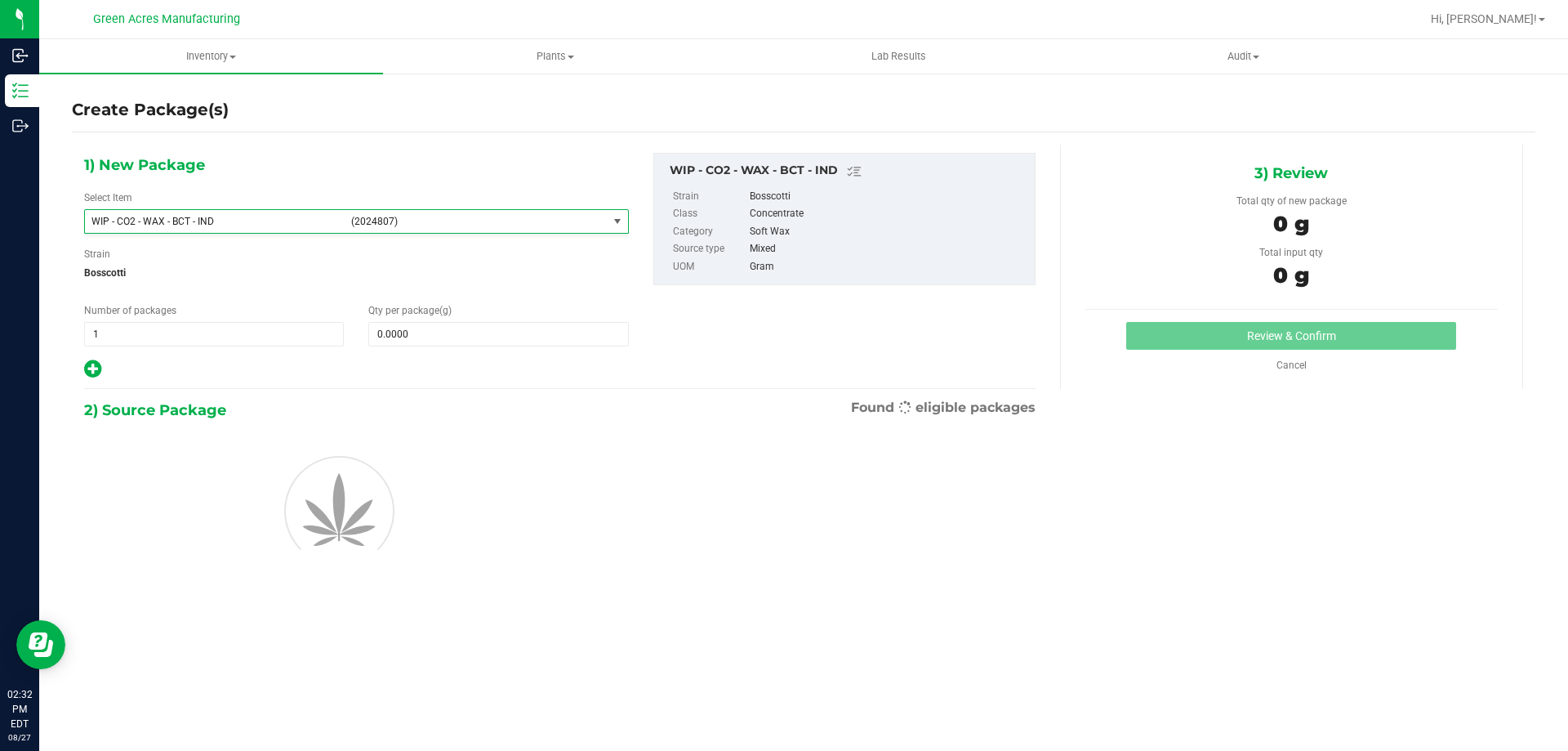
type input "0.0000"
click at [422, 341] on span at bounding box center [498, 334] width 260 height 25
paste input "1261.9"
type input "1261.9"
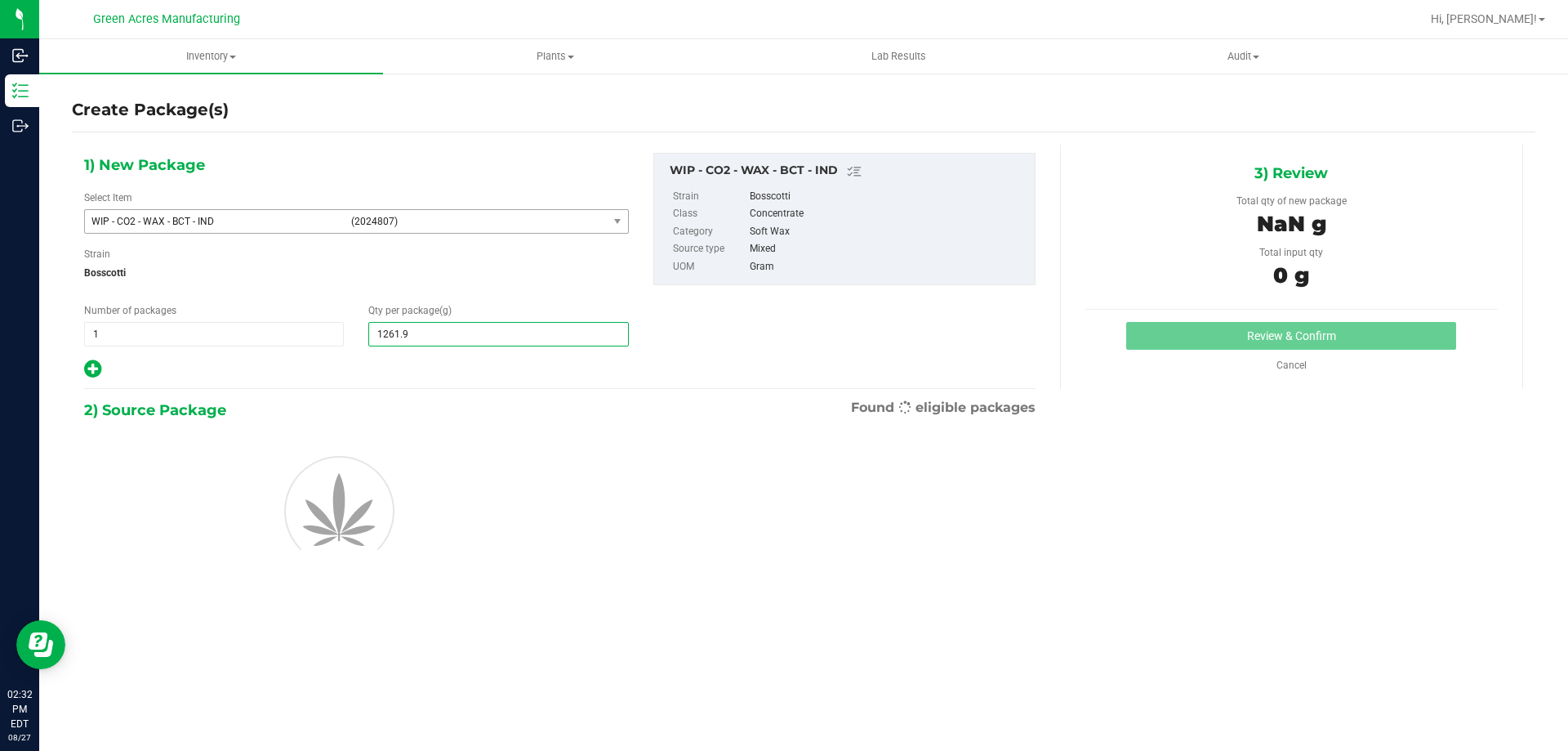
type input "1,261.9000"
click at [481, 291] on div "1) New Package Select Item WIP - CO2 - WAX - BCT - IND (2024807) WIP - CO2 - WA…" at bounding box center [356, 266] width 569 height 227
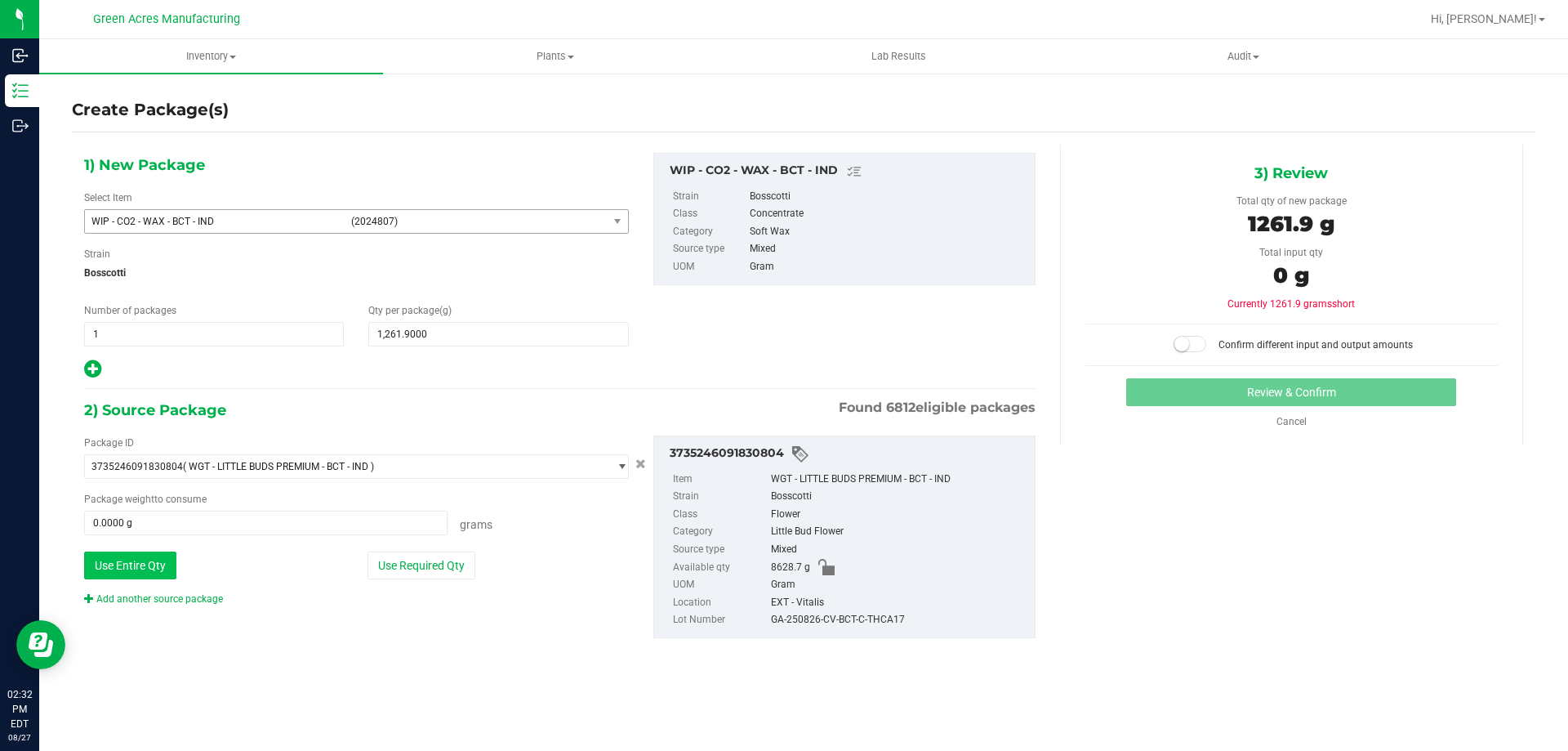
click at [160, 571] on button "Use Entire Qty" at bounding box center [130, 565] width 92 height 28
type input "8628.7000 g"
click at [448, 398] on div "2) Source Package Found 6812 eligible packages" at bounding box center [560, 410] width 952 height 25
click at [1186, 339] on small at bounding box center [1182, 343] width 14 height 14
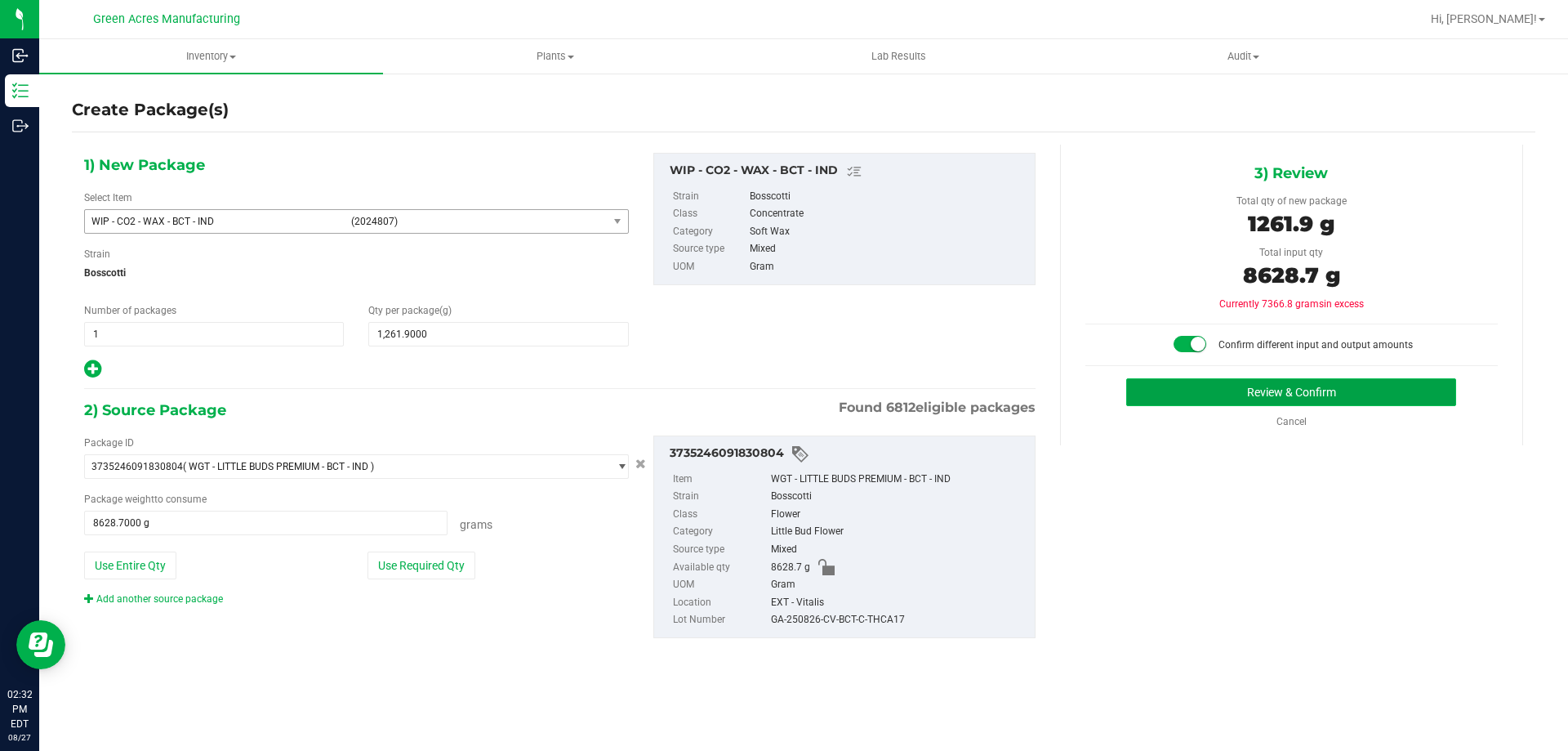
click at [1216, 404] on button "Review & Confirm" at bounding box center [1291, 392] width 330 height 28
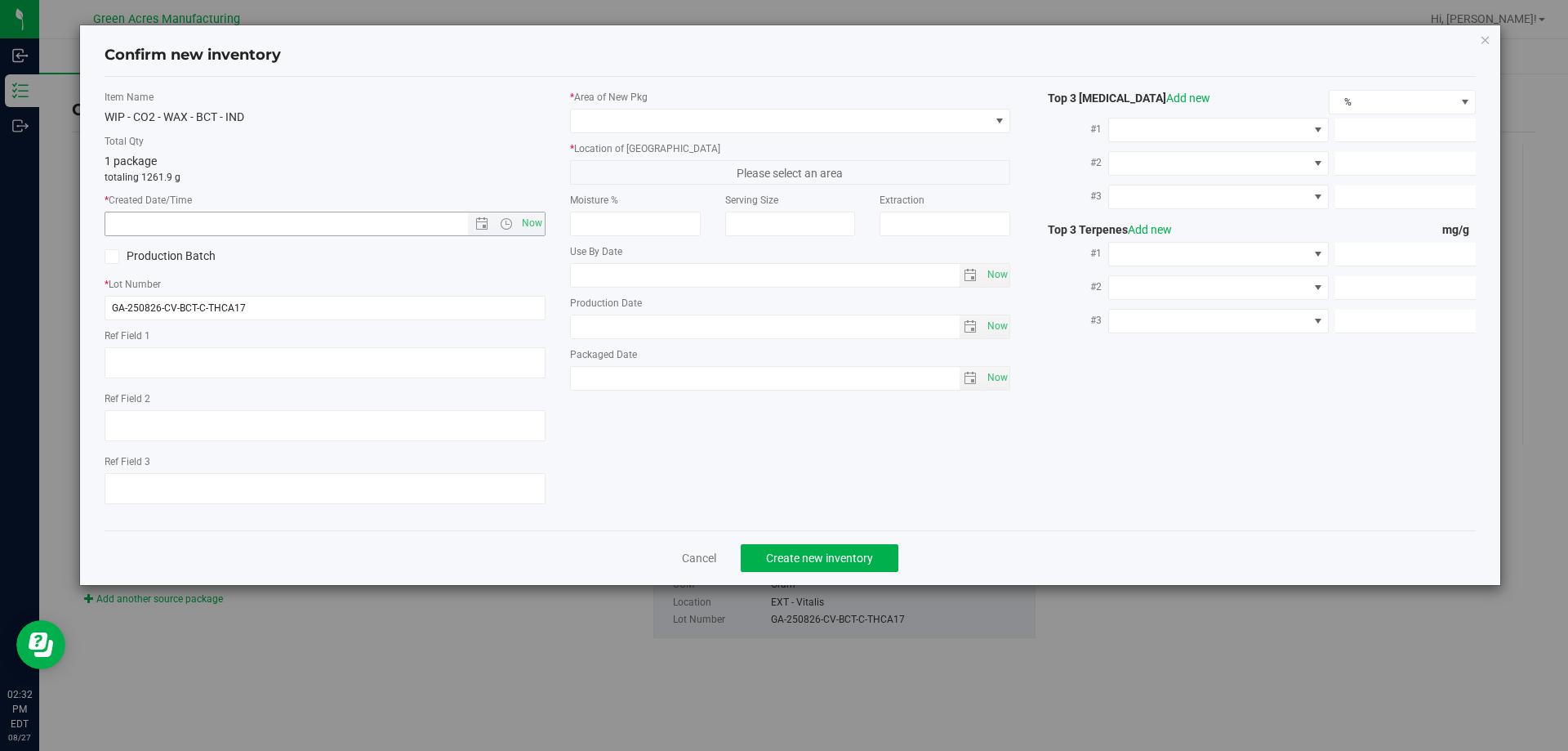
click at [545, 229] on span "Now" at bounding box center [325, 224] width 441 height 25
click at [543, 229] on span "Now" at bounding box center [531, 224] width 28 height 24
type input "[DATE] 2:32 PM"
click at [669, 123] on span at bounding box center [781, 121] width 419 height 23
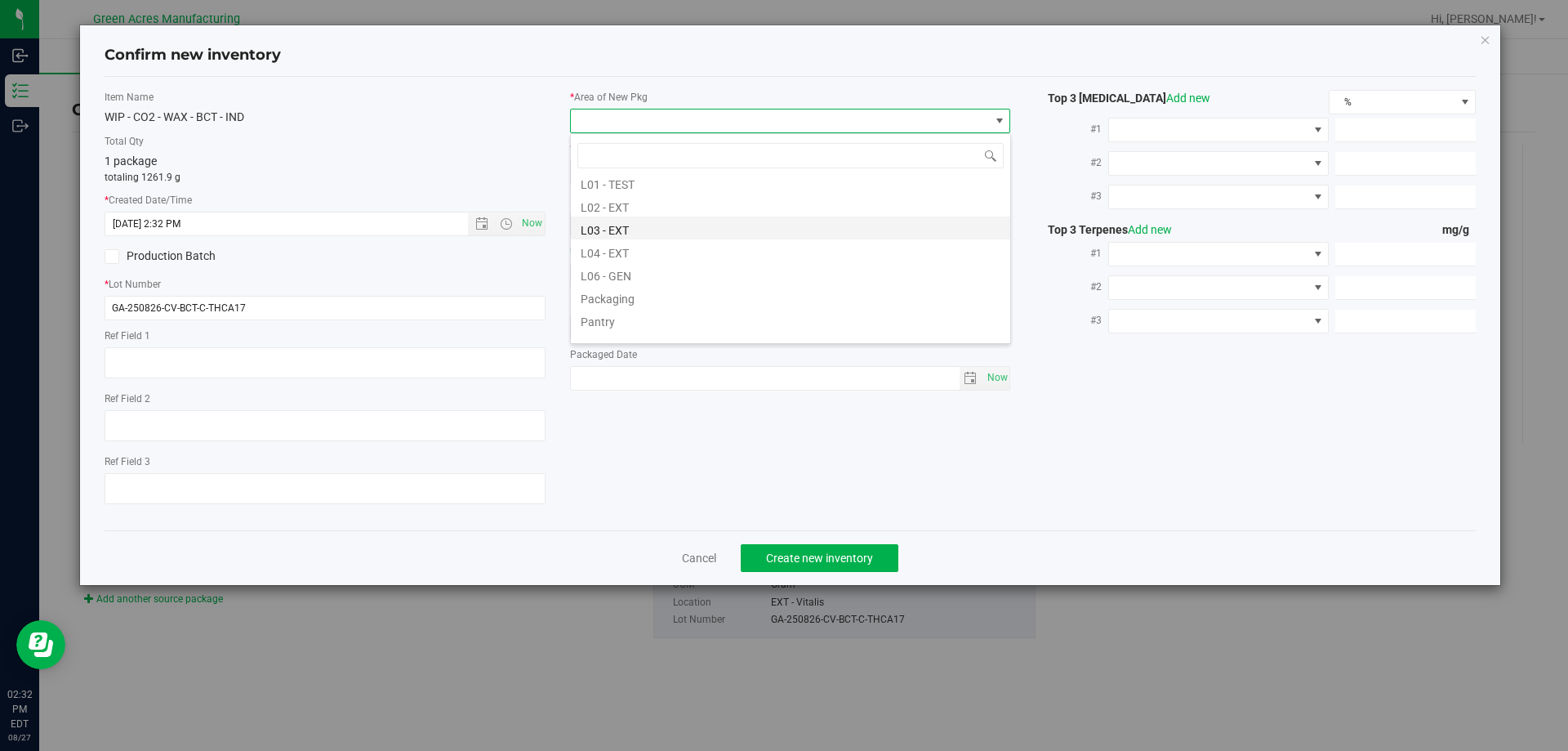
scroll to position [327, 0]
click at [649, 222] on li "L03 - EXT" at bounding box center [791, 226] width 439 height 23
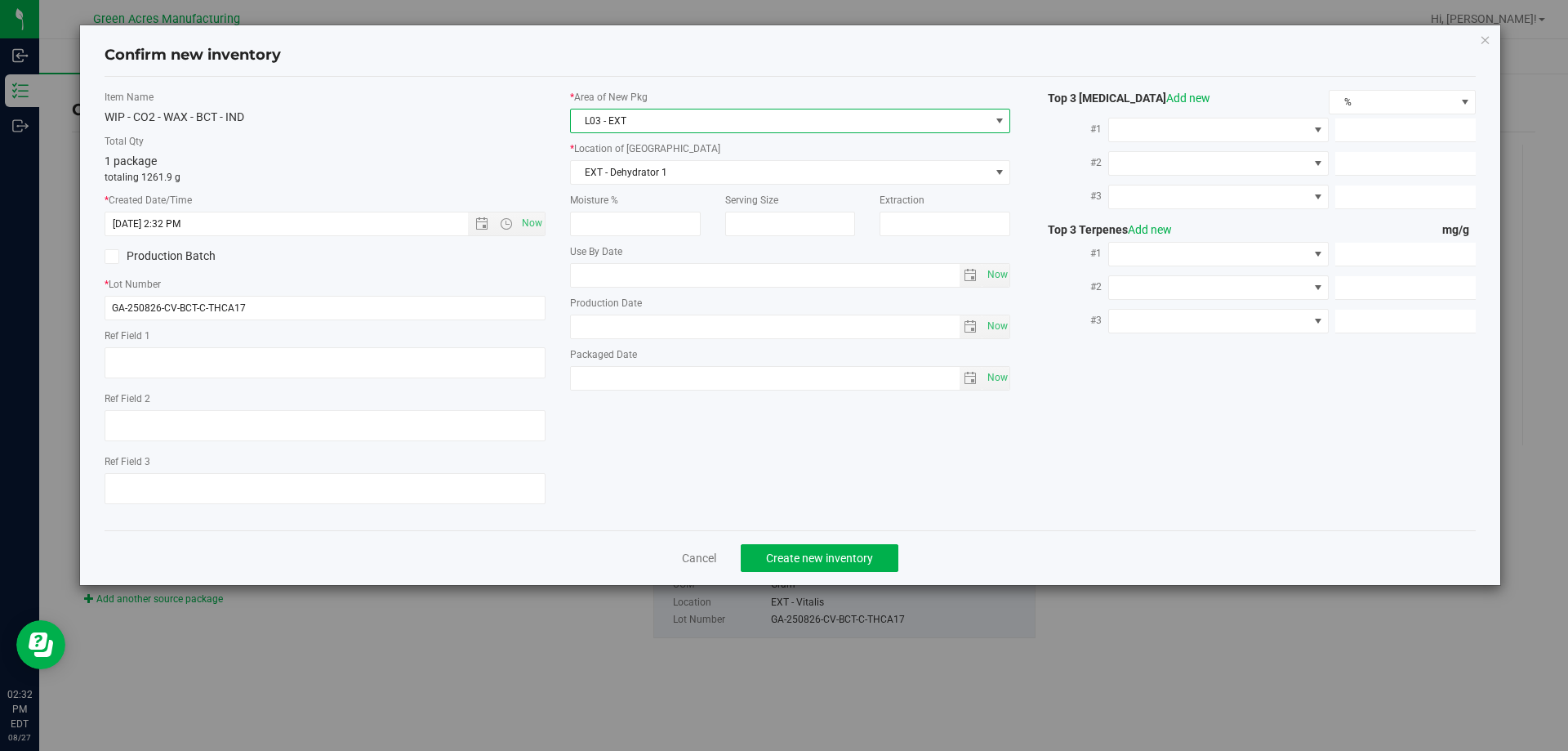
click at [668, 157] on div "* Location of [GEOGRAPHIC_DATA] EXT - Dehydrator 1 EXT - Dehydrator 1 EXT - Deh…" at bounding box center [791, 163] width 441 height 43
click at [669, 163] on span "EXT - Dehydrator 1" at bounding box center [781, 172] width 419 height 23
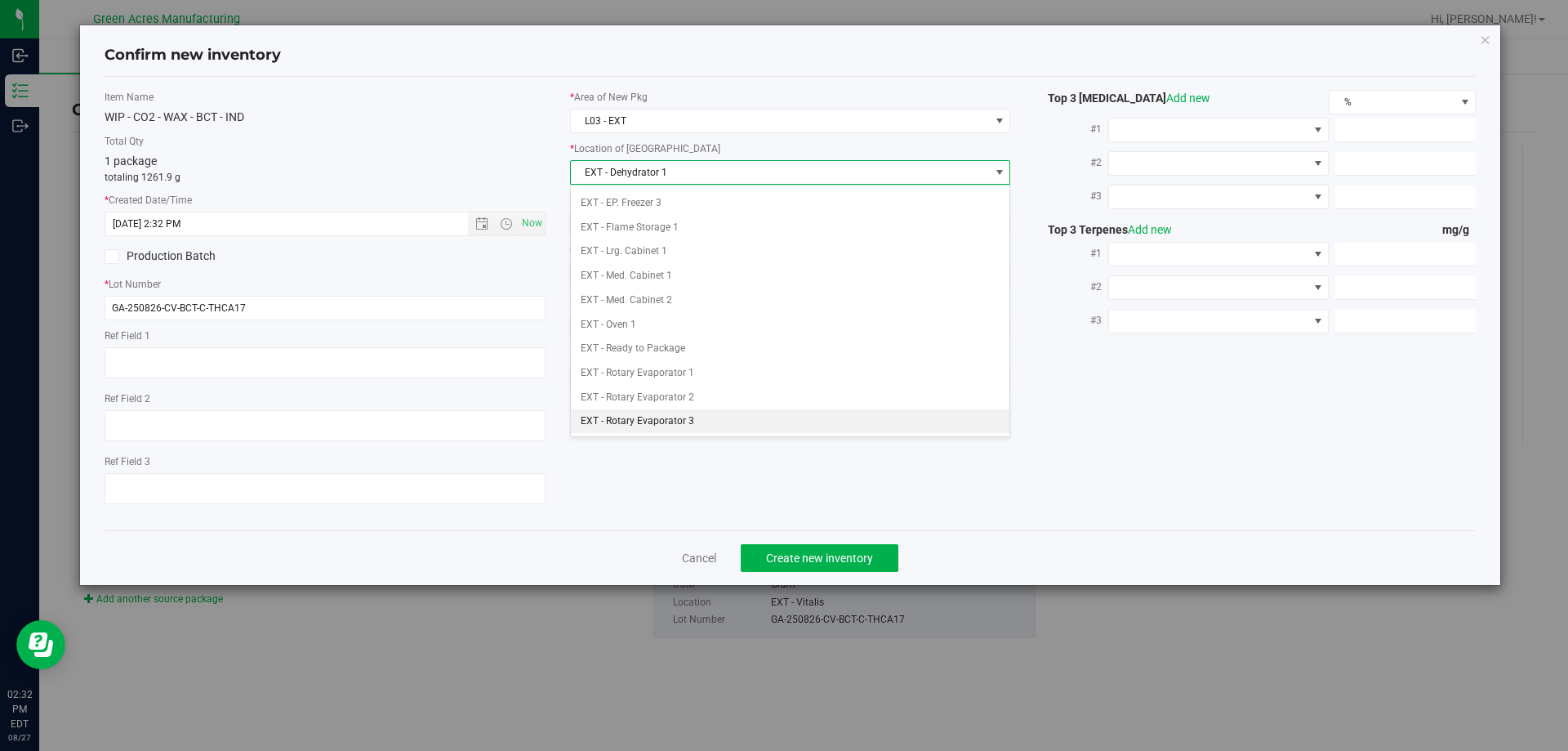
scroll to position [0, 0]
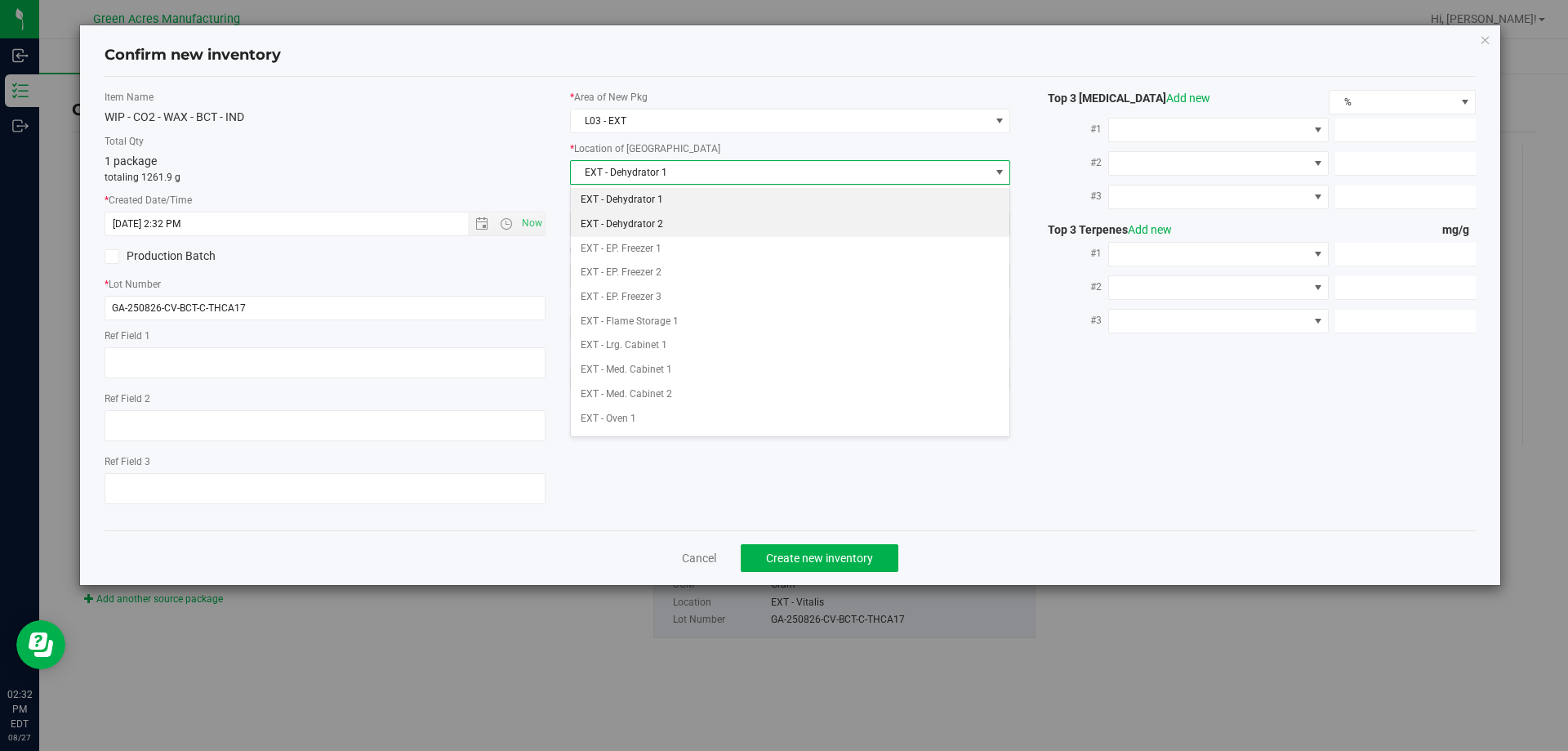
click at [682, 232] on li "EXT - Dehydrator 2" at bounding box center [791, 224] width 439 height 25
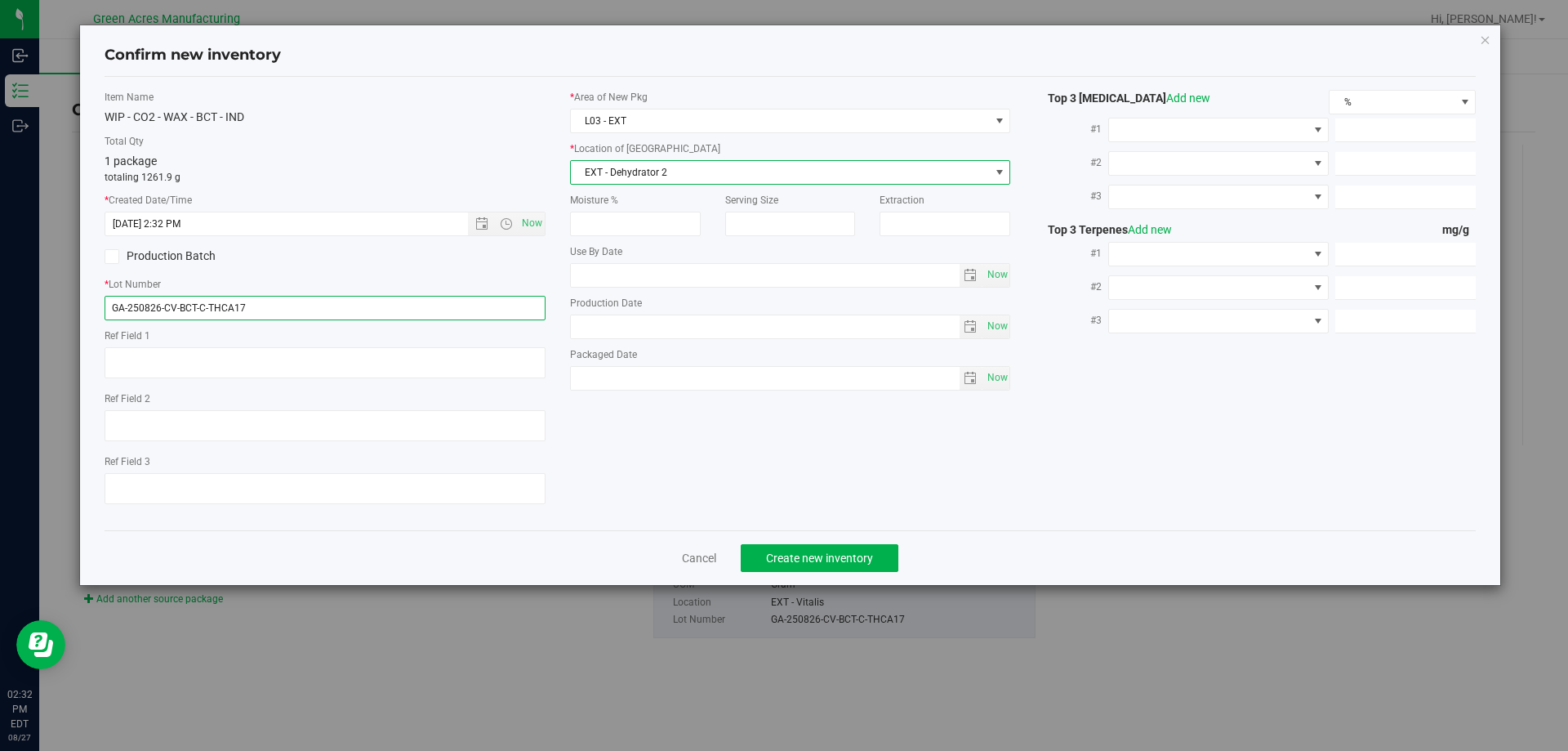
click at [352, 307] on input "GA-250826-CV-BCT-C-THCA17" at bounding box center [325, 307] width 441 height 25
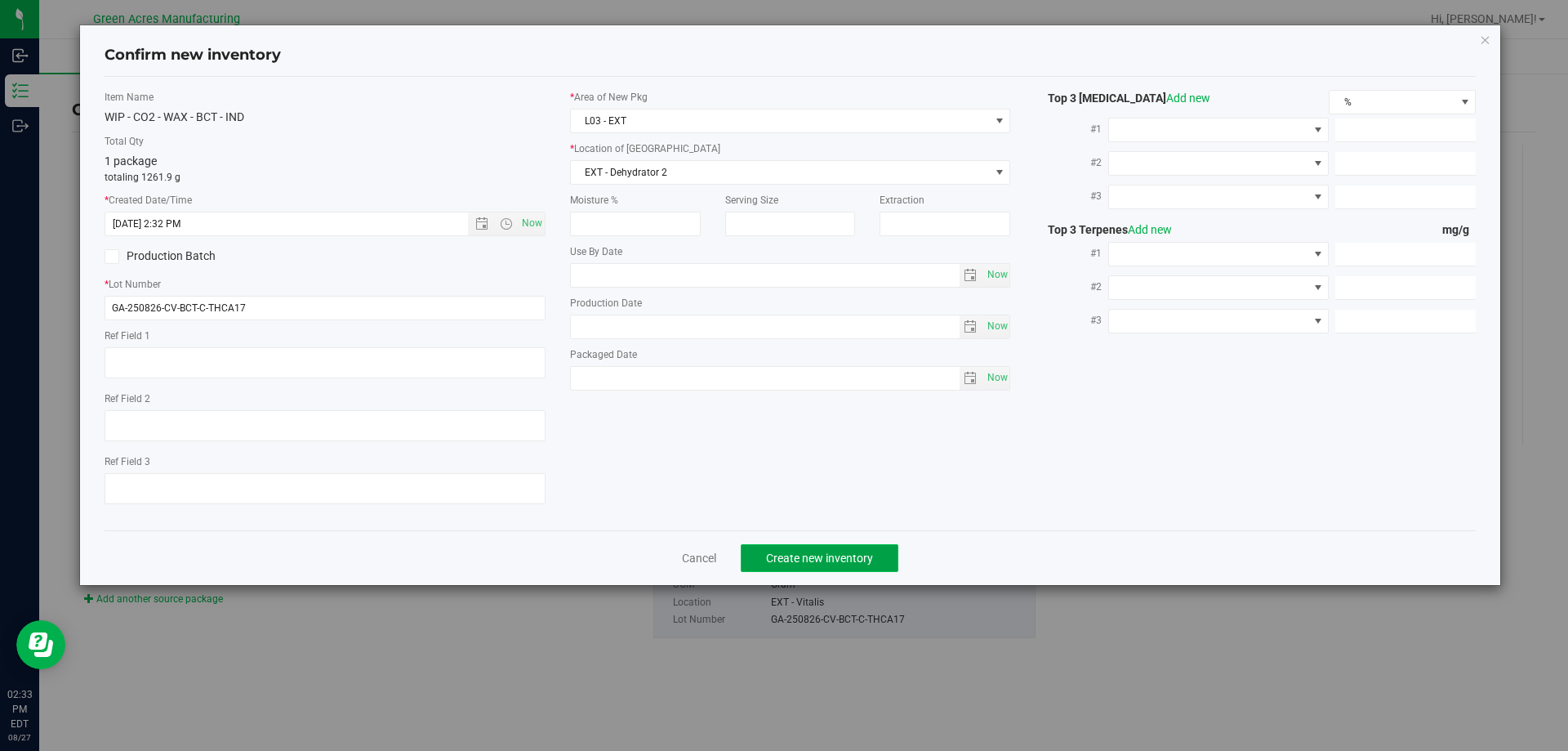
click at [780, 557] on span "Create new inventory" at bounding box center [820, 558] width 107 height 13
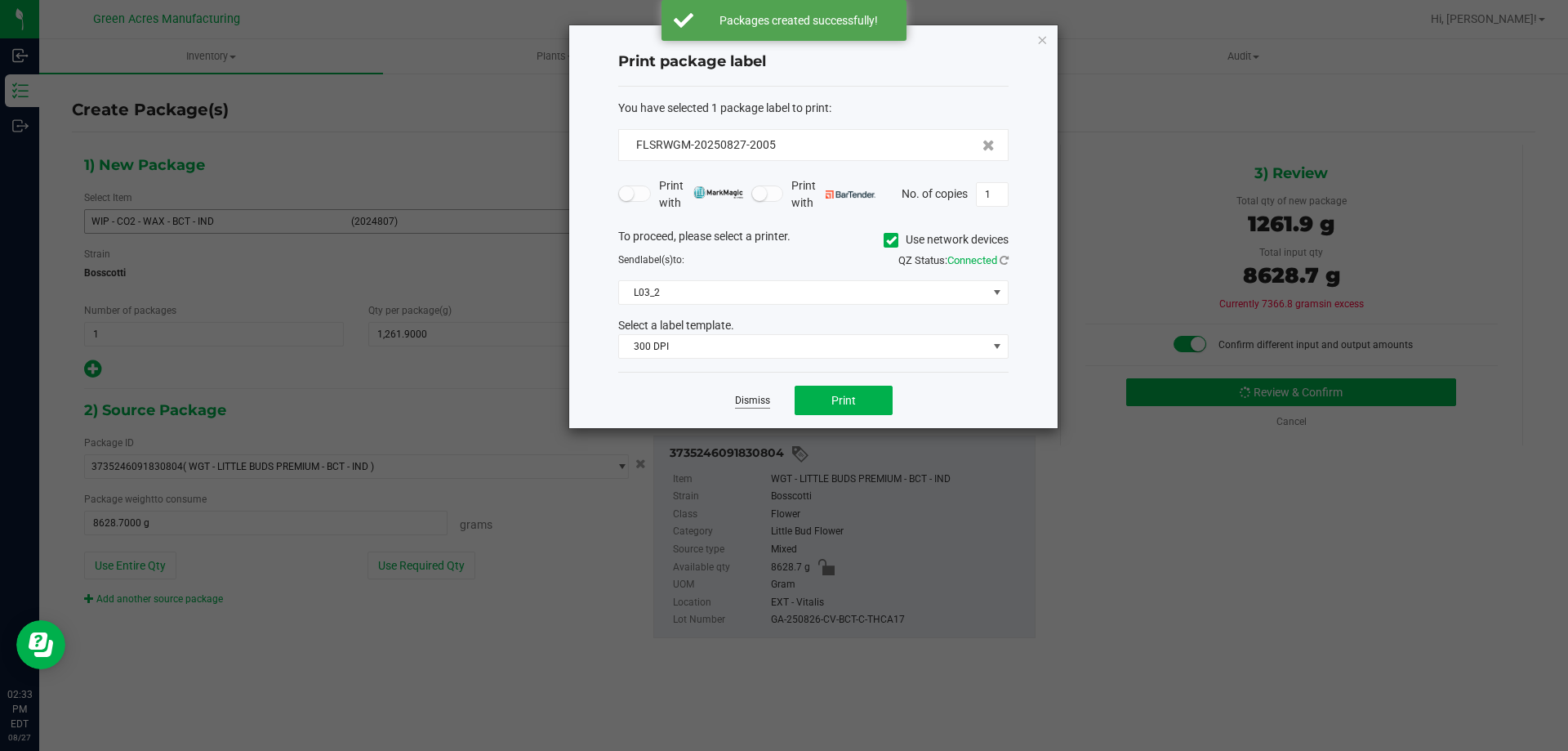
click at [764, 397] on link "Dismiss" at bounding box center [753, 400] width 35 height 14
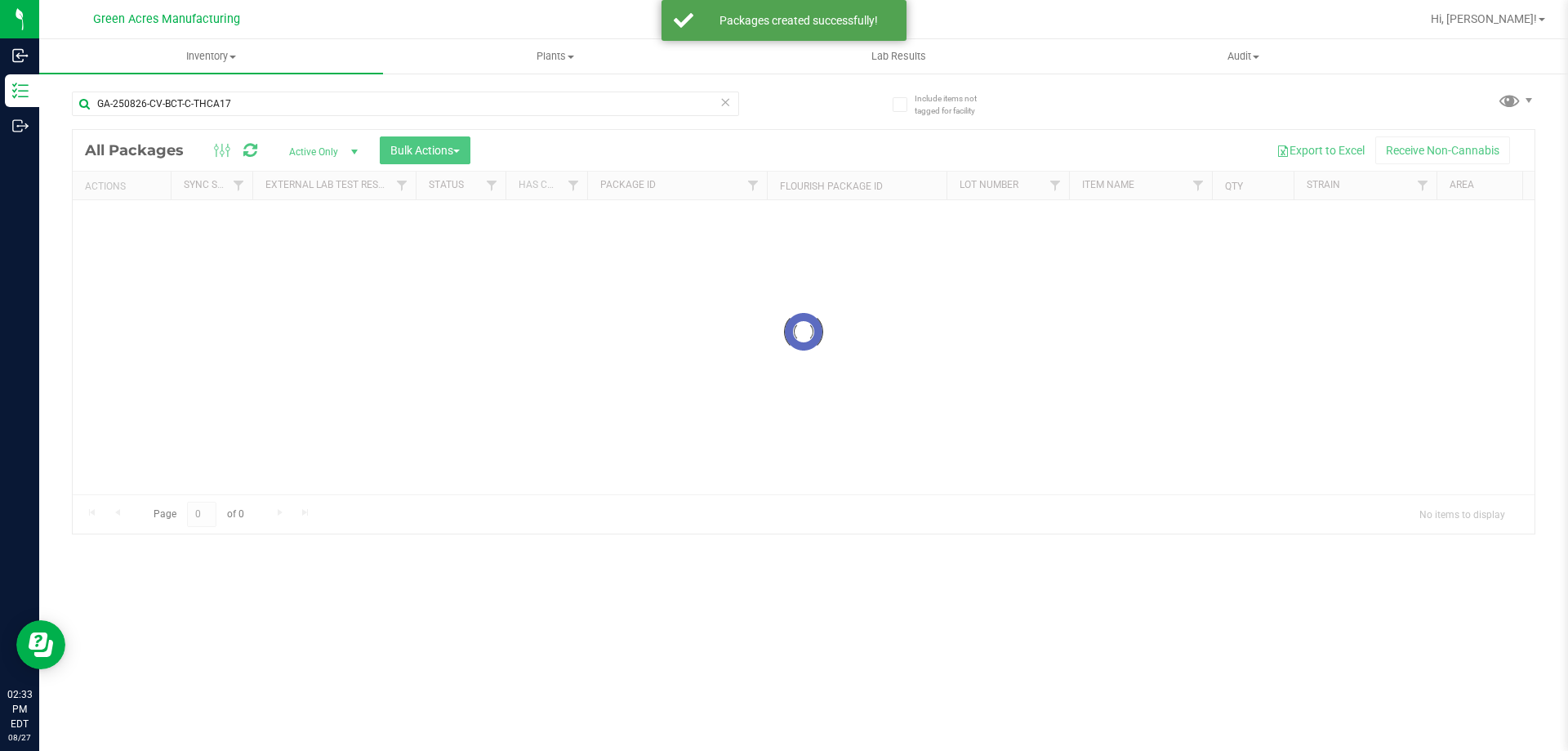
click at [726, 106] on icon at bounding box center [724, 100] width 11 height 20
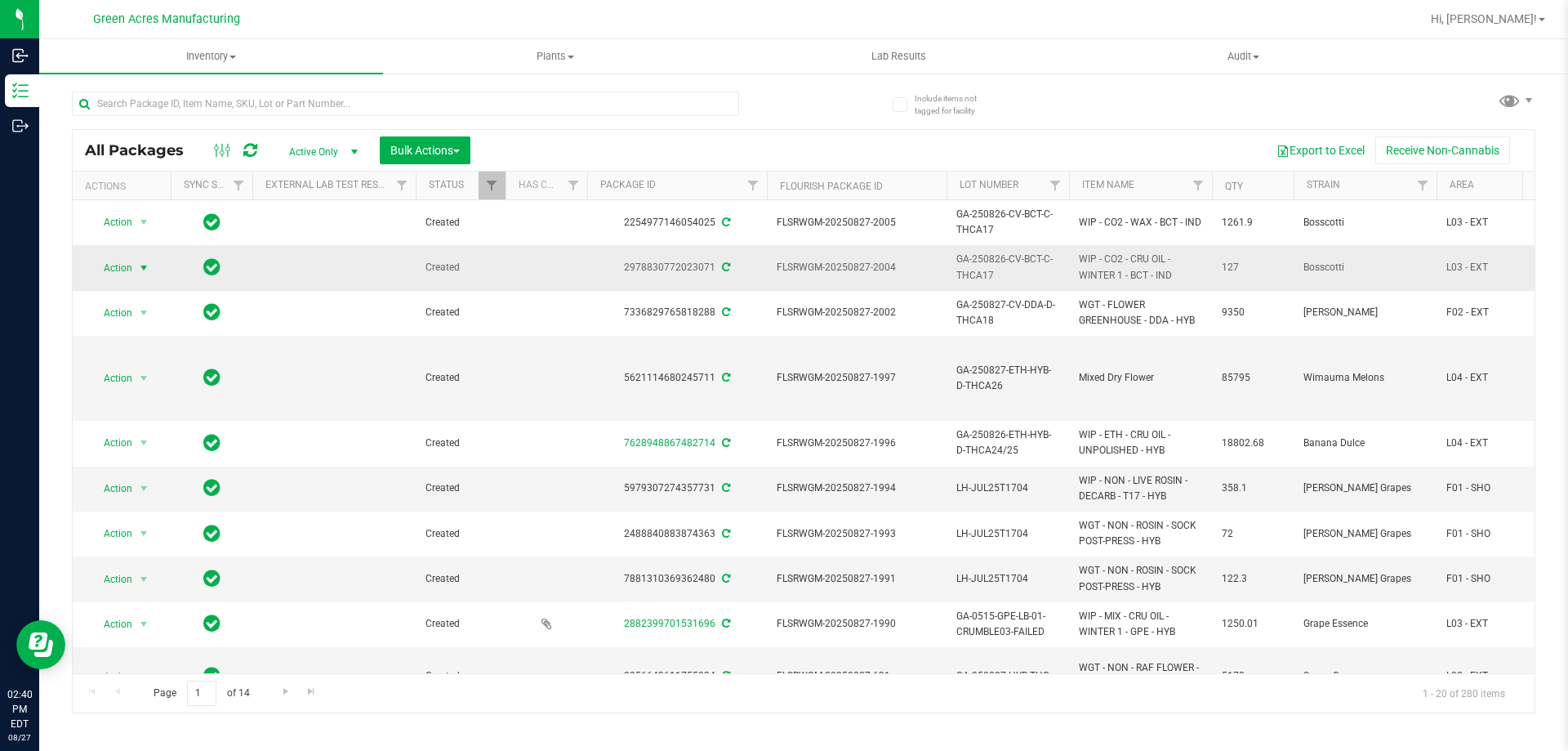
click at [112, 273] on span "Action" at bounding box center [112, 267] width 44 height 23
click at [150, 468] on li "Print package label" at bounding box center [153, 465] width 127 height 25
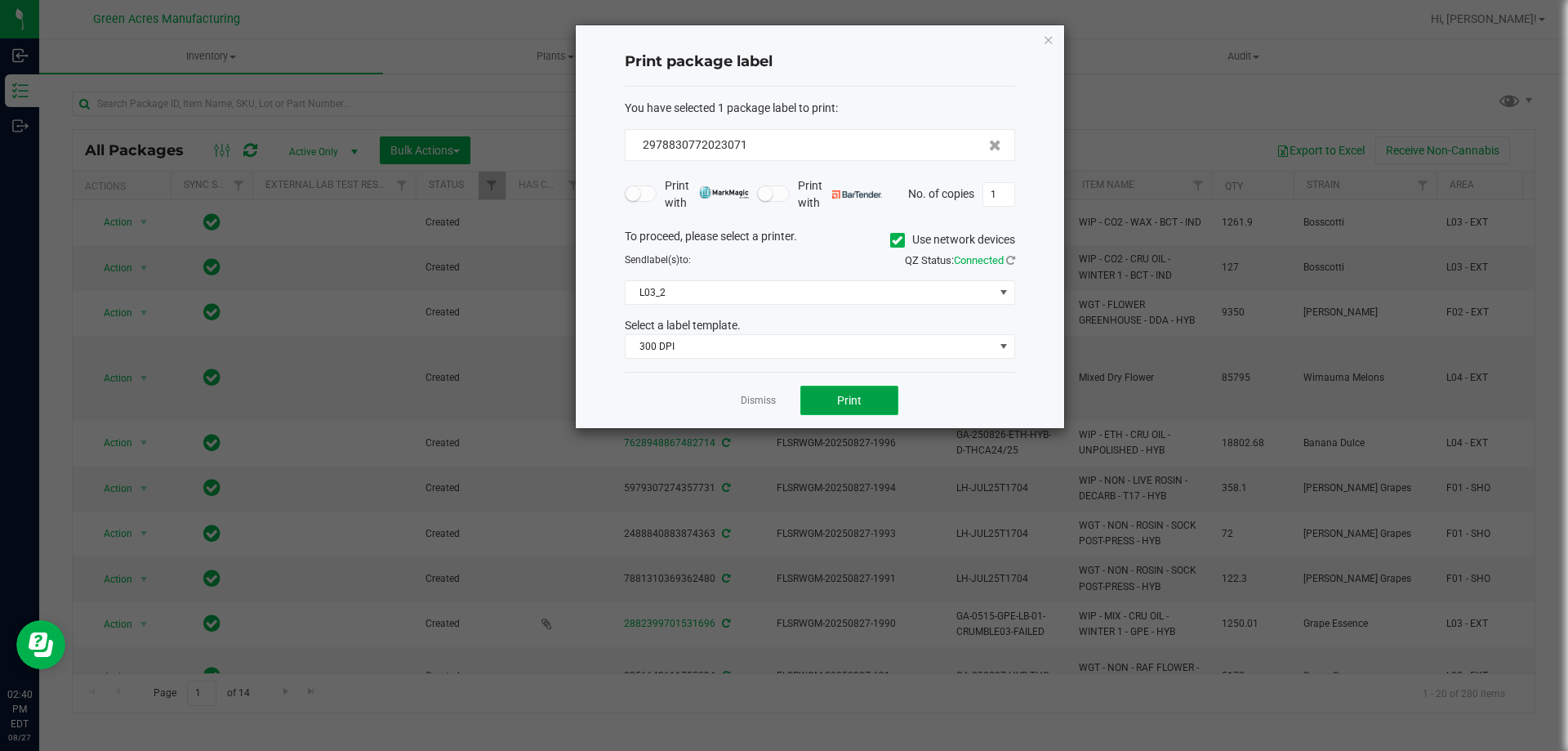
click at [867, 410] on button "Print" at bounding box center [849, 400] width 98 height 30
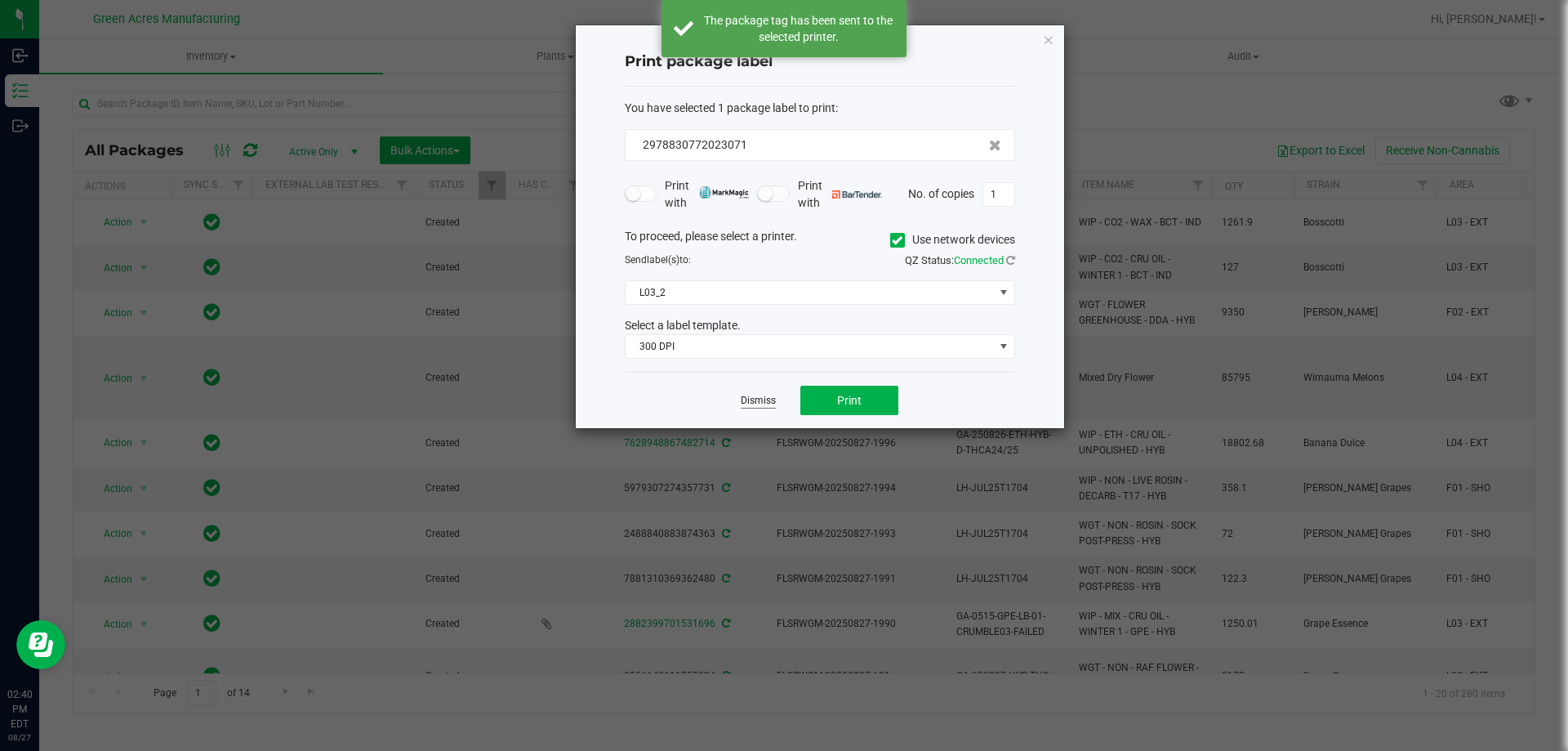
click at [756, 404] on link "Dismiss" at bounding box center [758, 400] width 35 height 14
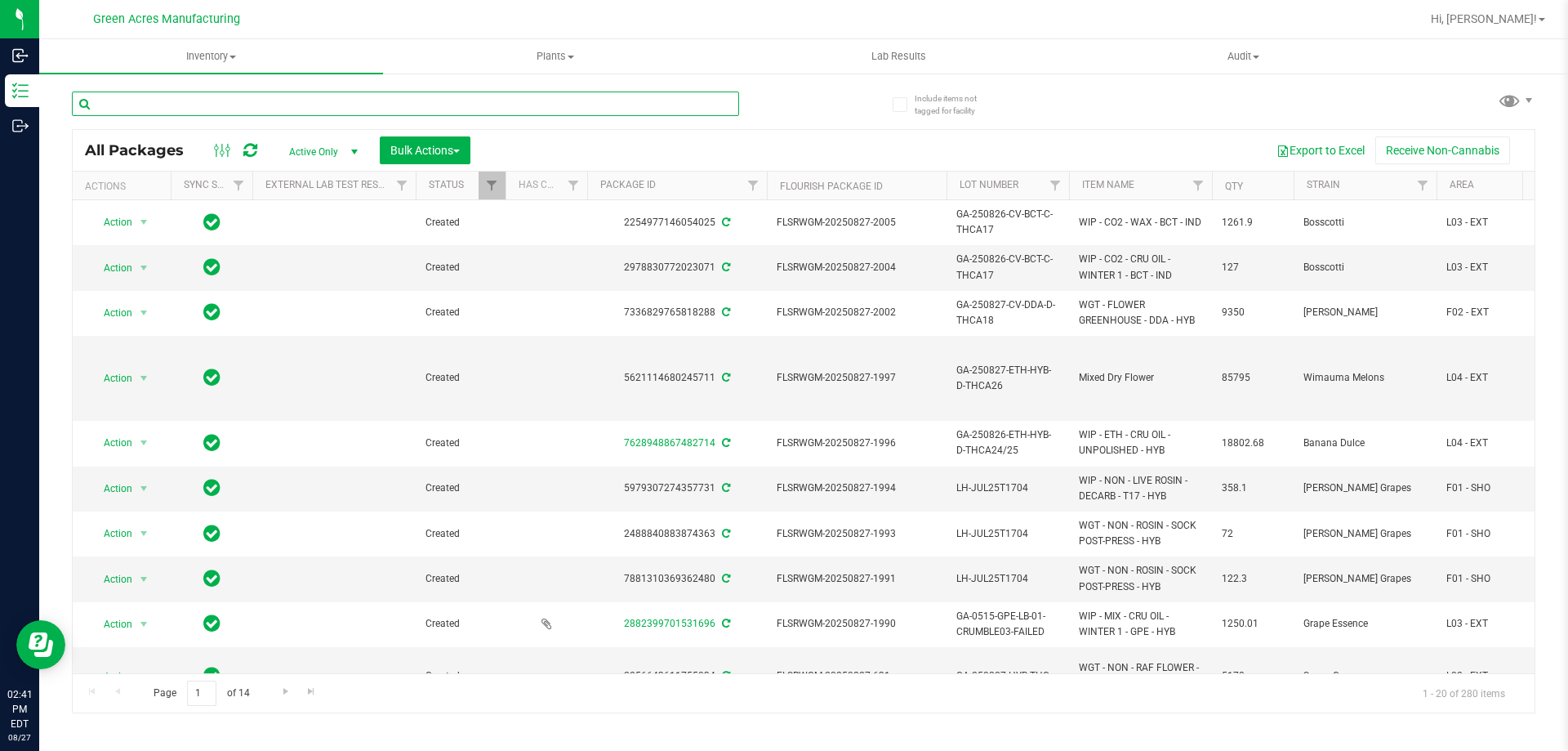
click at [547, 108] on input "text" at bounding box center [405, 103] width 667 height 25
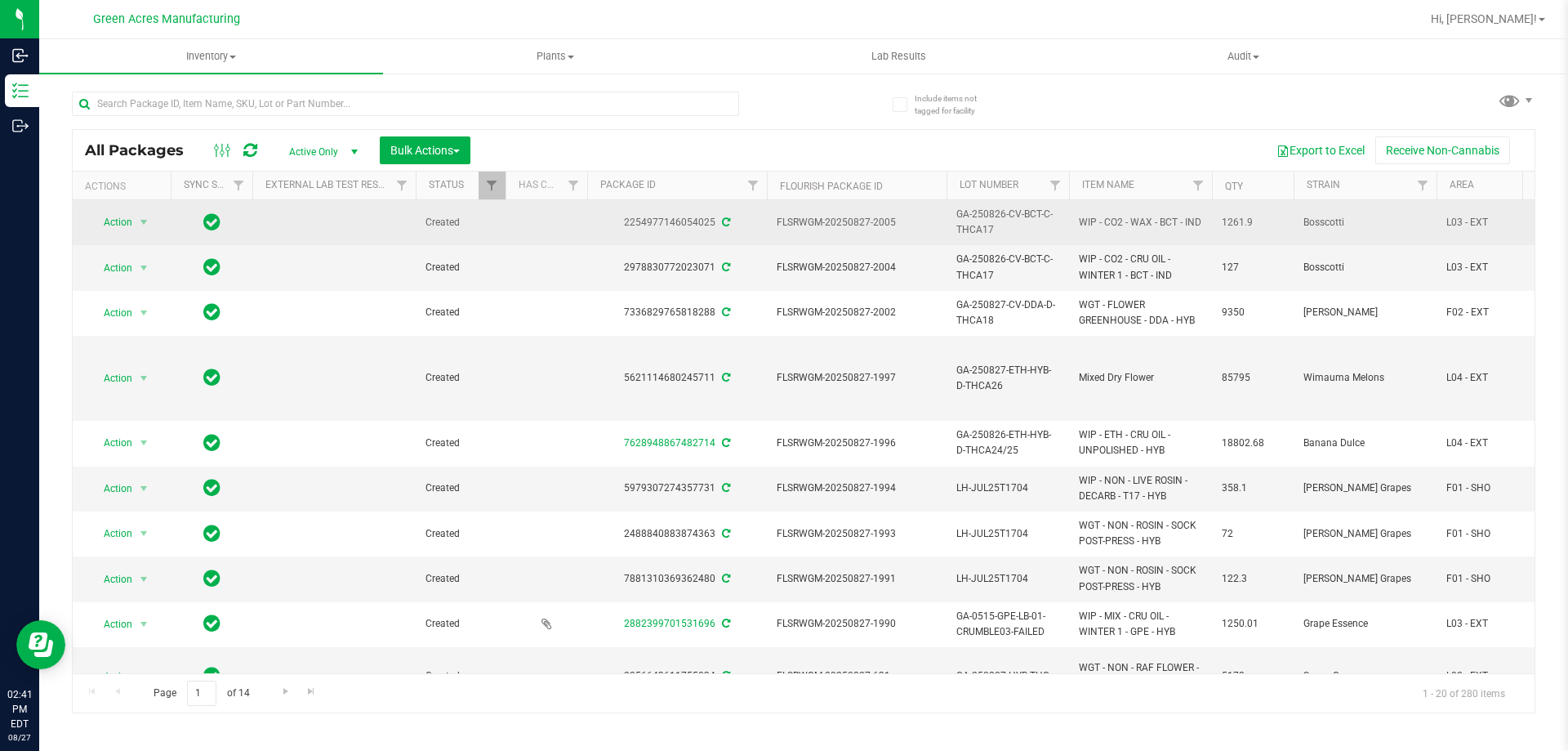
click at [981, 226] on span "GA-250826-CV-BCT-C-THCA17" at bounding box center [1008, 222] width 103 height 31
copy tr "GA-250826-CV-BCT-C-THCA17"
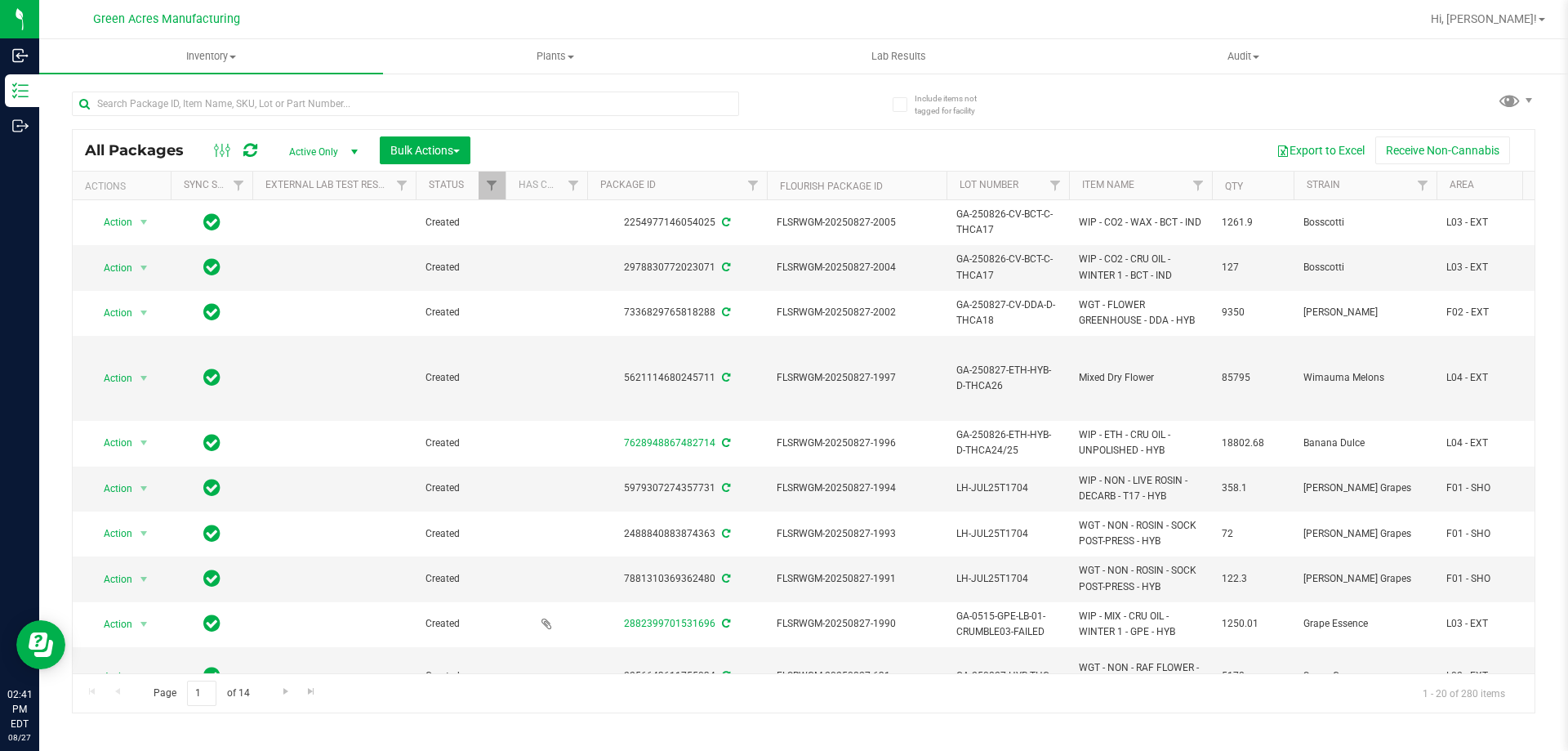
click at [837, 150] on div "Export to Excel Receive Non-Cannabis" at bounding box center [1002, 150] width 1039 height 28
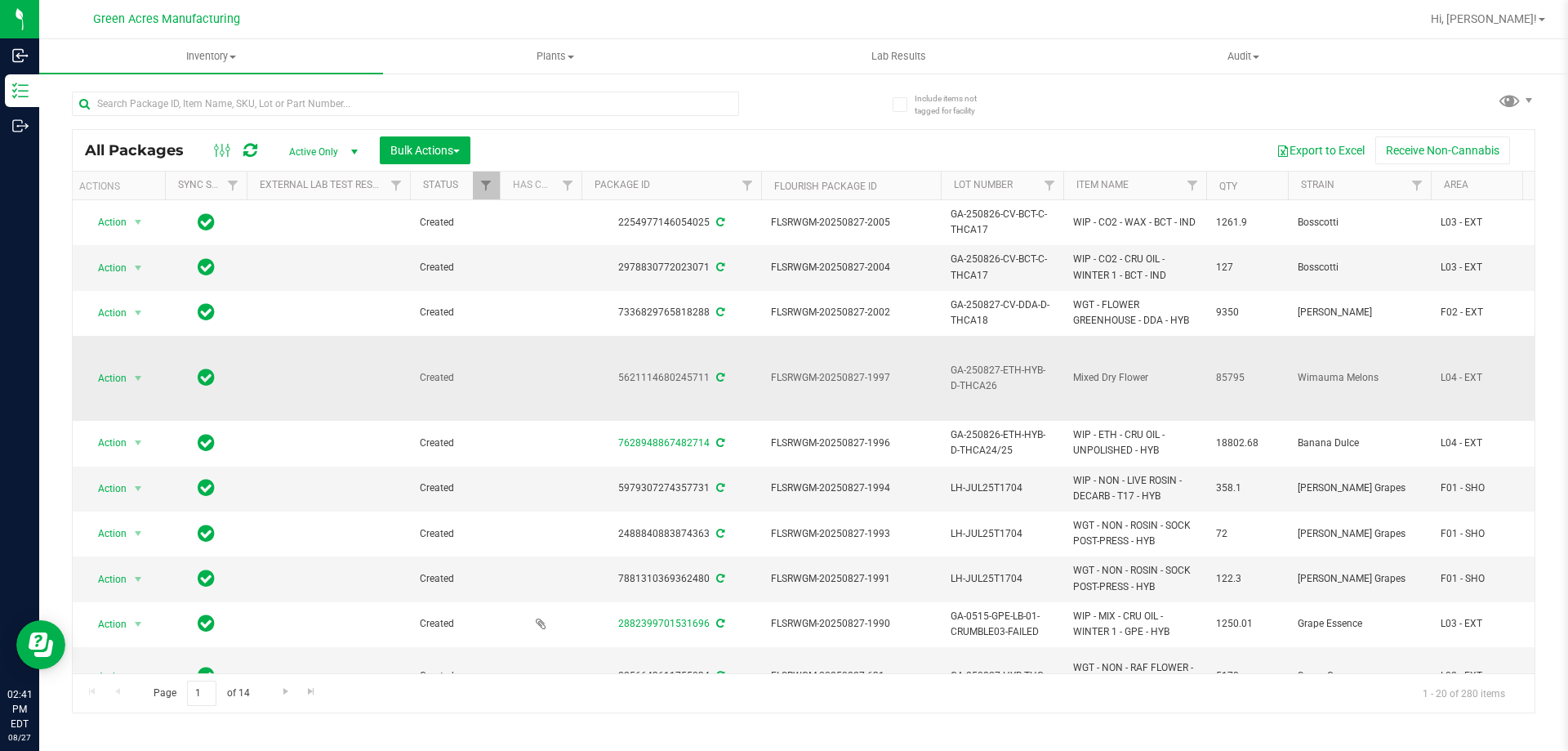
drag, startPoint x: 867, startPoint y: 337, endPoint x: 906, endPoint y: 345, distance: 39.8
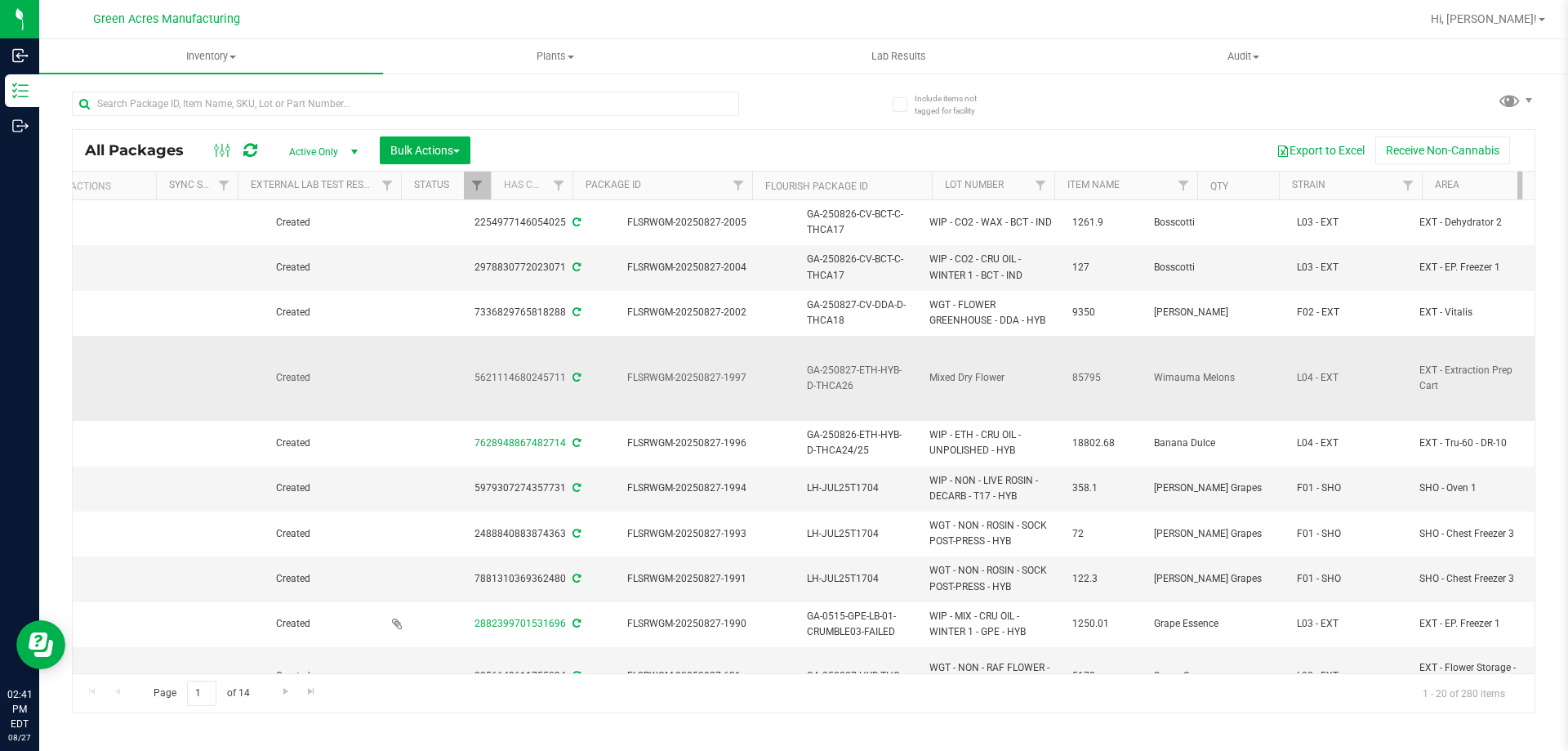
scroll to position [0, 150]
drag, startPoint x: 1034, startPoint y: 349, endPoint x: 1177, endPoint y: 342, distance: 143.2
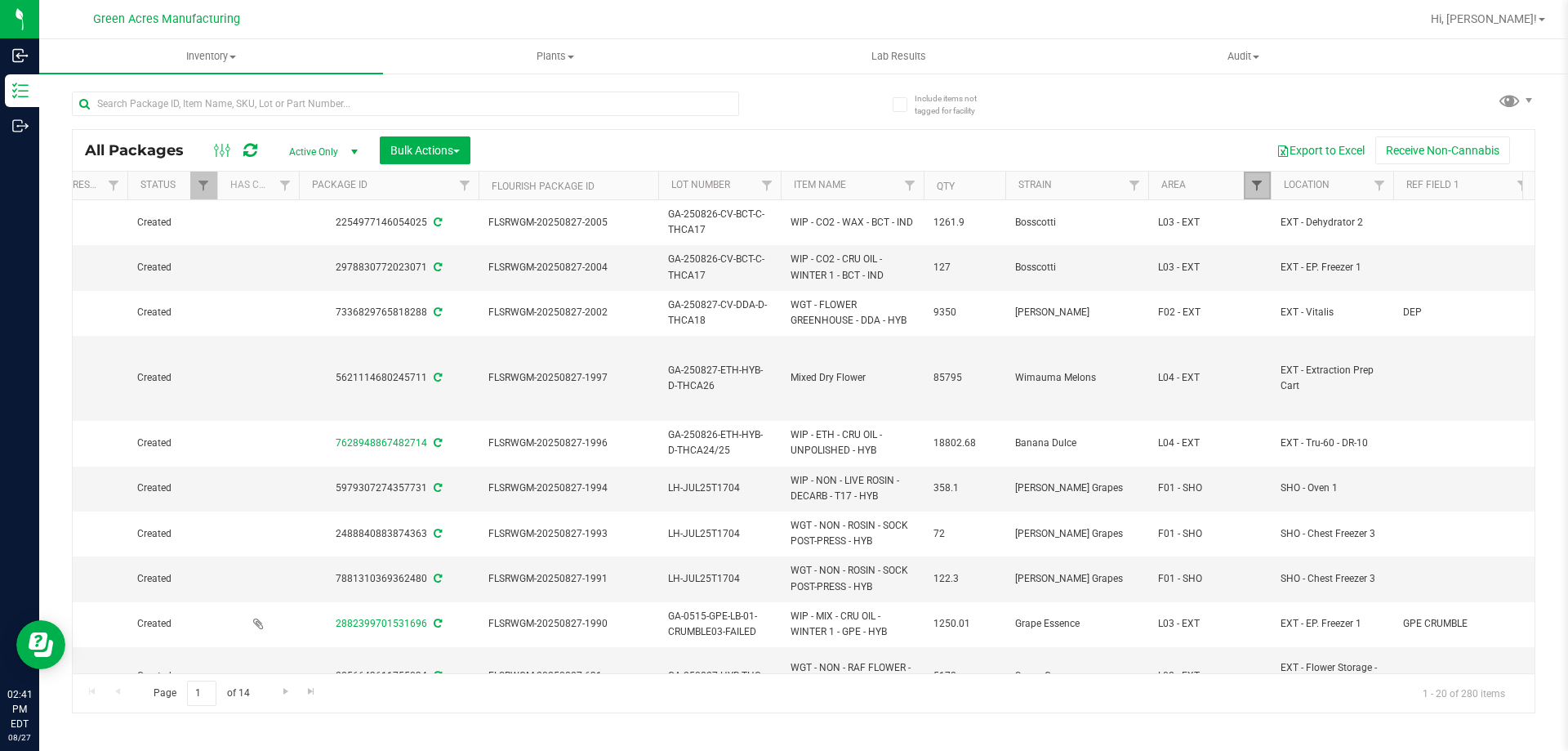
click at [1259, 185] on span "Filter" at bounding box center [1256, 185] width 13 height 13
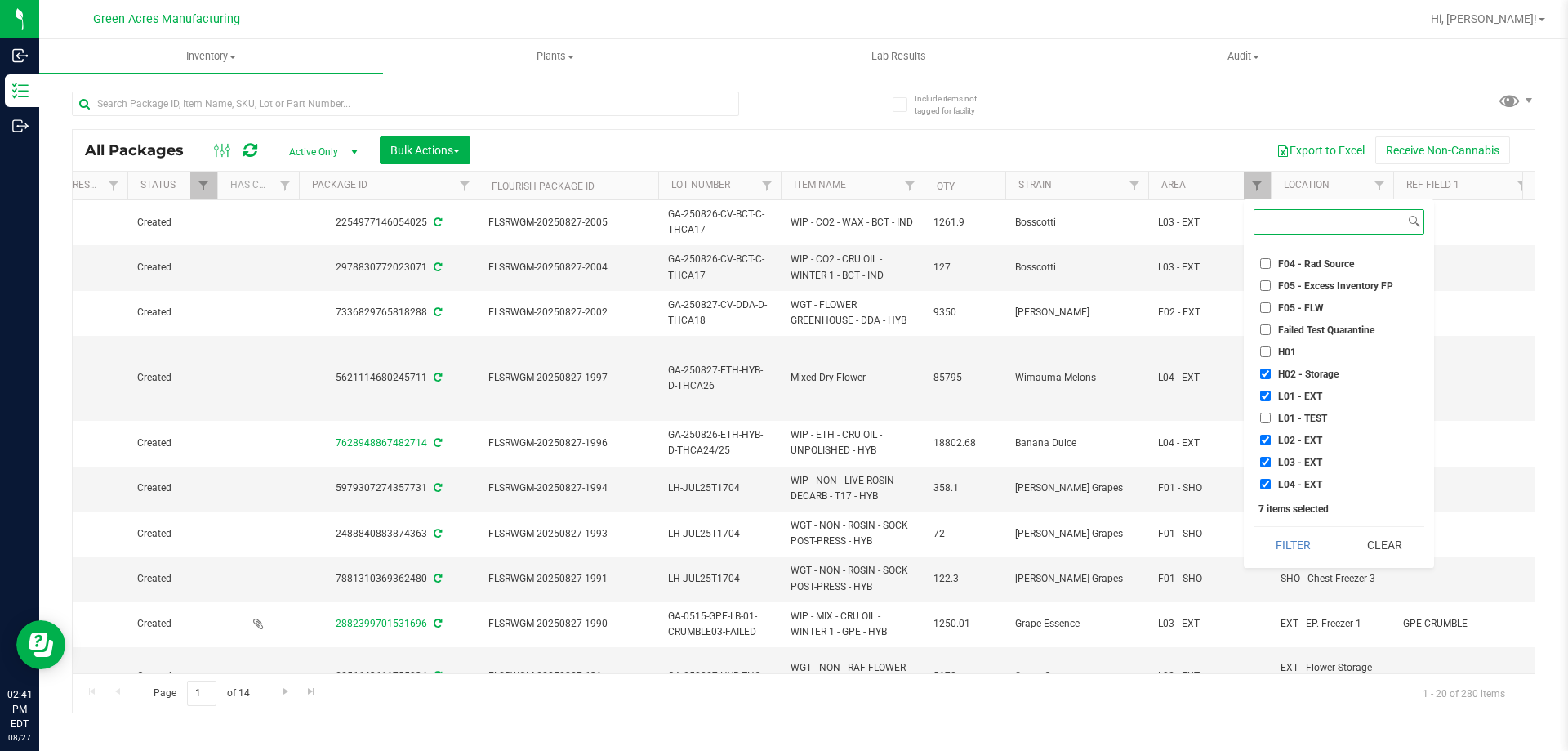
scroll to position [245, 0]
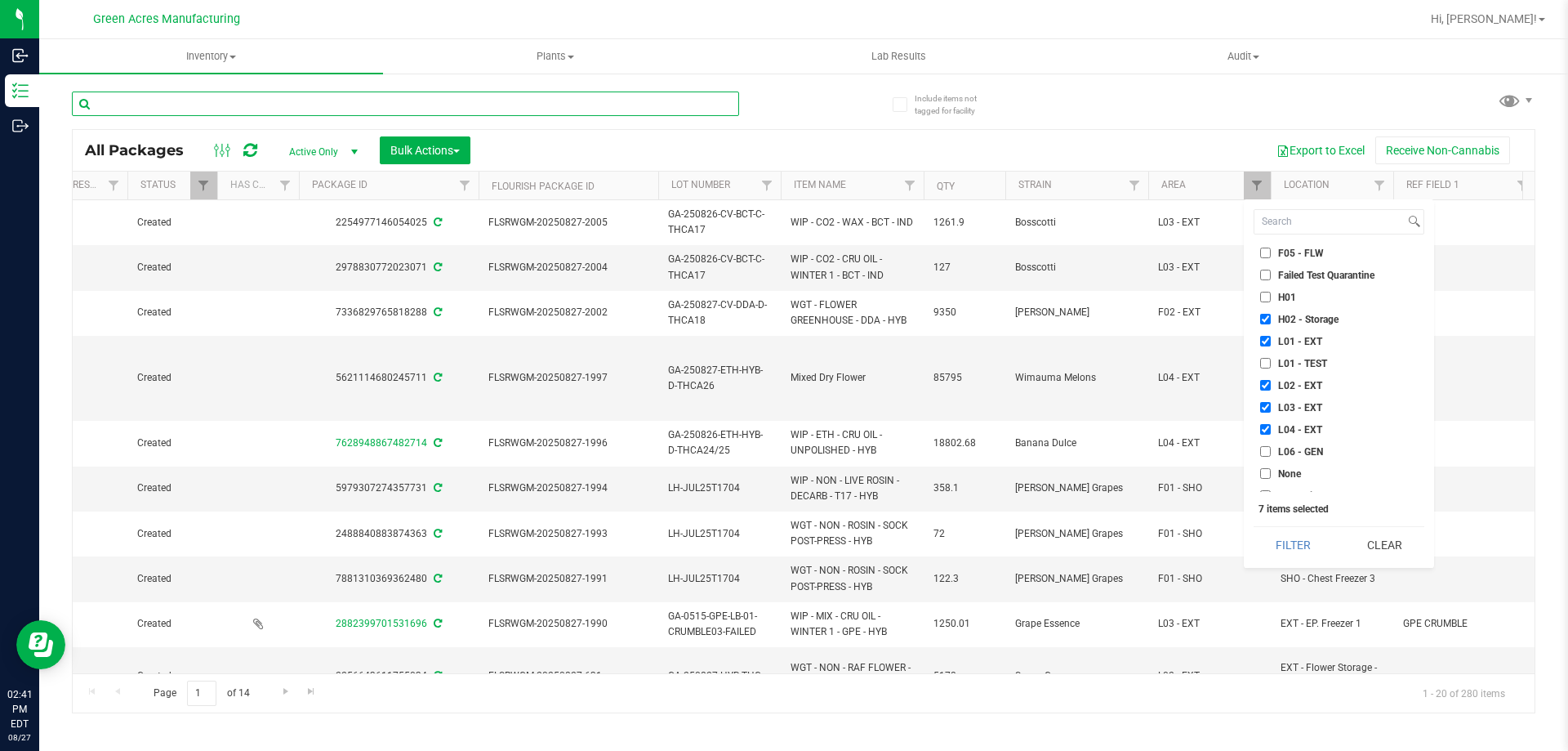
click at [485, 112] on input "text" at bounding box center [405, 103] width 667 height 25
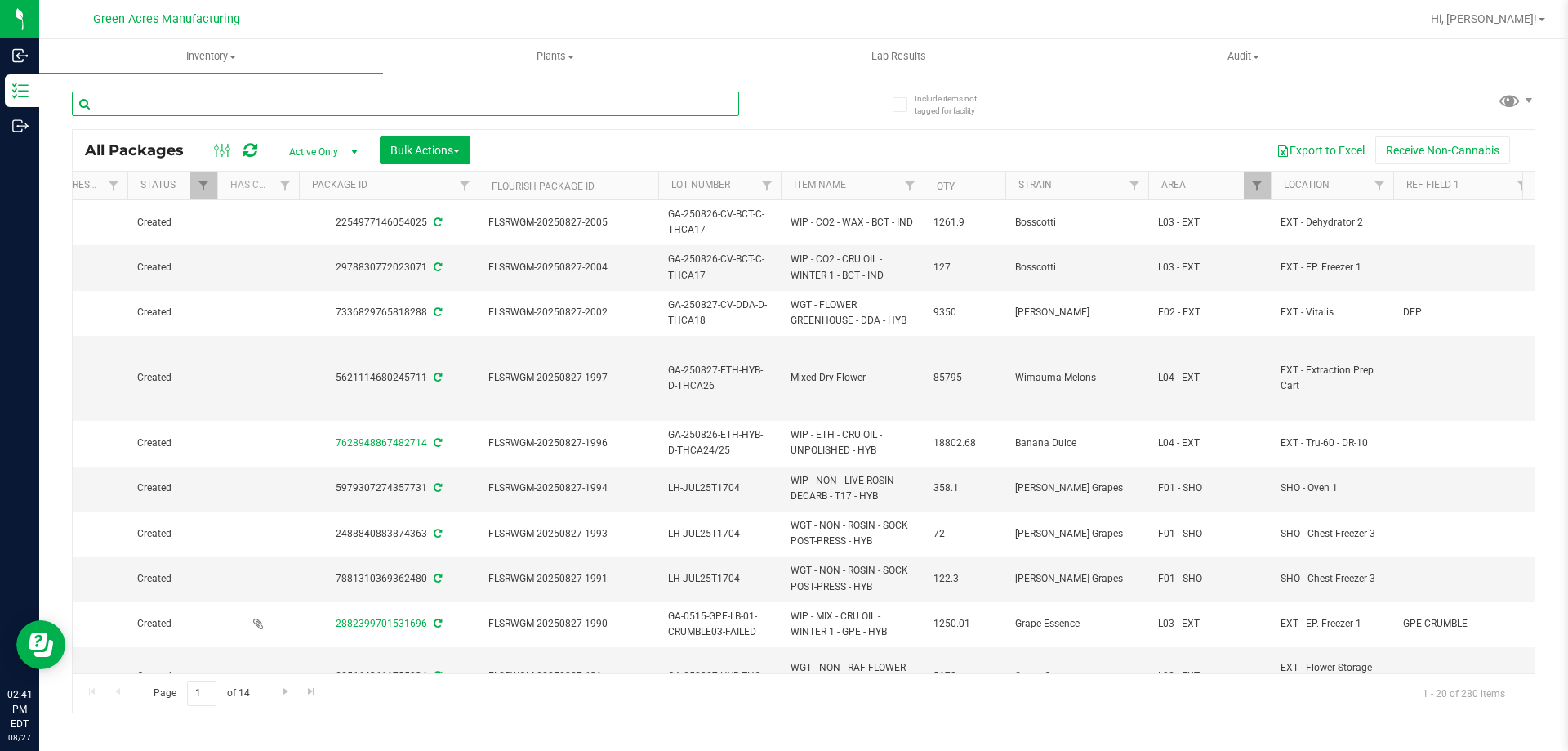
paste input "GA-250826-CV-BCT-C-THCA17"
type input "GA-250826-CV-BCT-C-THCA17"
click at [1256, 181] on div "Inventory All packages All inventory Waste log Create inventory Plants All plan…" at bounding box center [804, 395] width 1529 height 712
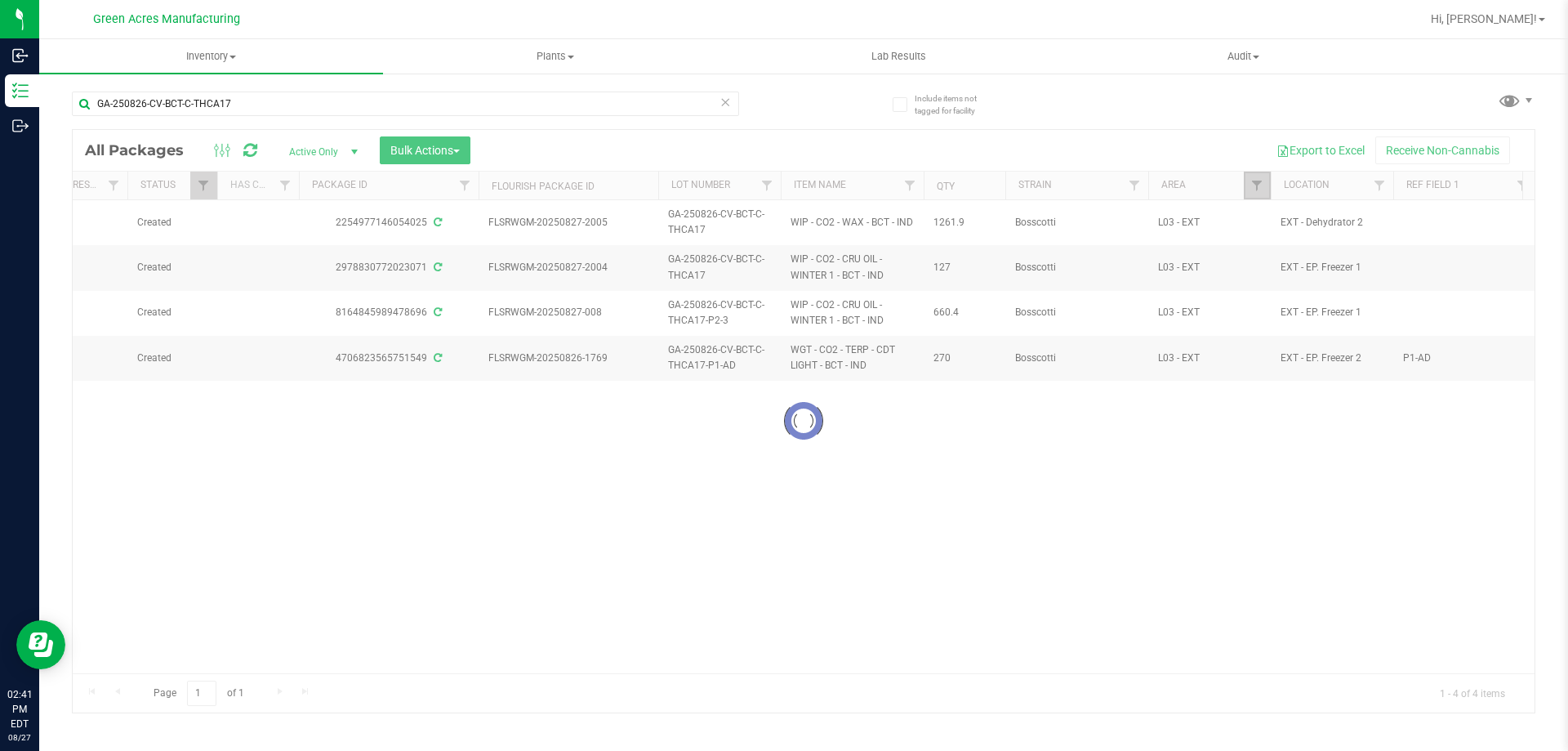
checkbox input "true"
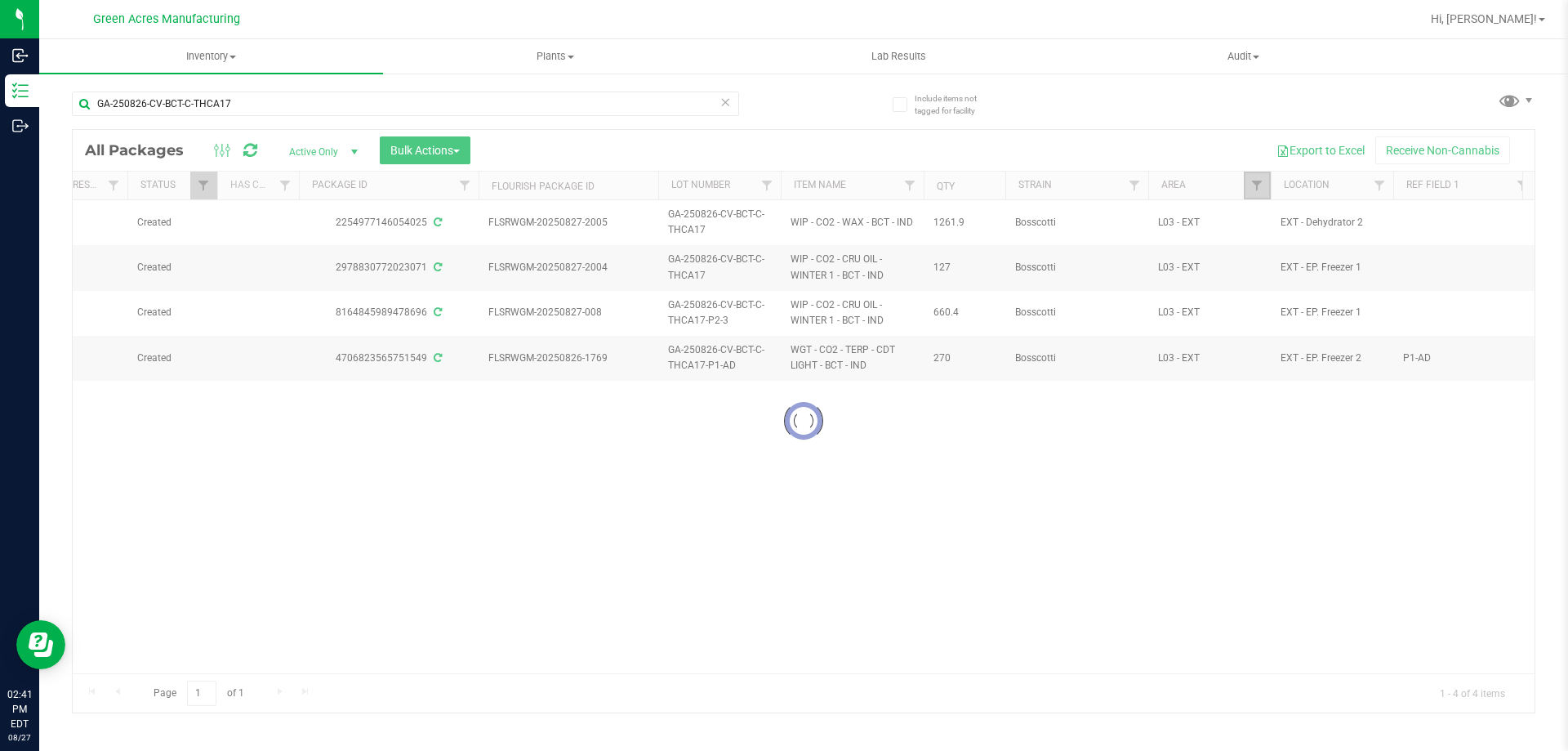
checkbox input "true"
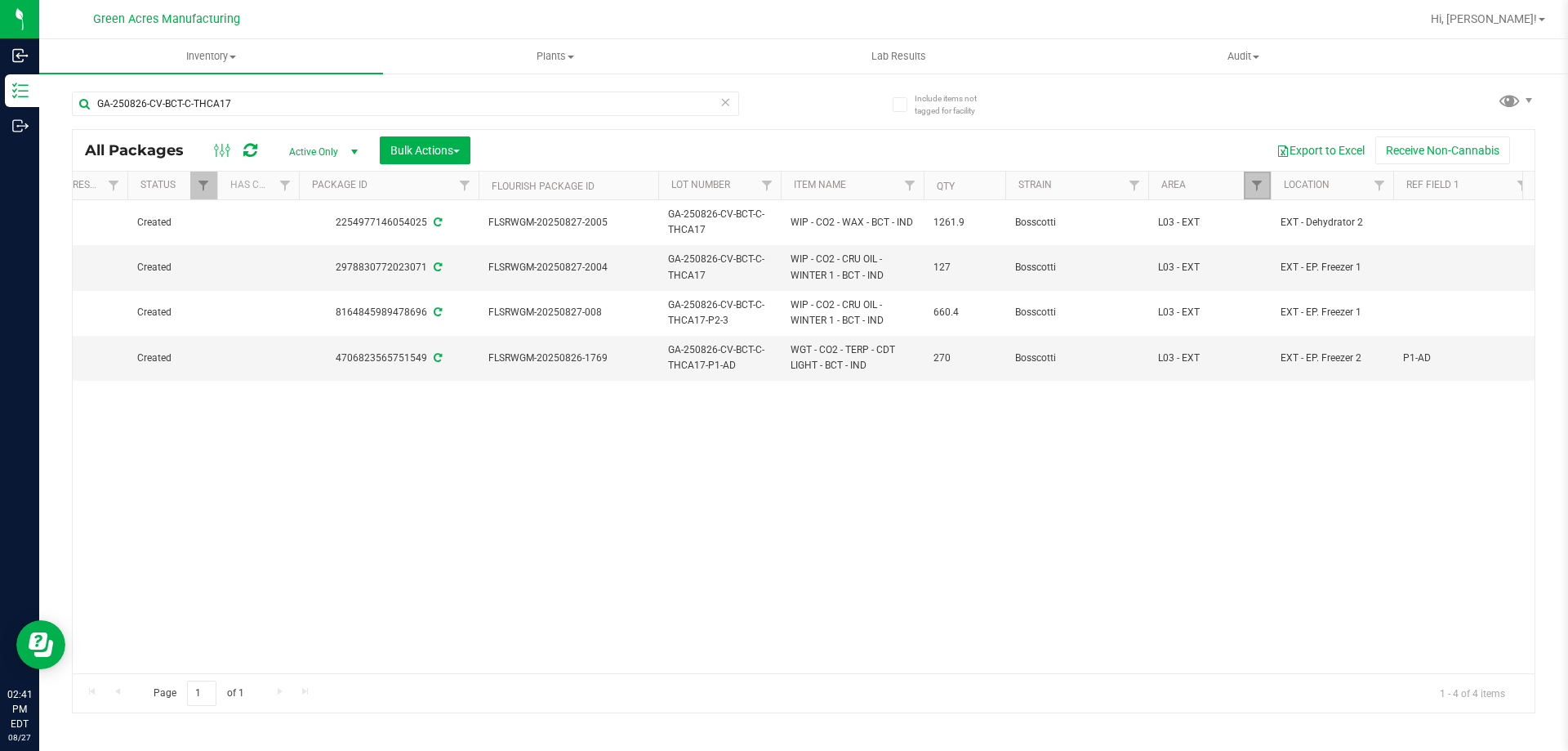
click at [1253, 188] on span "Filter" at bounding box center [1256, 185] width 13 height 13
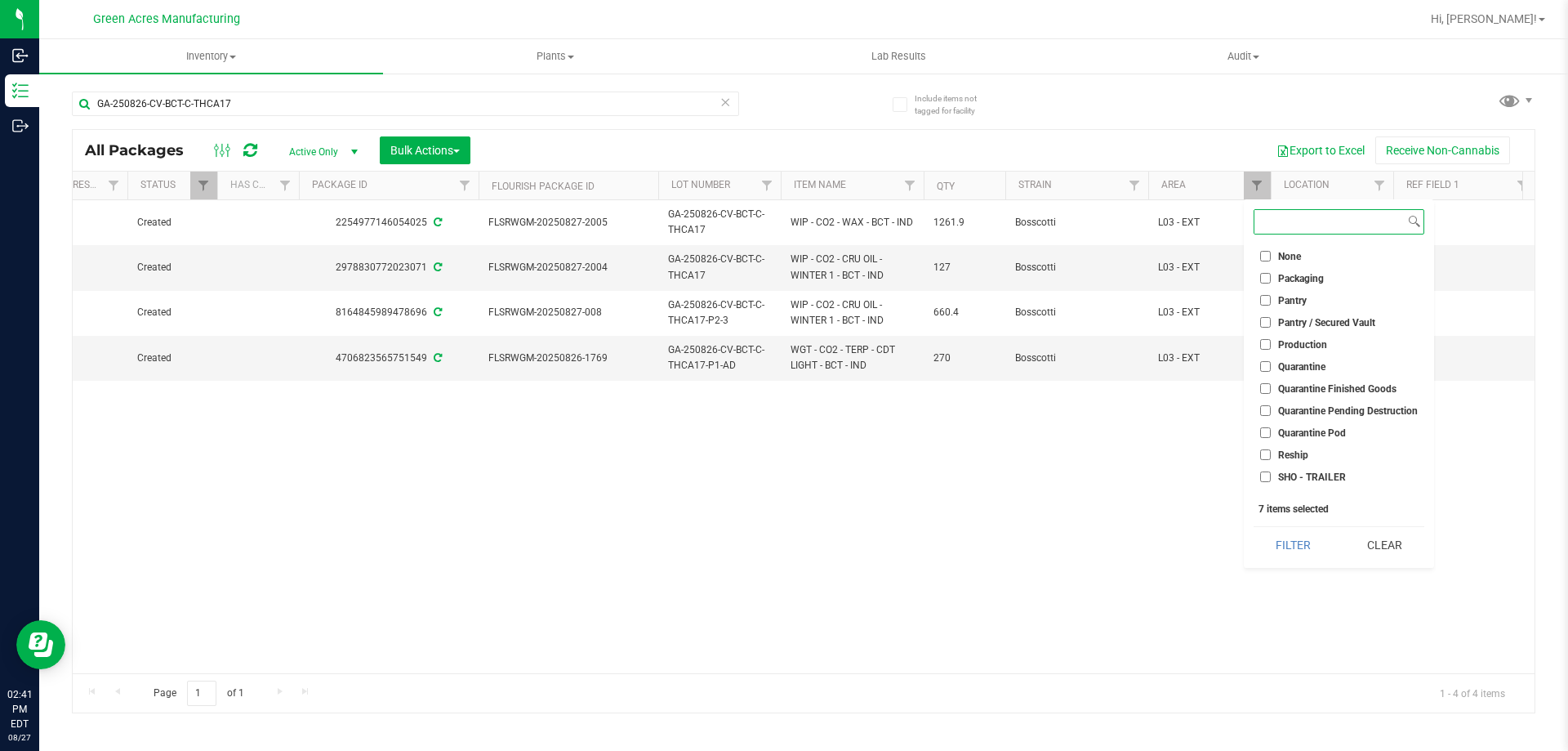
scroll to position [490, 0]
click at [1290, 295] on span "Pantry / Secured Vault" at bounding box center [1327, 295] width 97 height 10
click at [1271, 295] on input "Pantry / Secured Vault" at bounding box center [1266, 295] width 10 height 10
checkbox input "true"
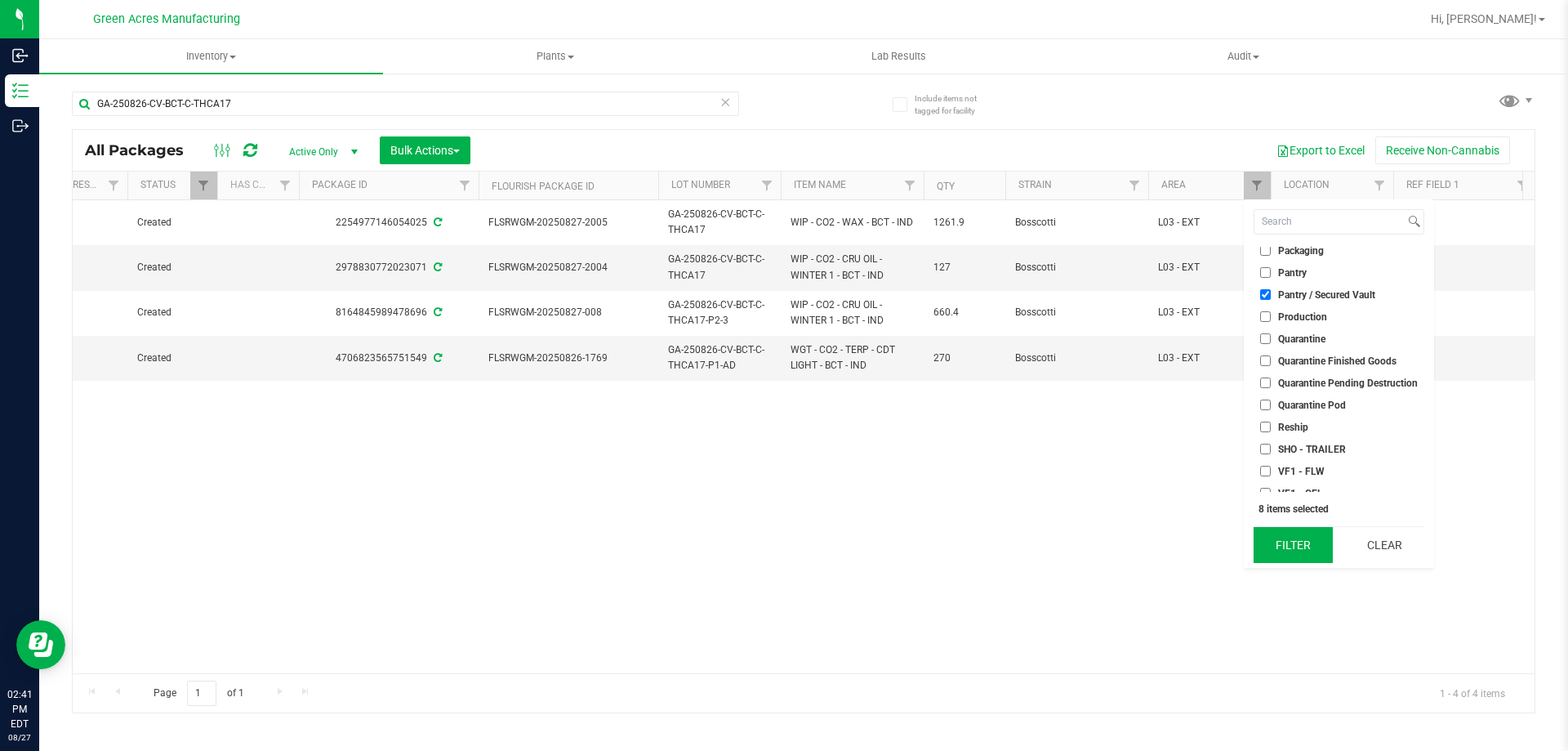
click at [1302, 546] on button "Filter" at bounding box center [1293, 545] width 79 height 36
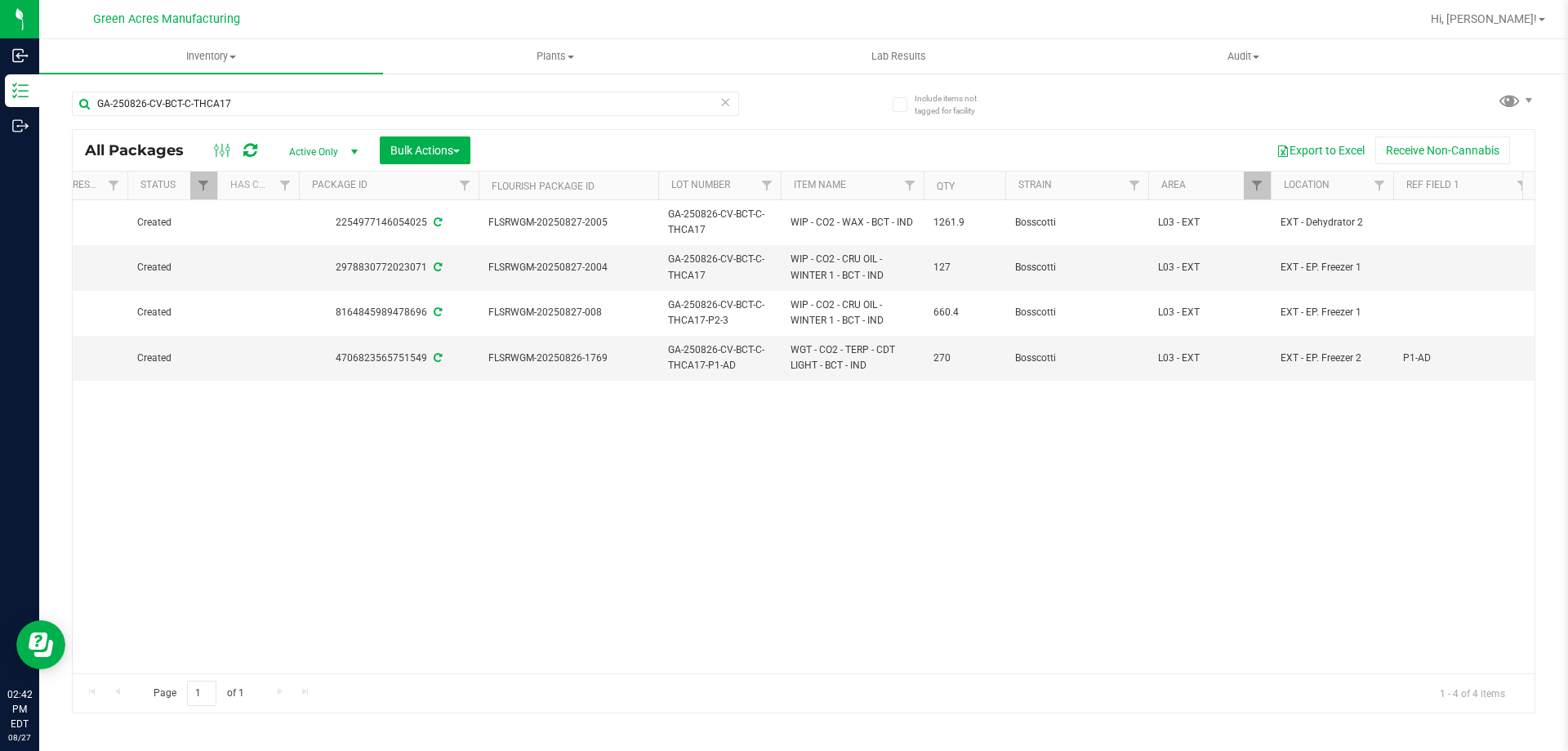
click at [318, 152] on span "Active Only" at bounding box center [320, 152] width 90 height 23
click at [318, 240] on li "All" at bounding box center [319, 250] width 89 height 25
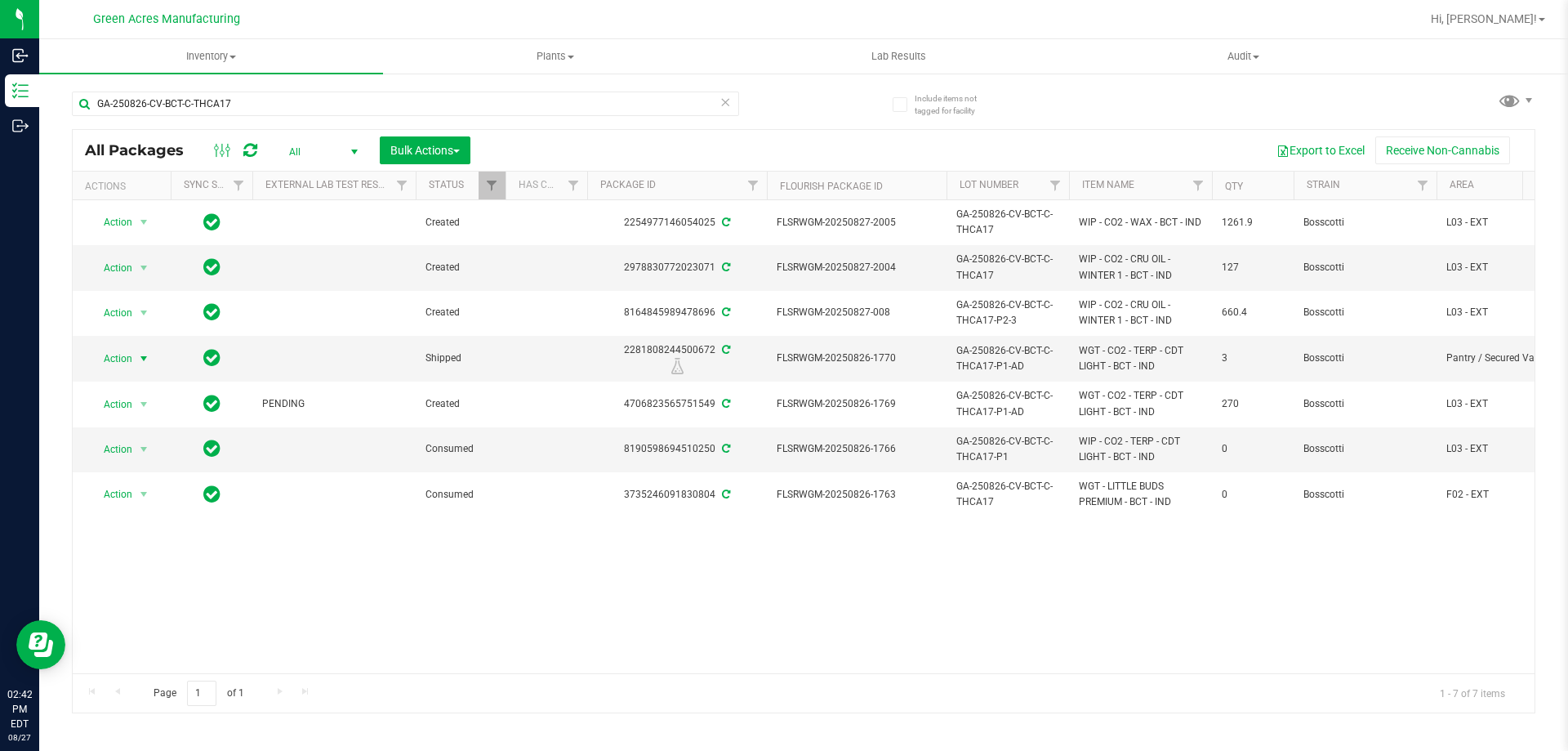
click at [124, 358] on span "Action" at bounding box center [112, 358] width 44 height 23
click at [155, 478] on li "Print package label" at bounding box center [142, 483] width 105 height 25
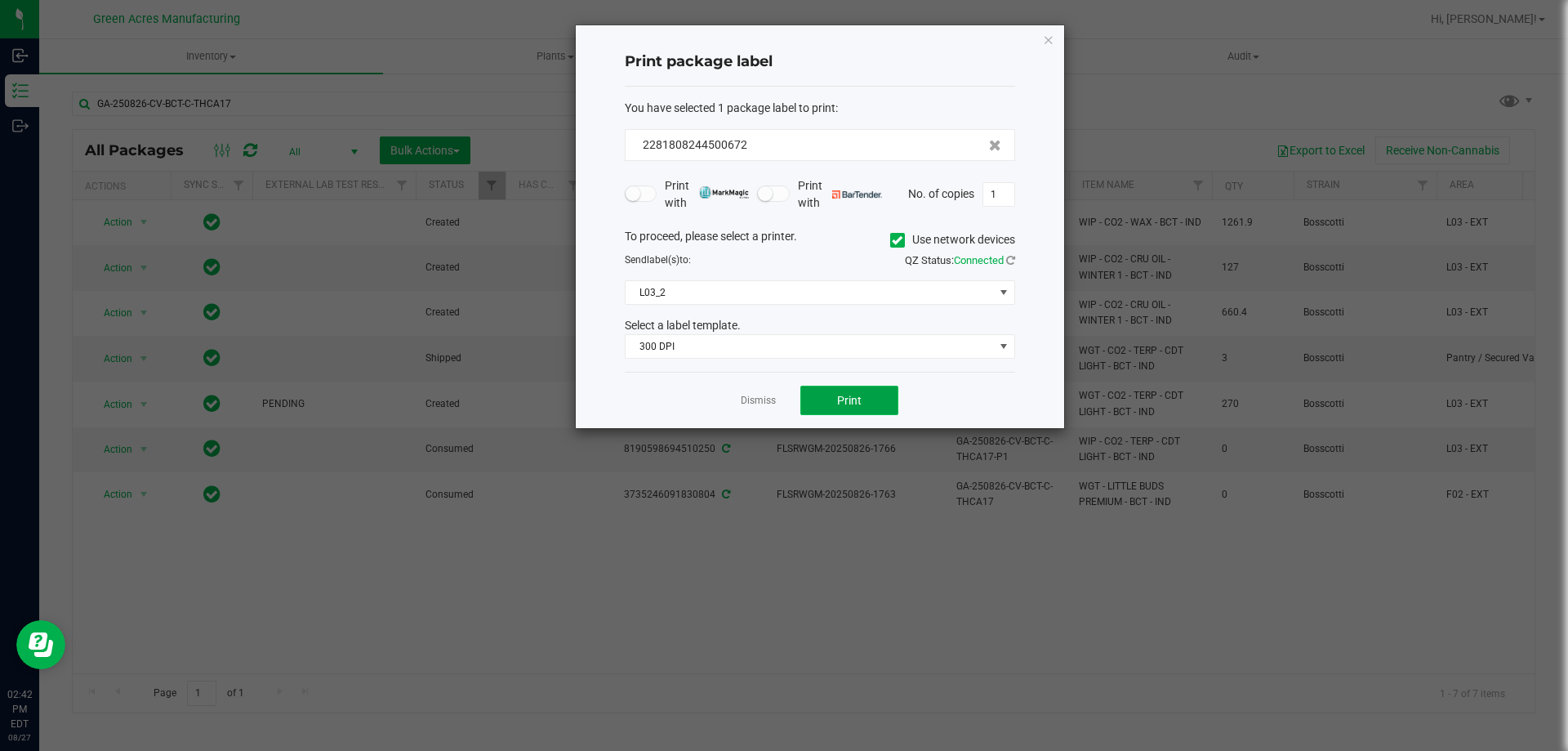
click at [889, 398] on button "Print" at bounding box center [849, 400] width 98 height 30
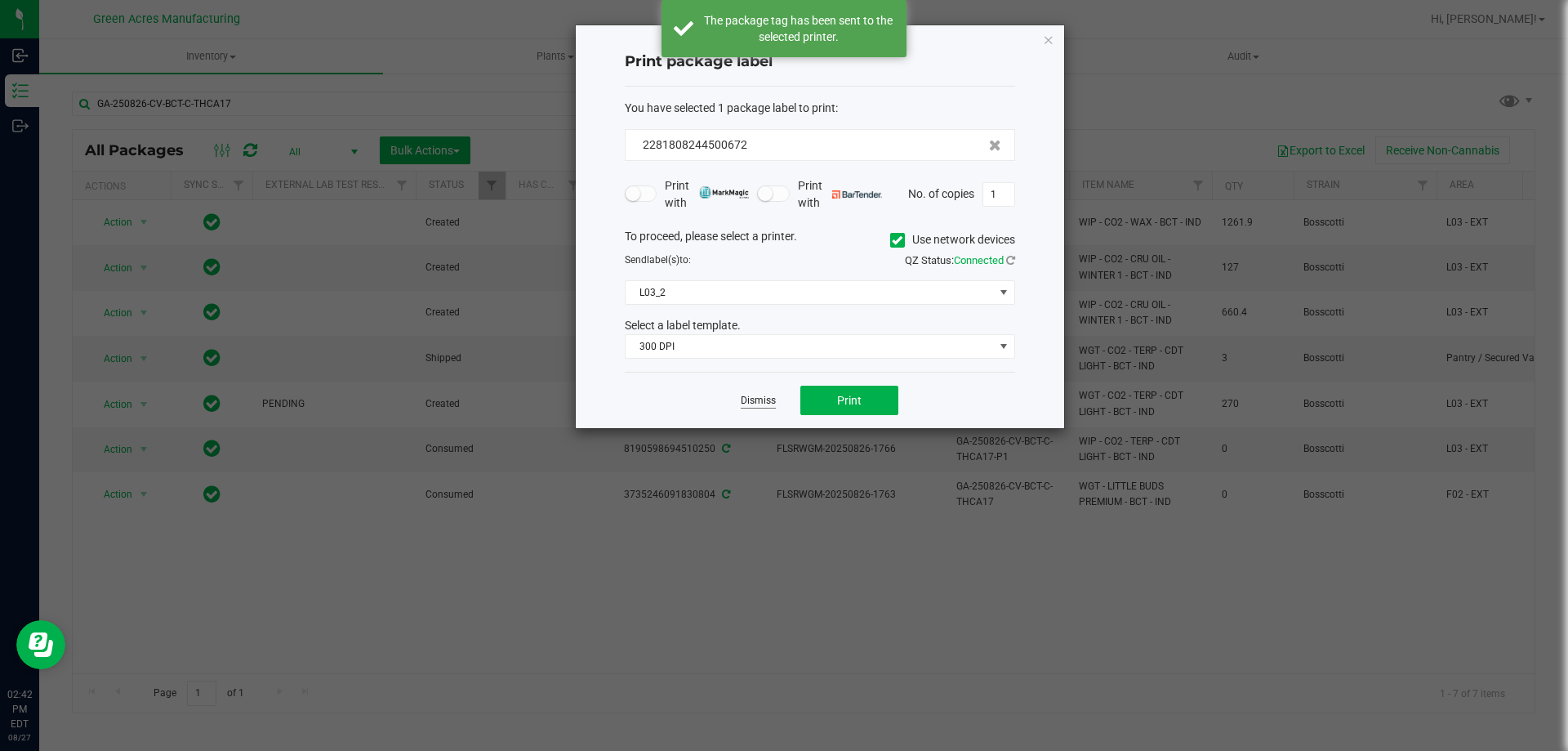
click at [750, 400] on link "Dismiss" at bounding box center [758, 400] width 35 height 14
